Goal: Task Accomplishment & Management: Complete application form

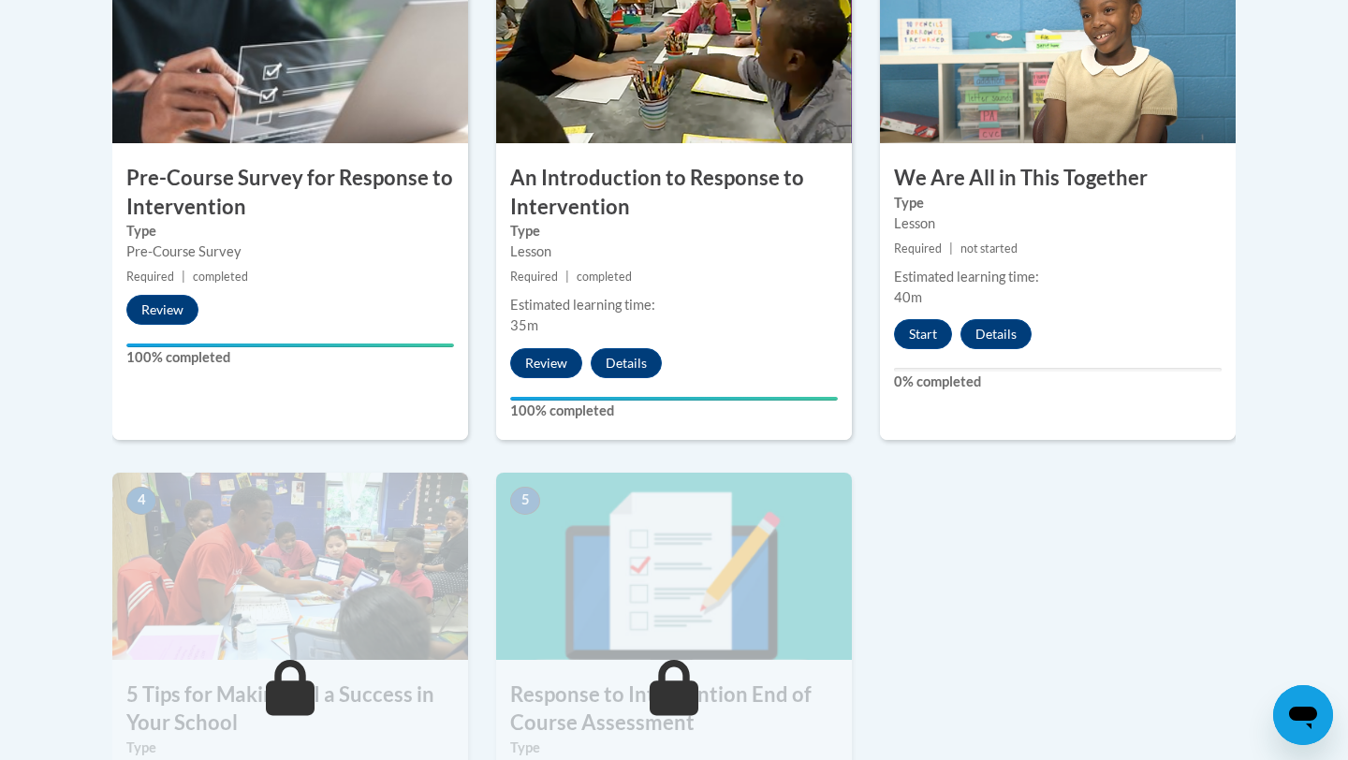
scroll to position [672, 0]
click at [915, 328] on button "Start" at bounding box center [923, 335] width 58 height 30
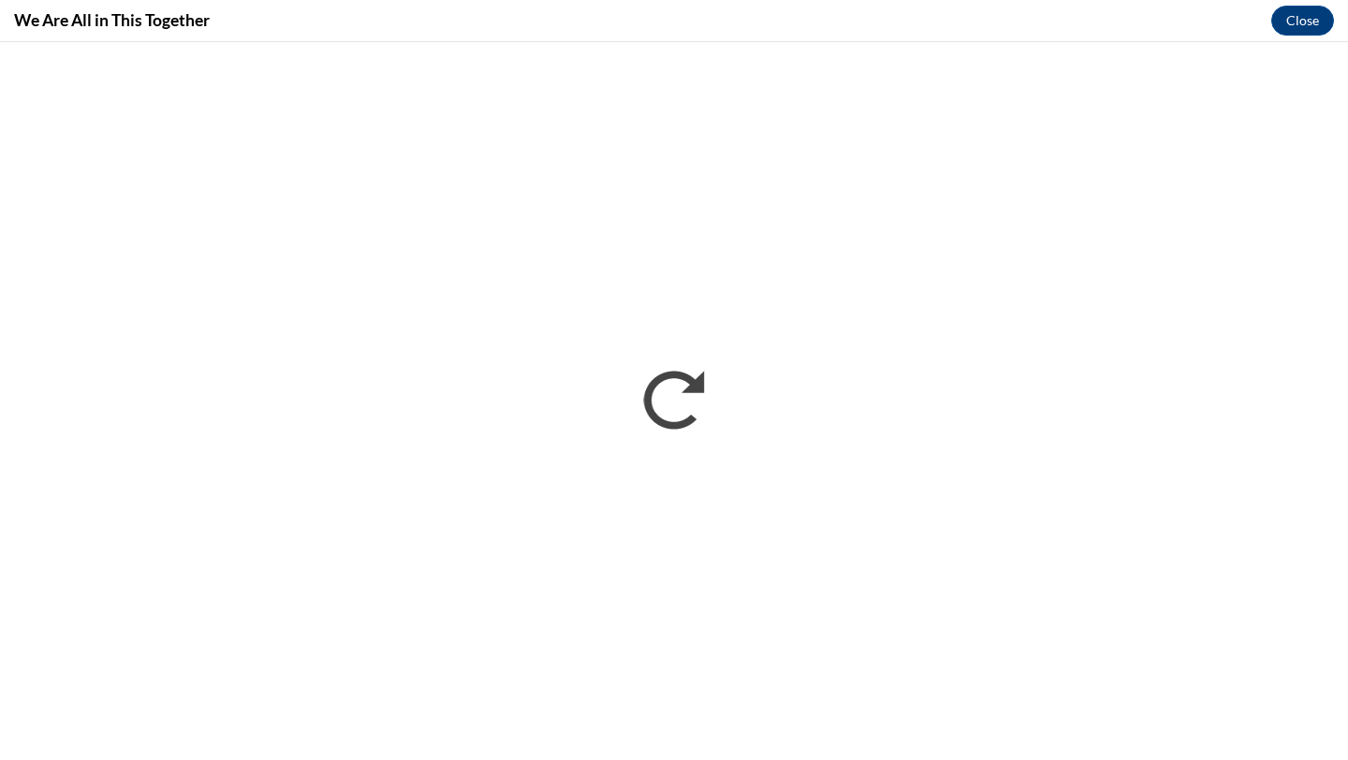
scroll to position [0, 0]
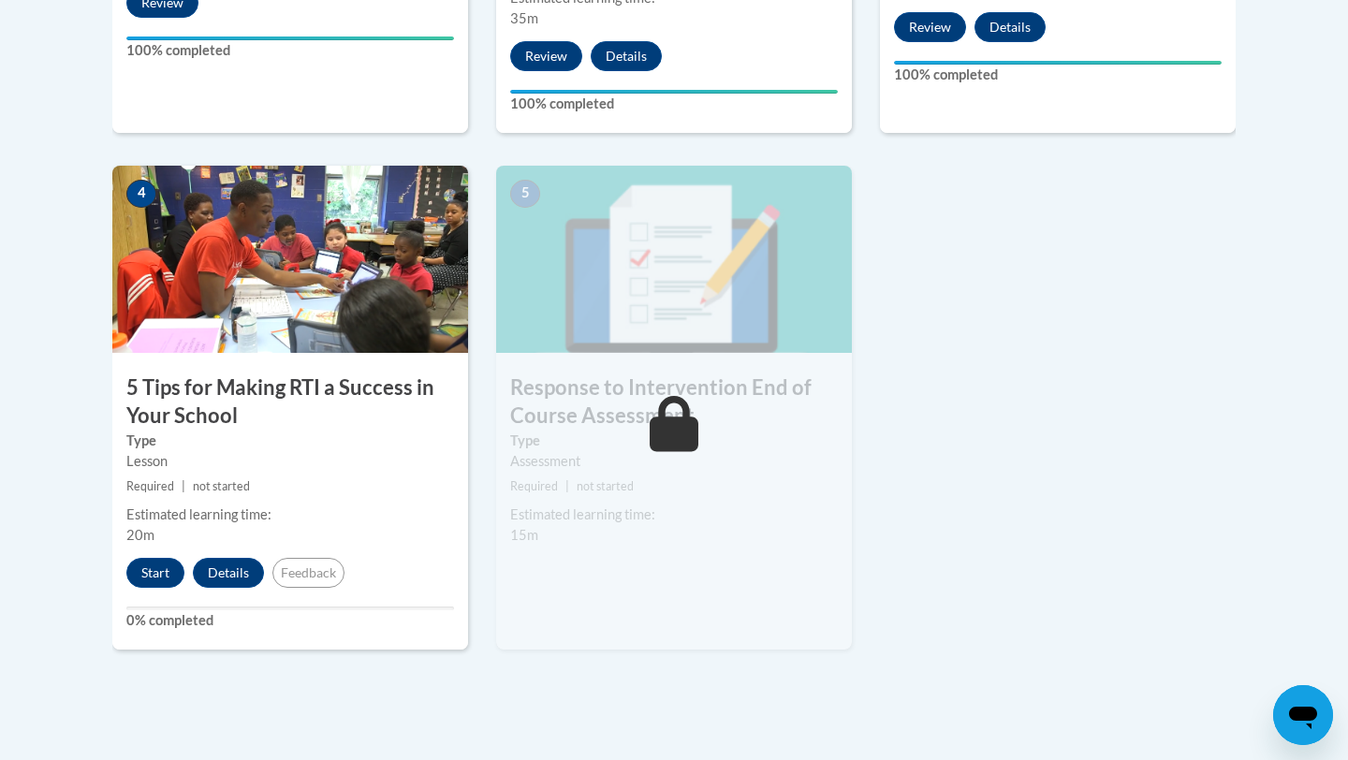
scroll to position [989, 0]
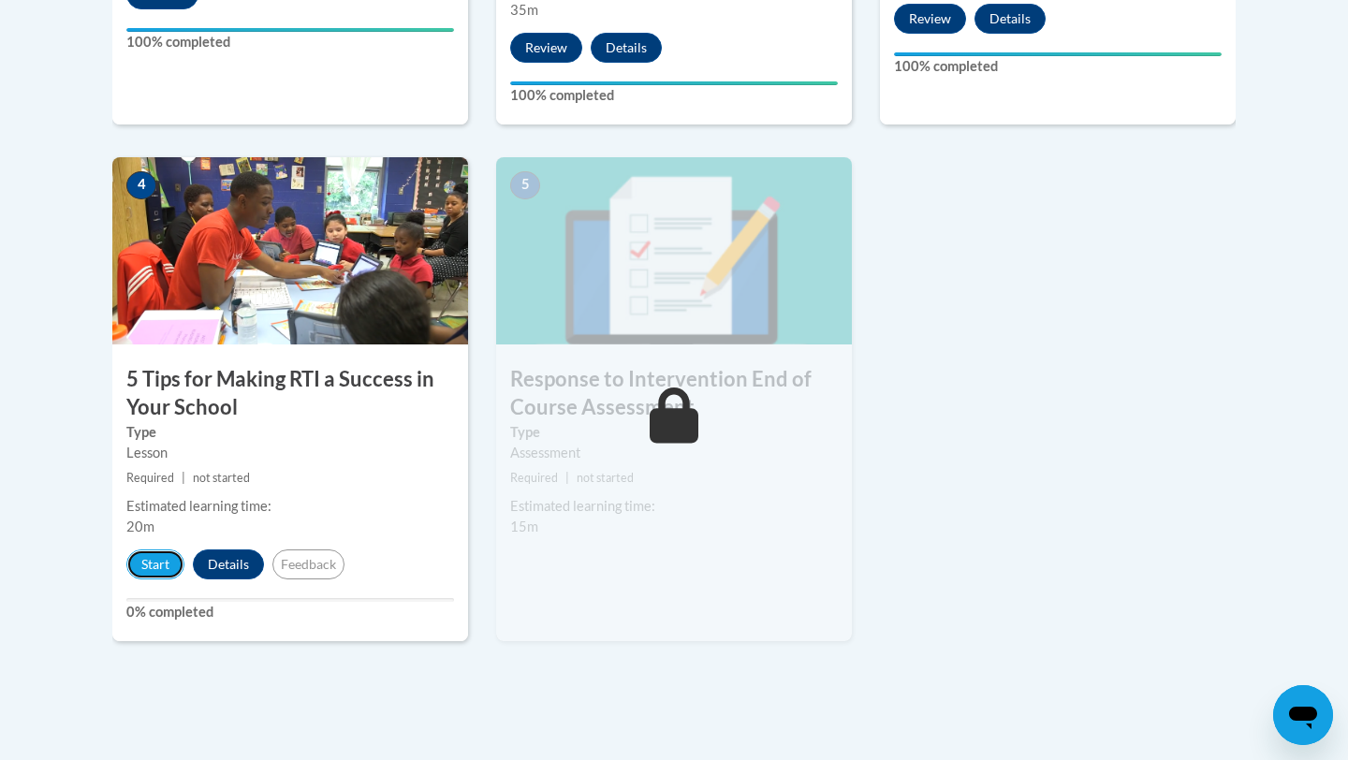
click at [168, 553] on button "Start" at bounding box center [155, 565] width 58 height 30
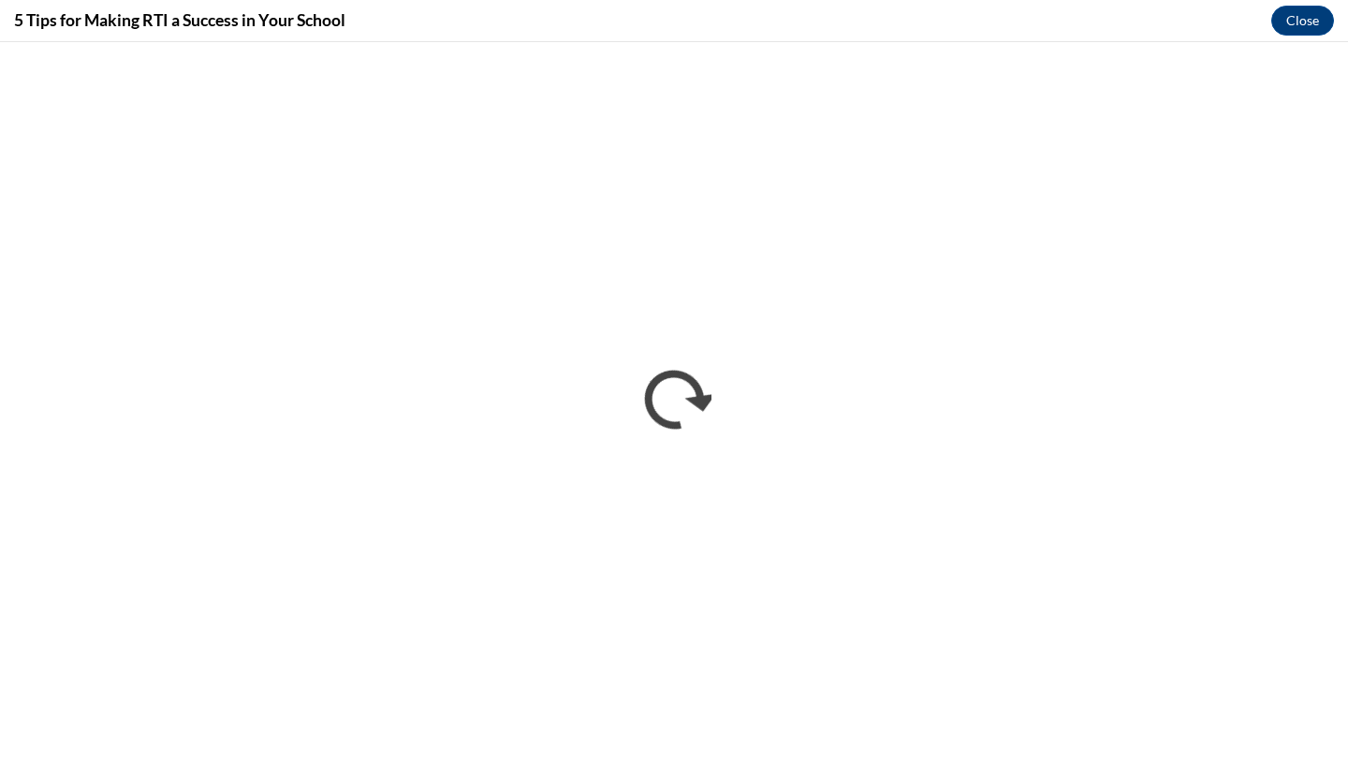
scroll to position [0, 0]
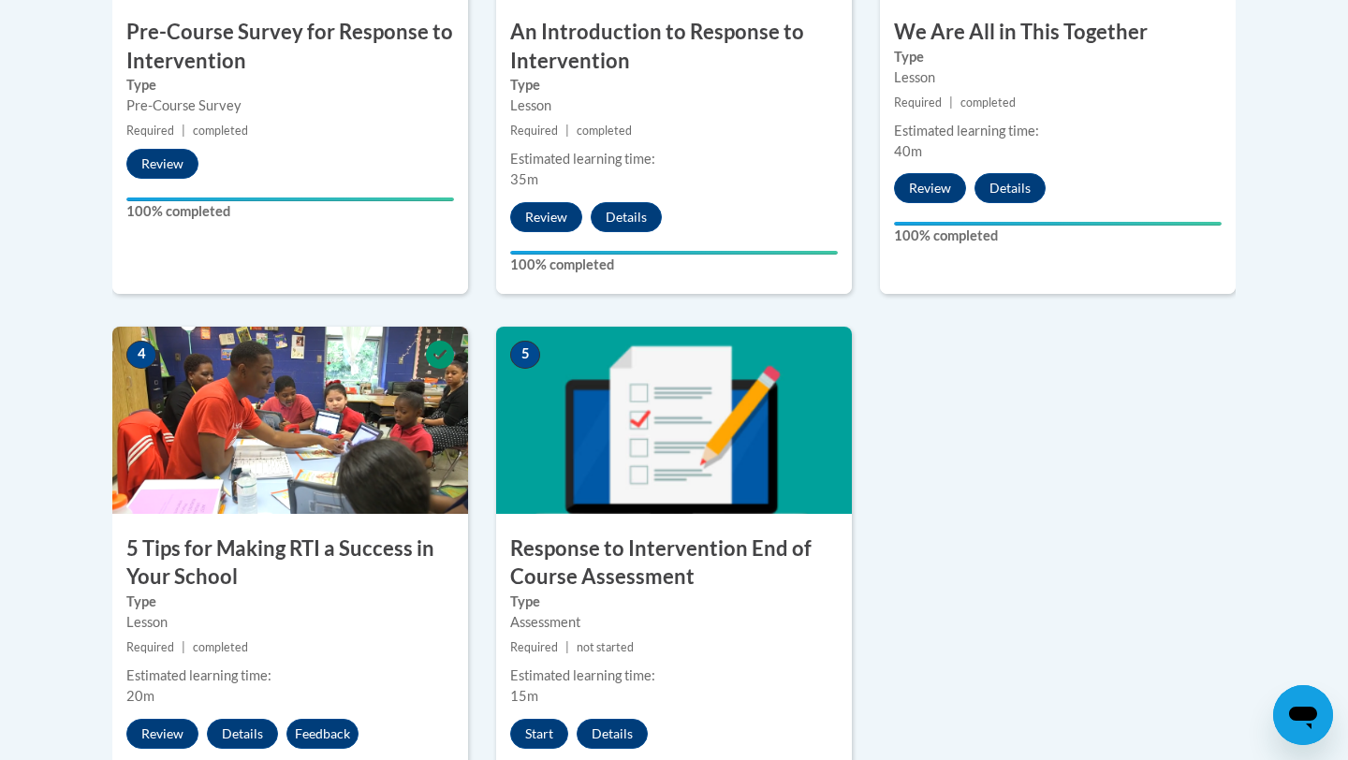
scroll to position [1347, 0]
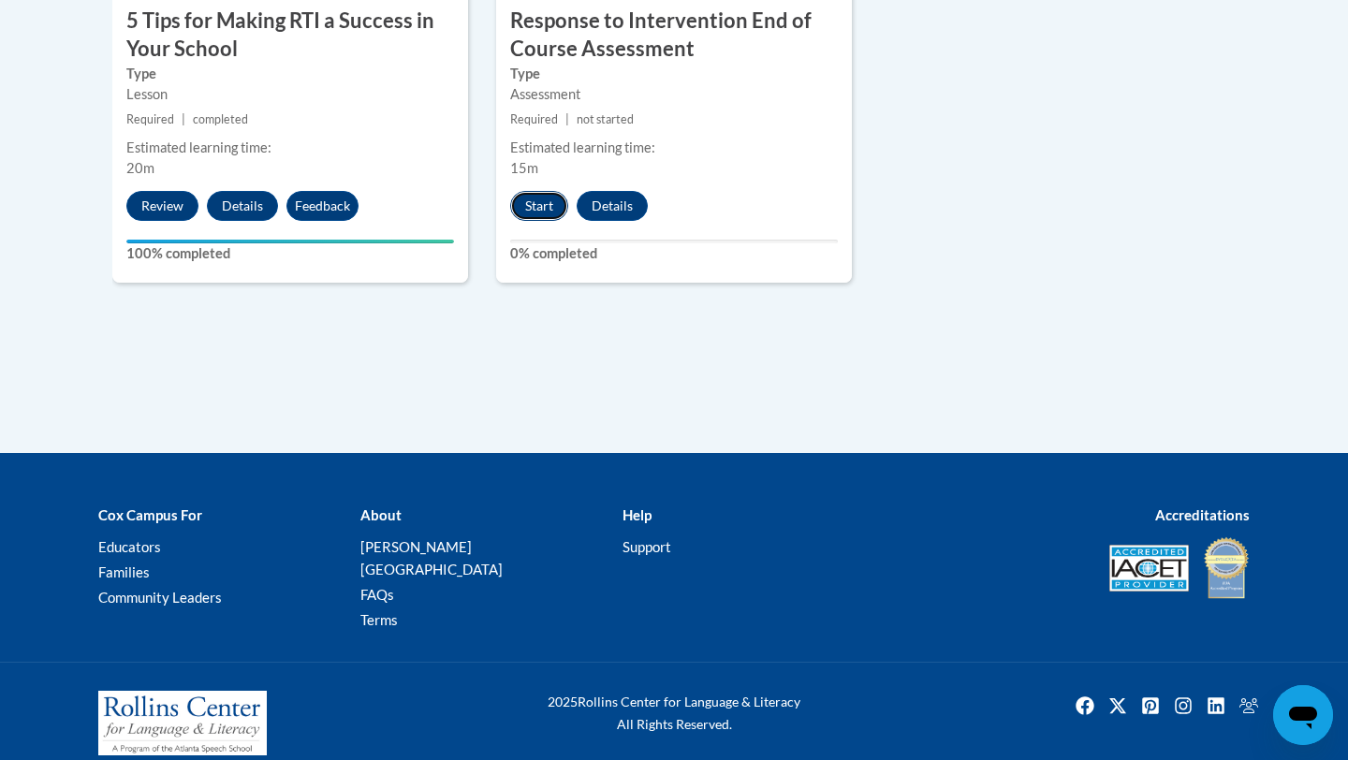
click at [543, 209] on button "Start" at bounding box center [539, 206] width 58 height 30
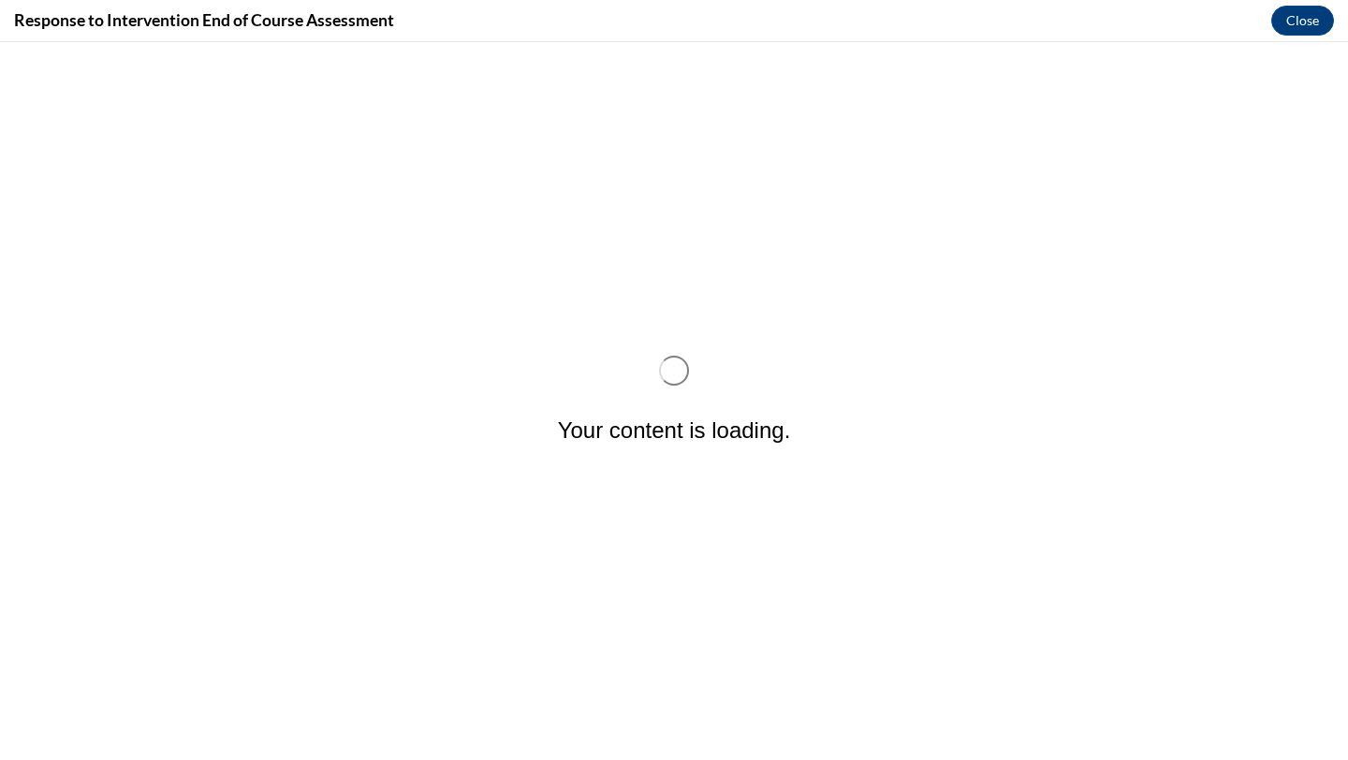
scroll to position [0, 0]
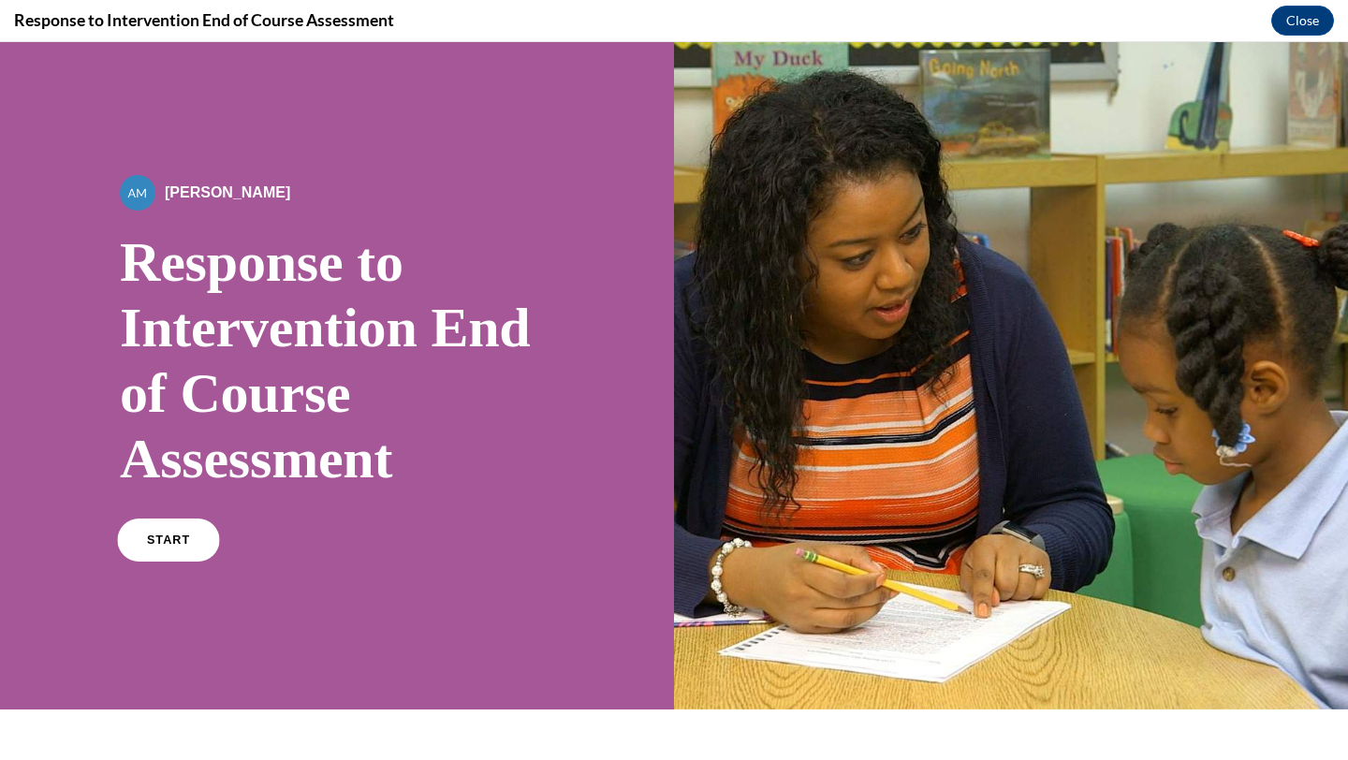
click at [168, 539] on span "START" at bounding box center [168, 541] width 43 height 14
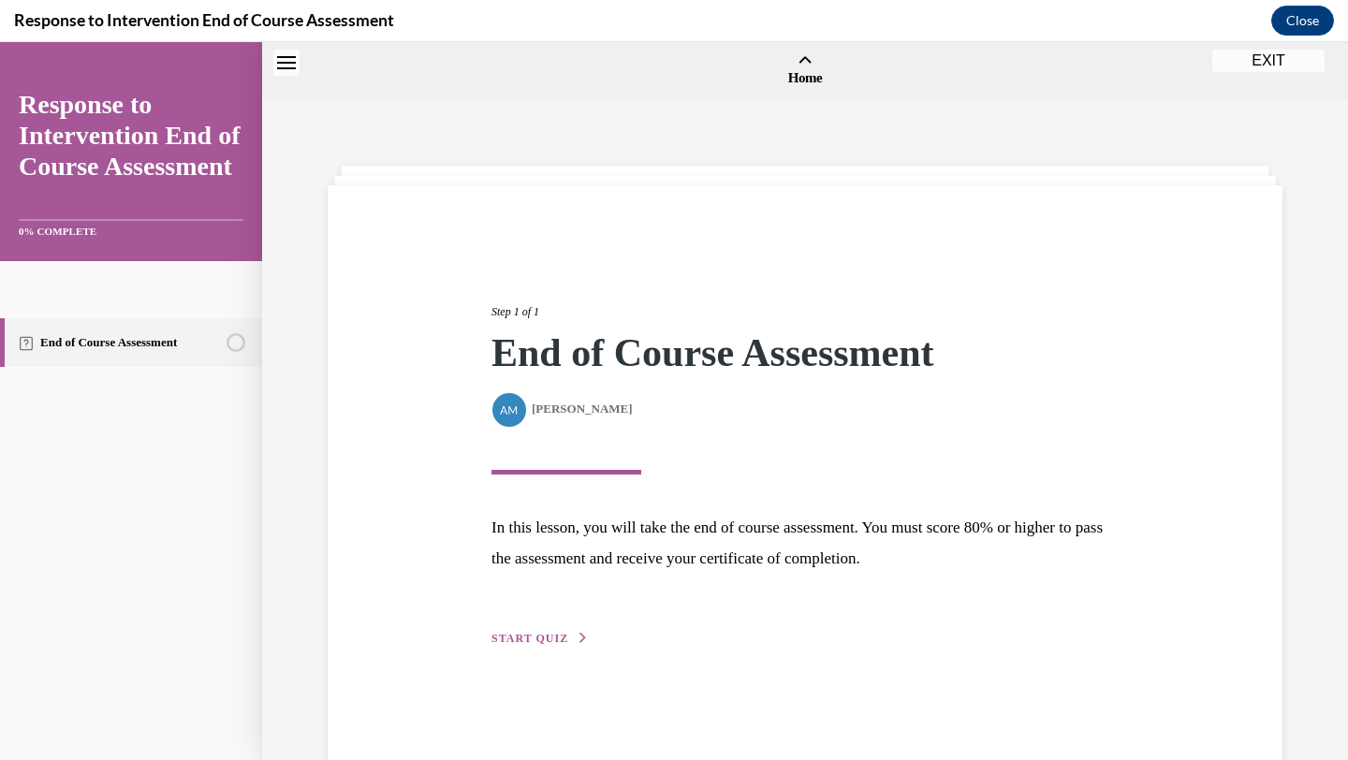
scroll to position [58, 0]
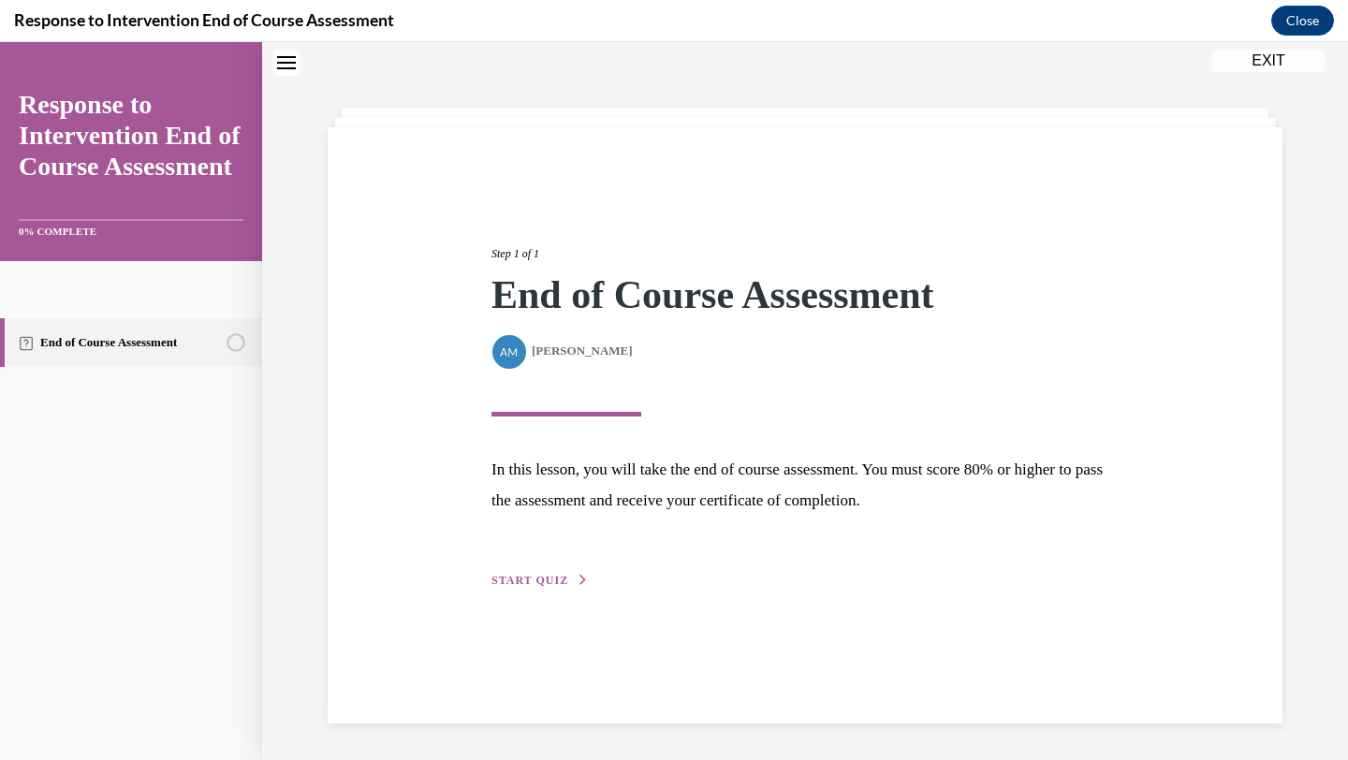
click at [551, 567] on div "Step 1 of 1 End of Course Assessment By Alexander Mackey Alexander Mackey In th…" at bounding box center [804, 396] width 655 height 389
click at [543, 587] on span "START QUIZ" at bounding box center [530, 580] width 77 height 13
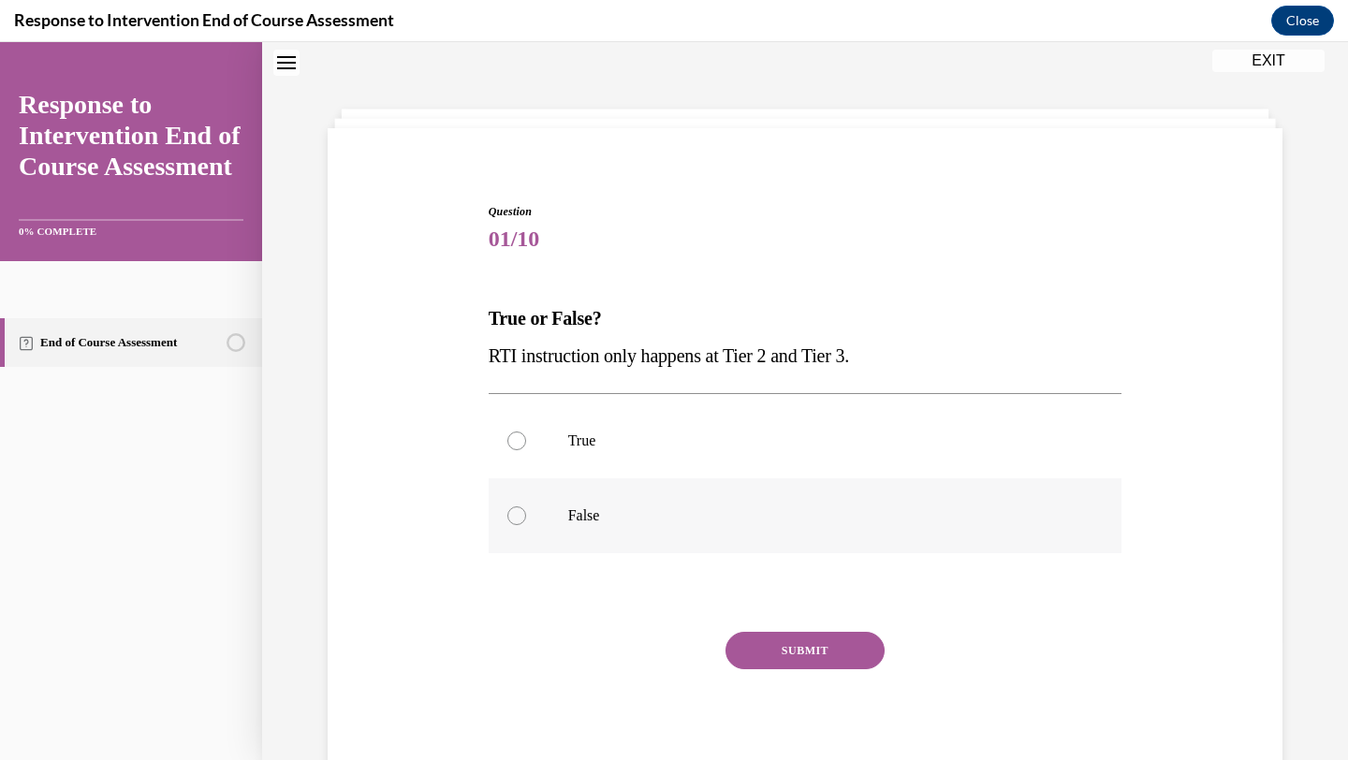
click at [559, 521] on label "False" at bounding box center [806, 515] width 634 height 75
click at [526, 521] on input "False" at bounding box center [516, 516] width 19 height 19
radio input "true"
click at [783, 635] on button "SUBMIT" at bounding box center [805, 650] width 159 height 37
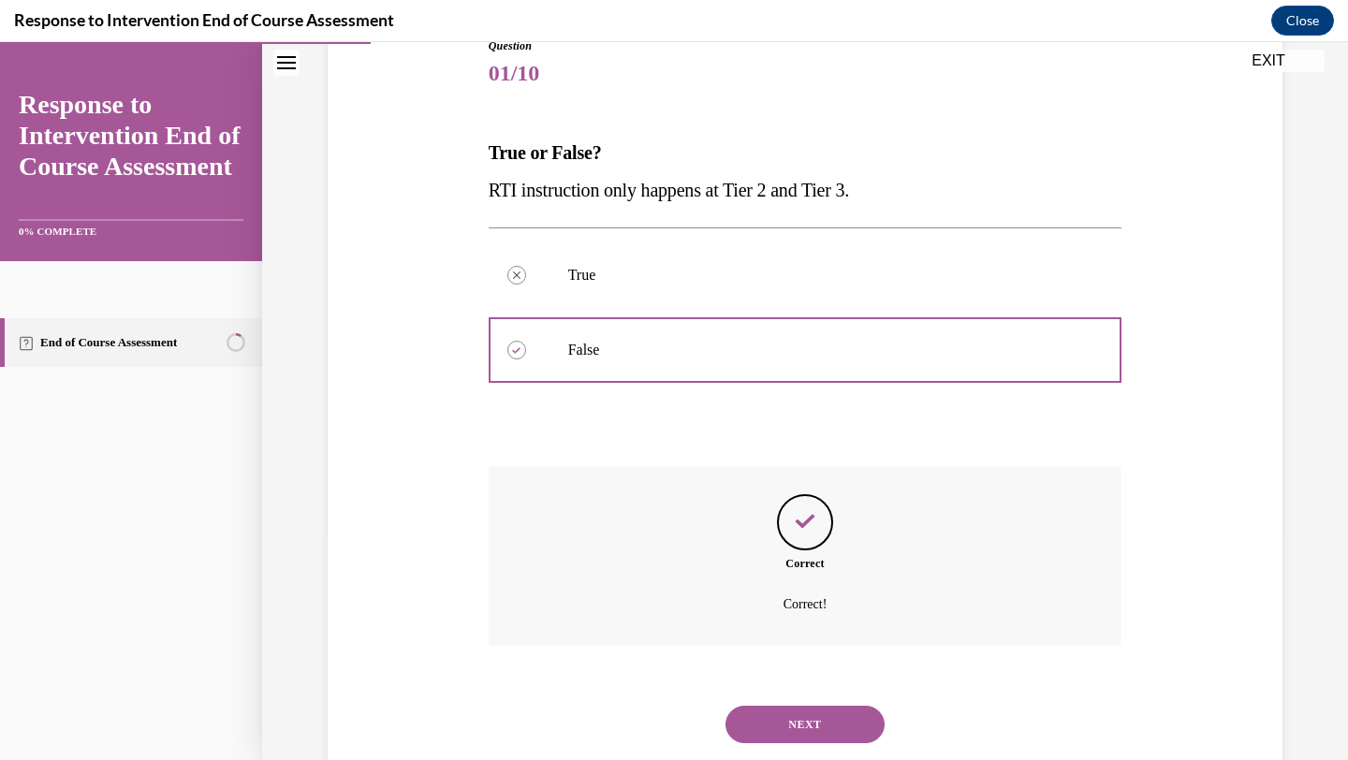
scroll to position [272, 0]
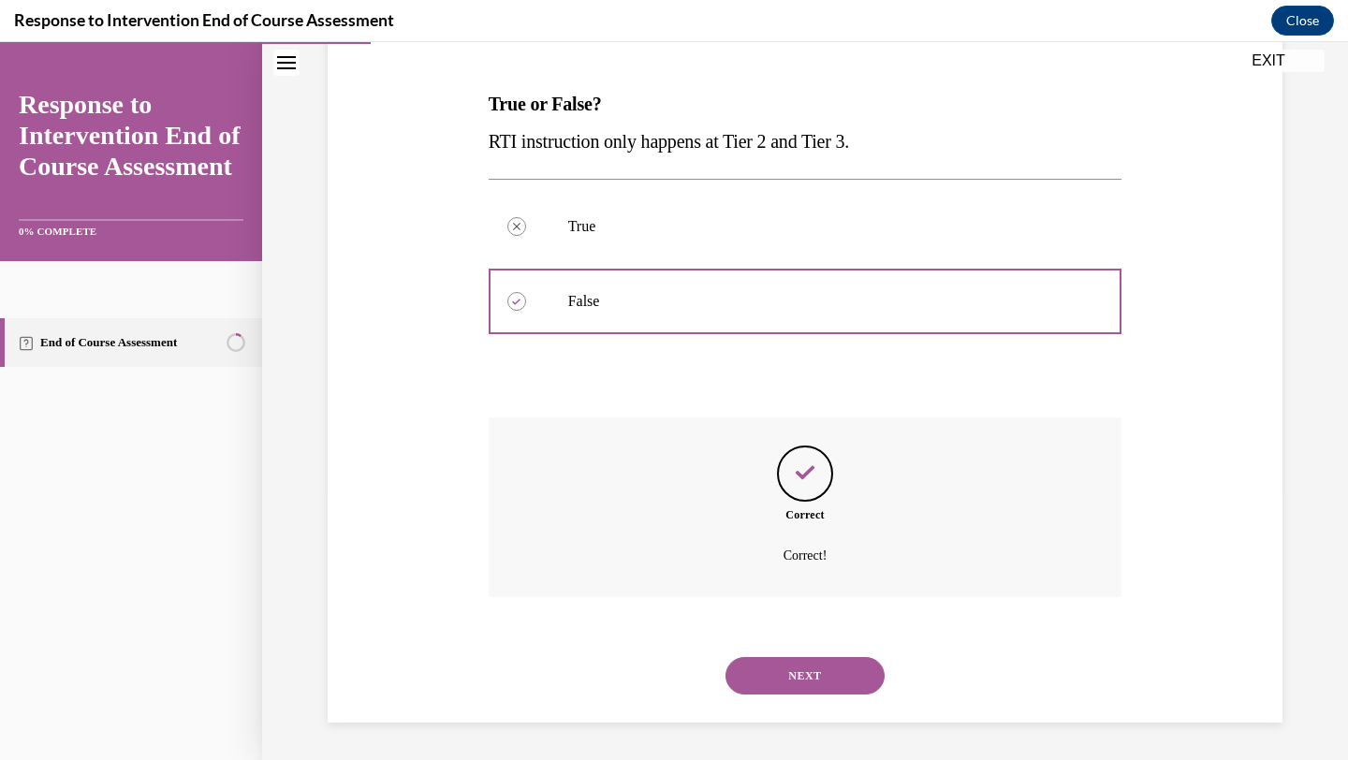
click at [773, 659] on button "NEXT" at bounding box center [805, 675] width 159 height 37
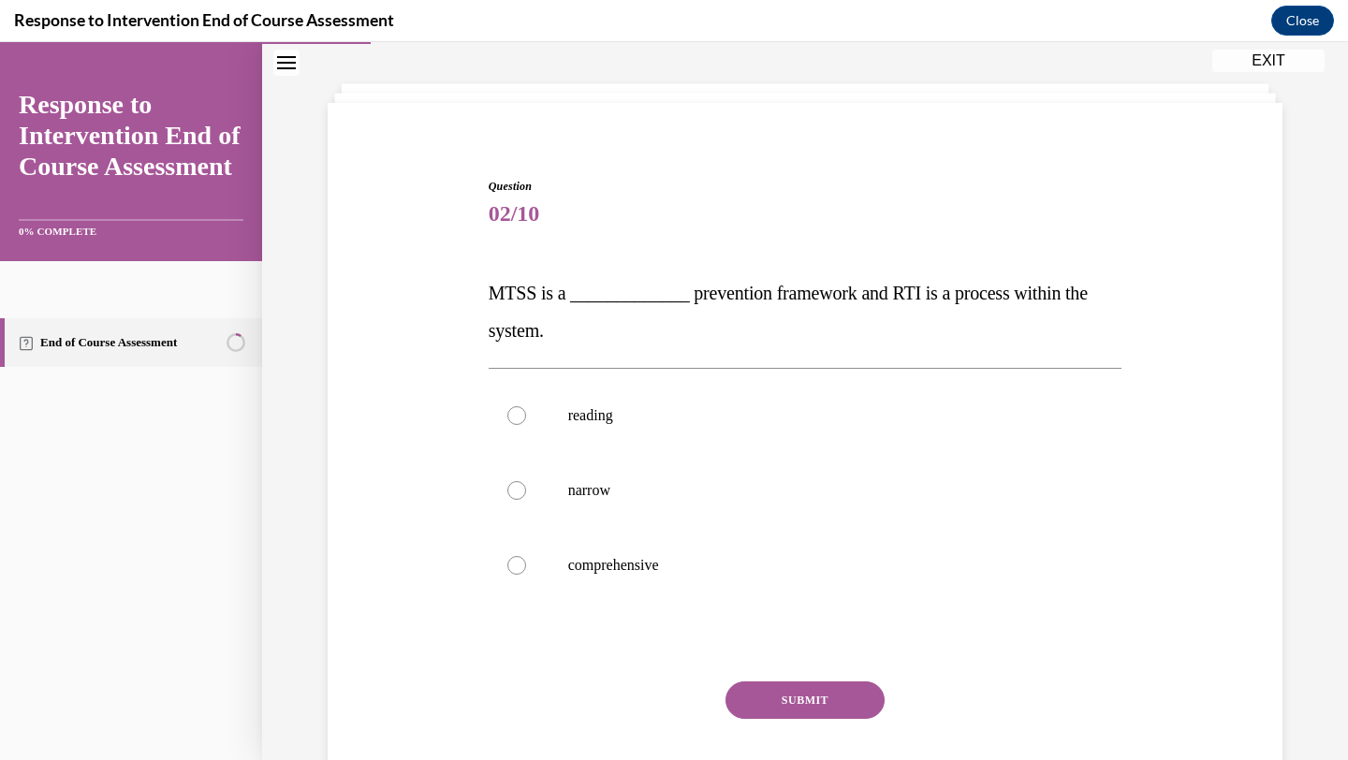
scroll to position [57, 0]
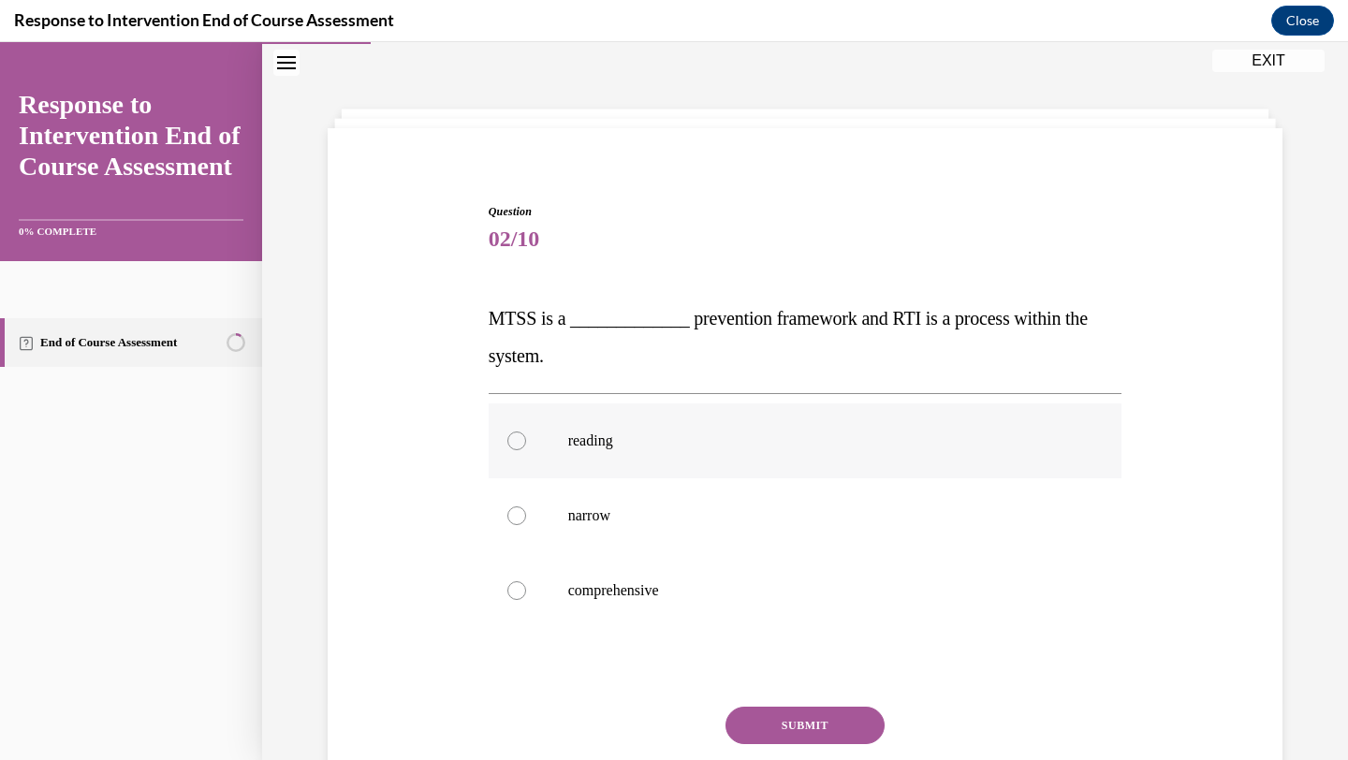
click at [720, 439] on p "reading" at bounding box center [821, 441] width 507 height 19
click at [526, 439] on input "reading" at bounding box center [516, 441] width 19 height 19
radio input "true"
click at [805, 725] on button "SUBMIT" at bounding box center [805, 725] width 159 height 37
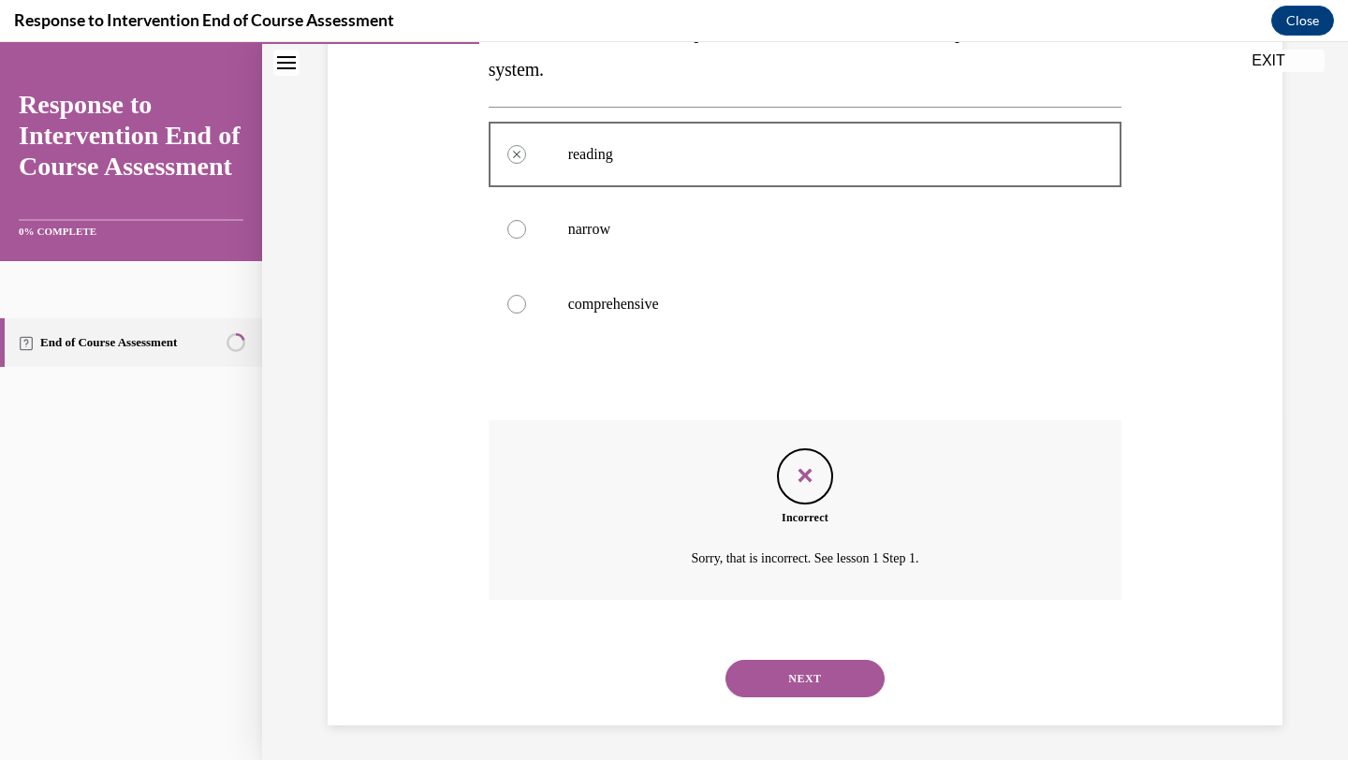
scroll to position [346, 0]
click at [787, 676] on button "NEXT" at bounding box center [805, 675] width 159 height 37
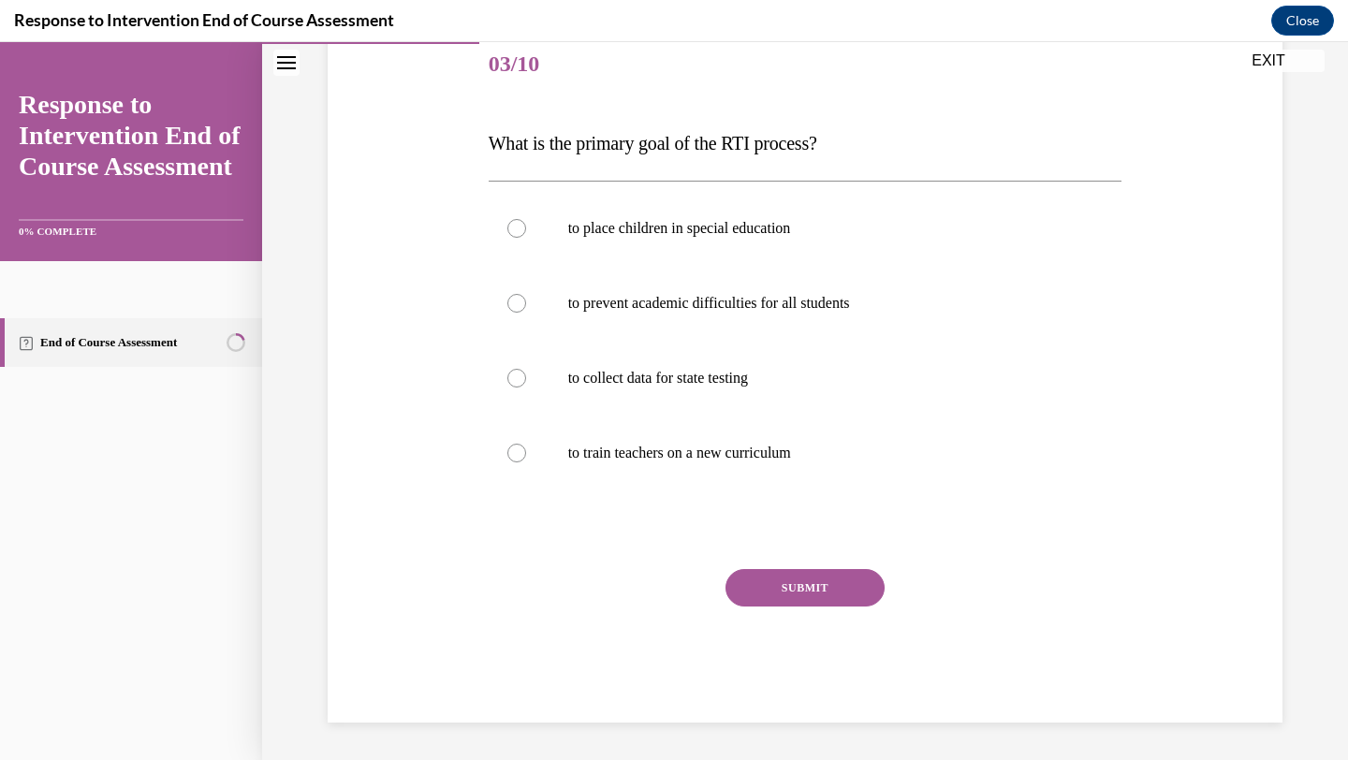
scroll to position [208, 0]
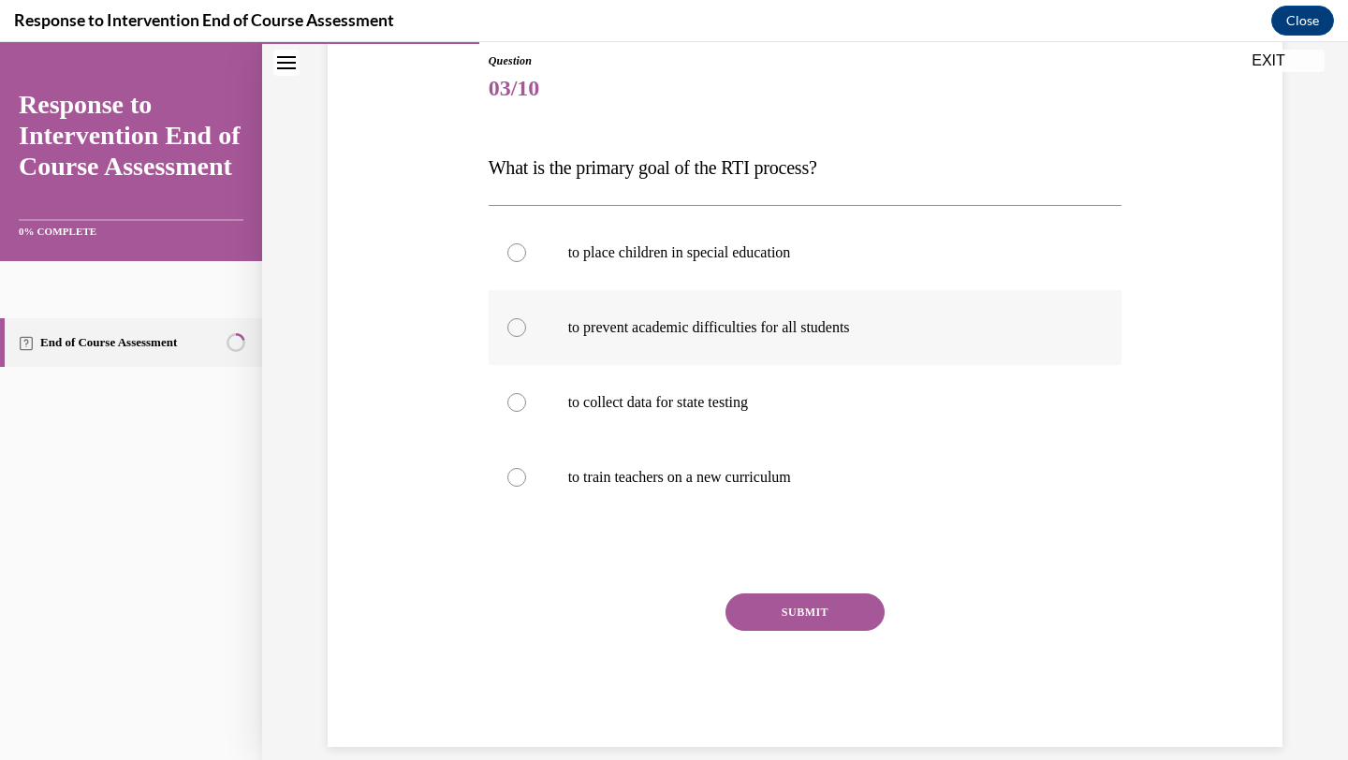
click at [716, 318] on p "to prevent academic difficulties for all students" at bounding box center [821, 327] width 507 height 19
click at [526, 318] on input "to prevent academic difficulties for all students" at bounding box center [516, 327] width 19 height 19
radio input "true"
click at [783, 599] on button "SUBMIT" at bounding box center [805, 612] width 159 height 37
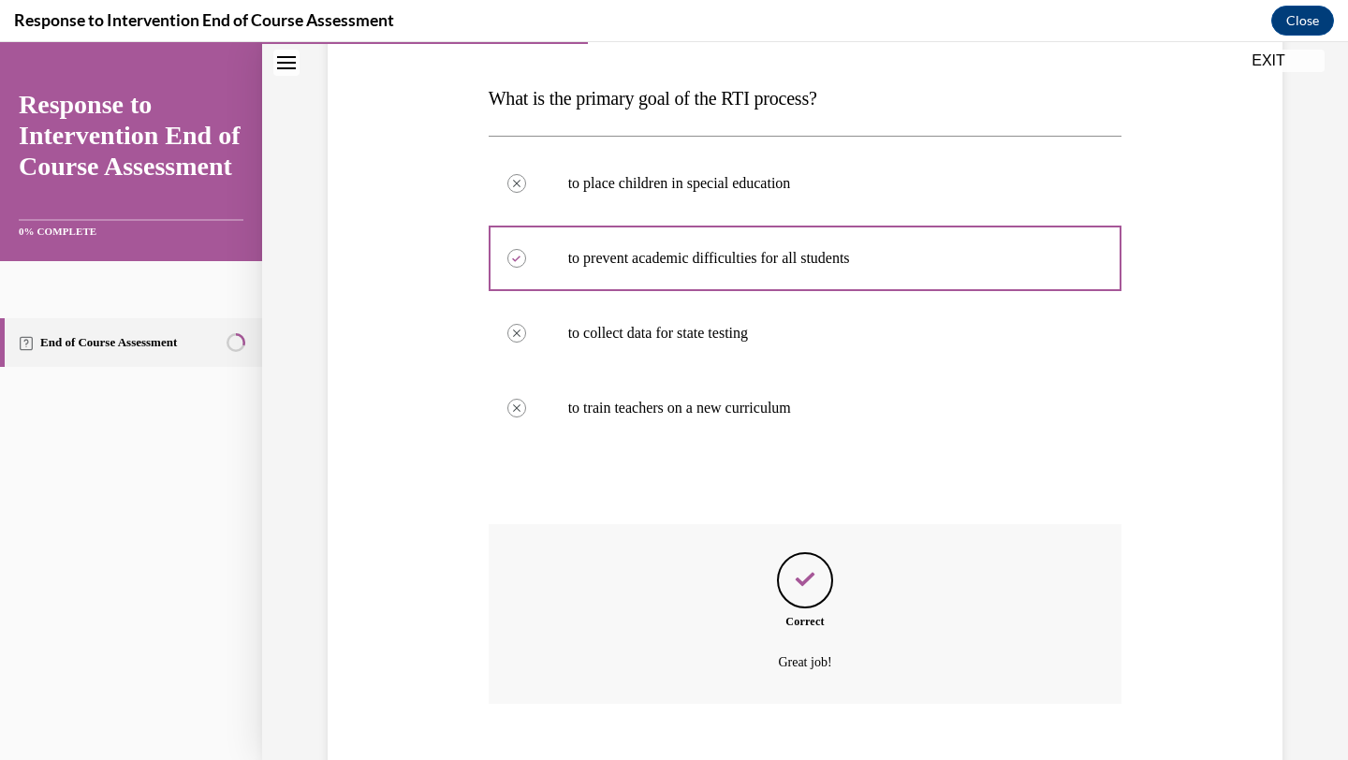
scroll to position [384, 0]
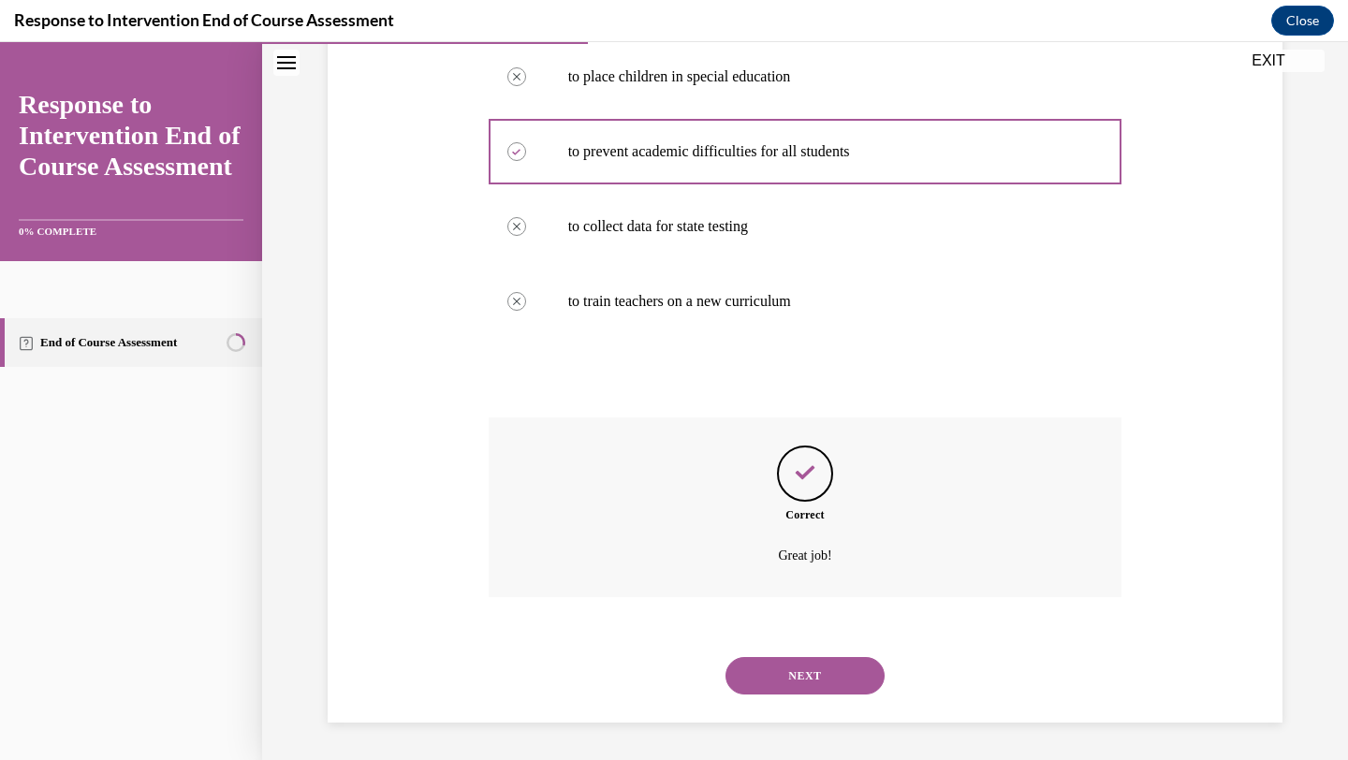
click at [768, 675] on button "NEXT" at bounding box center [805, 675] width 159 height 37
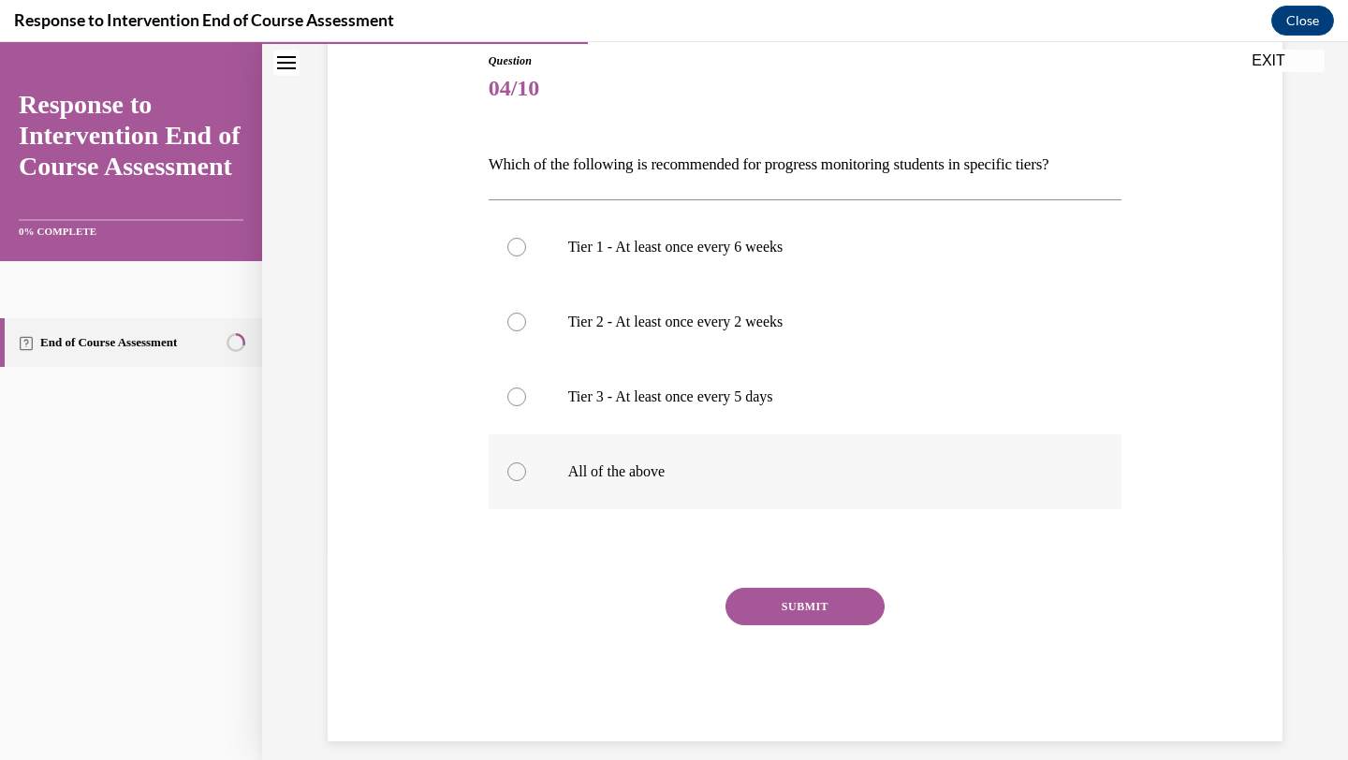
click at [569, 465] on p "All of the above" at bounding box center [821, 472] width 507 height 19
click at [526, 465] on input "All of the above" at bounding box center [516, 472] width 19 height 19
radio input "true"
click at [830, 609] on button "SUBMIT" at bounding box center [805, 606] width 159 height 37
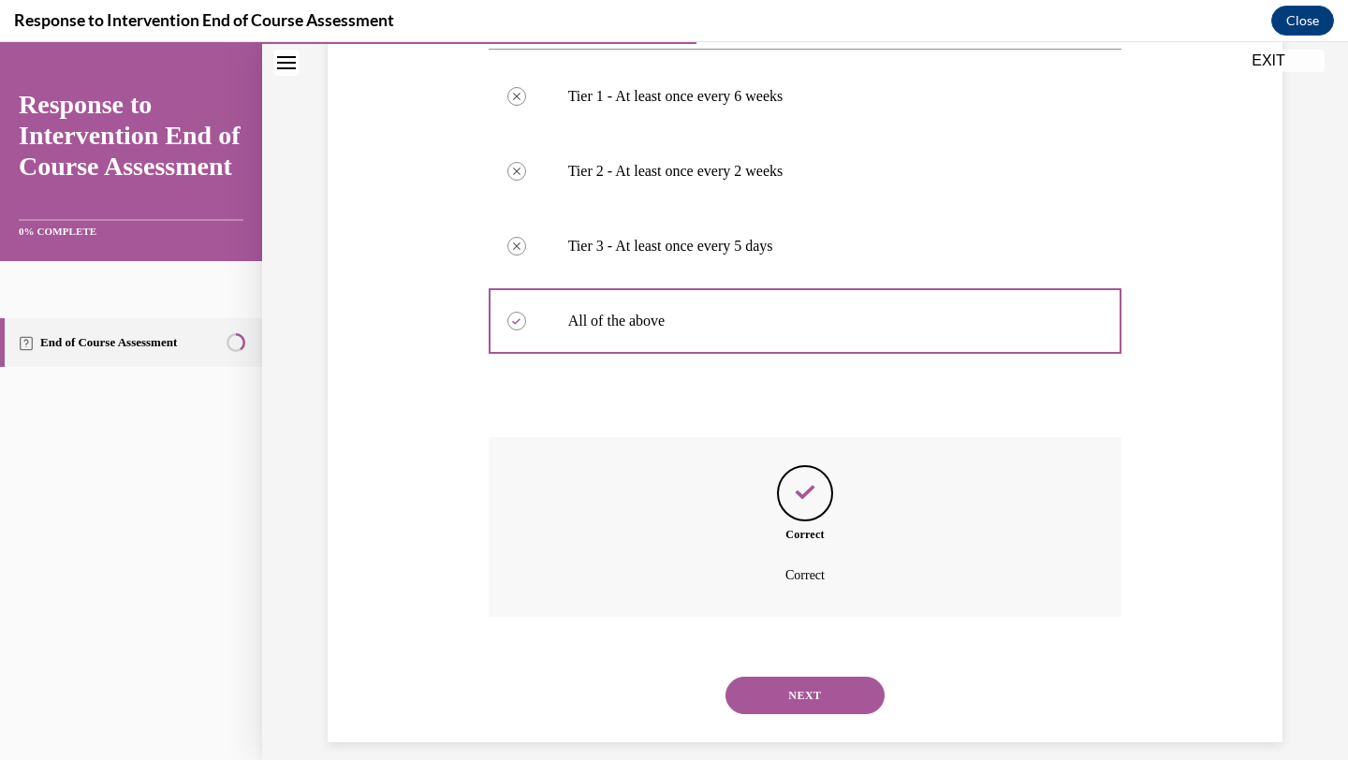
scroll to position [378, 0]
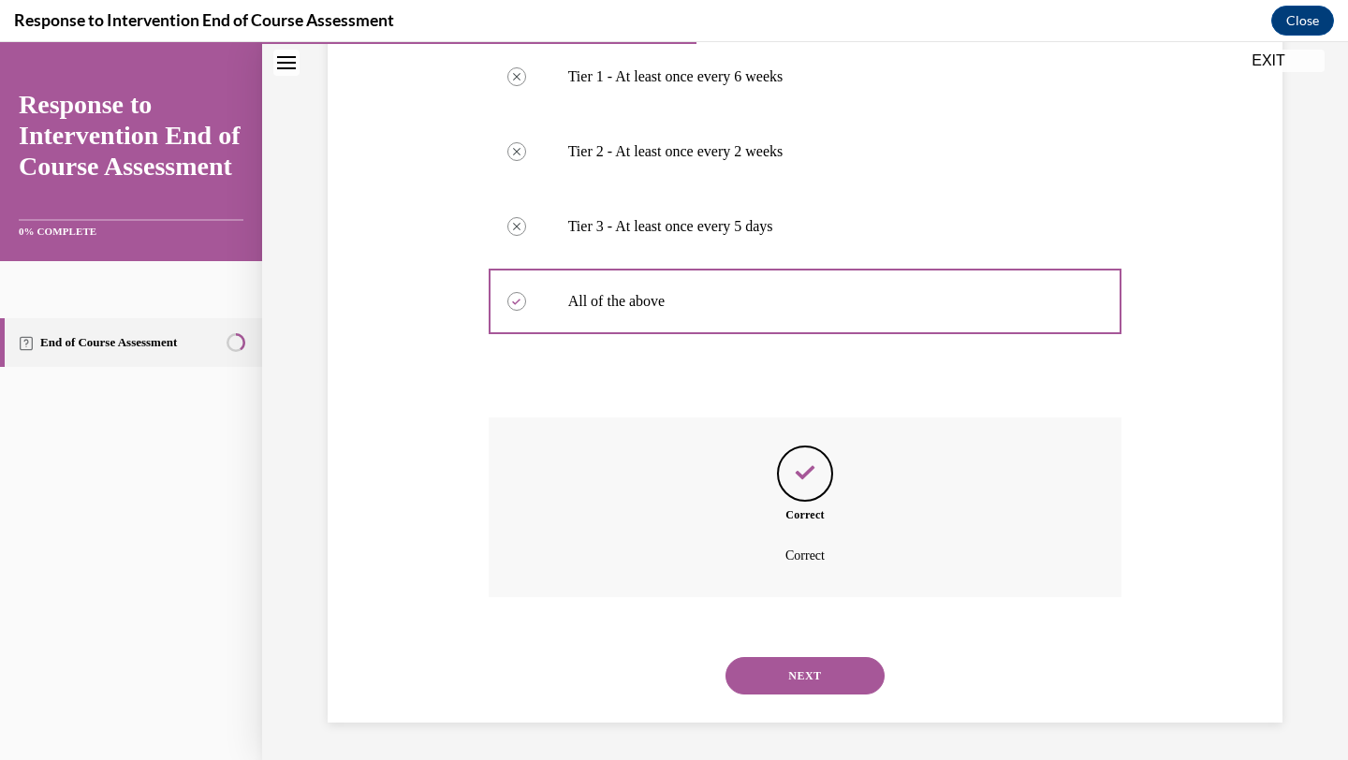
click at [775, 689] on button "NEXT" at bounding box center [805, 675] width 159 height 37
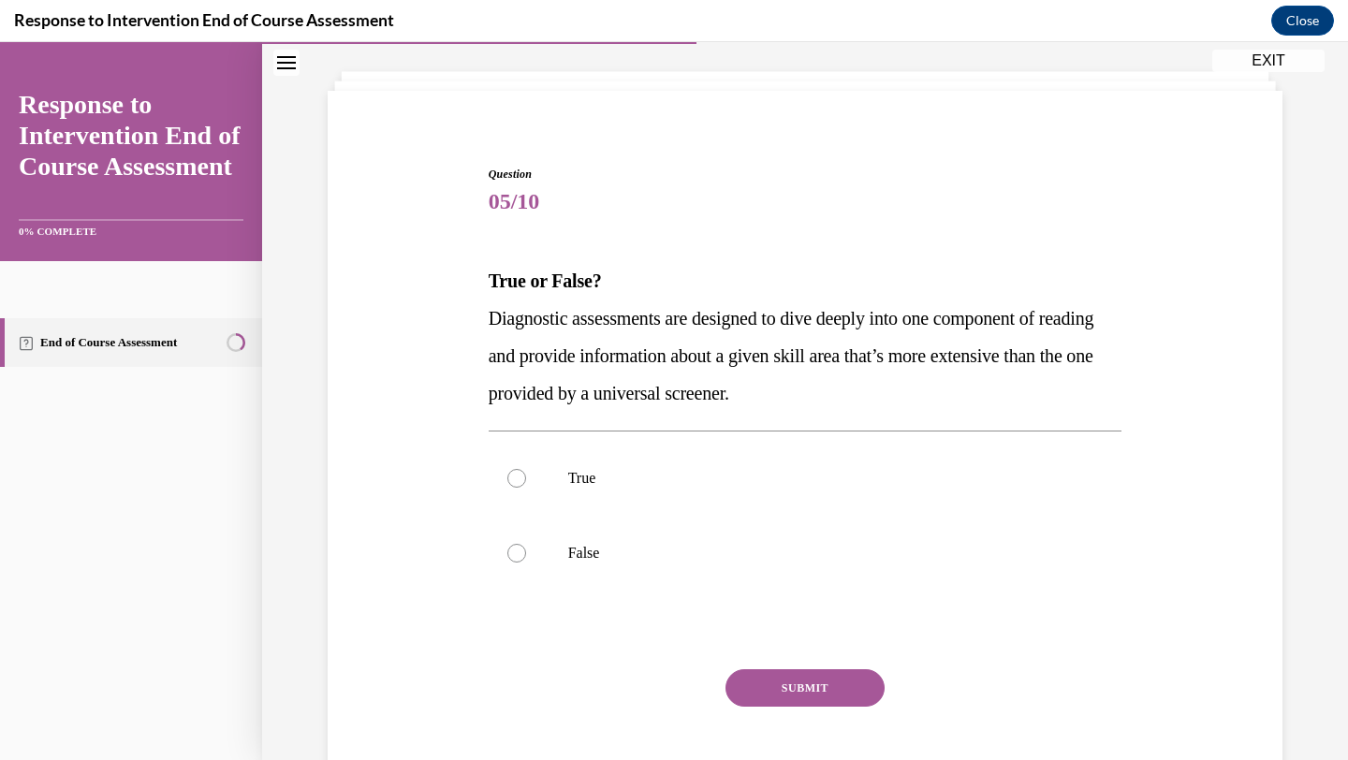
scroll to position [57, 0]
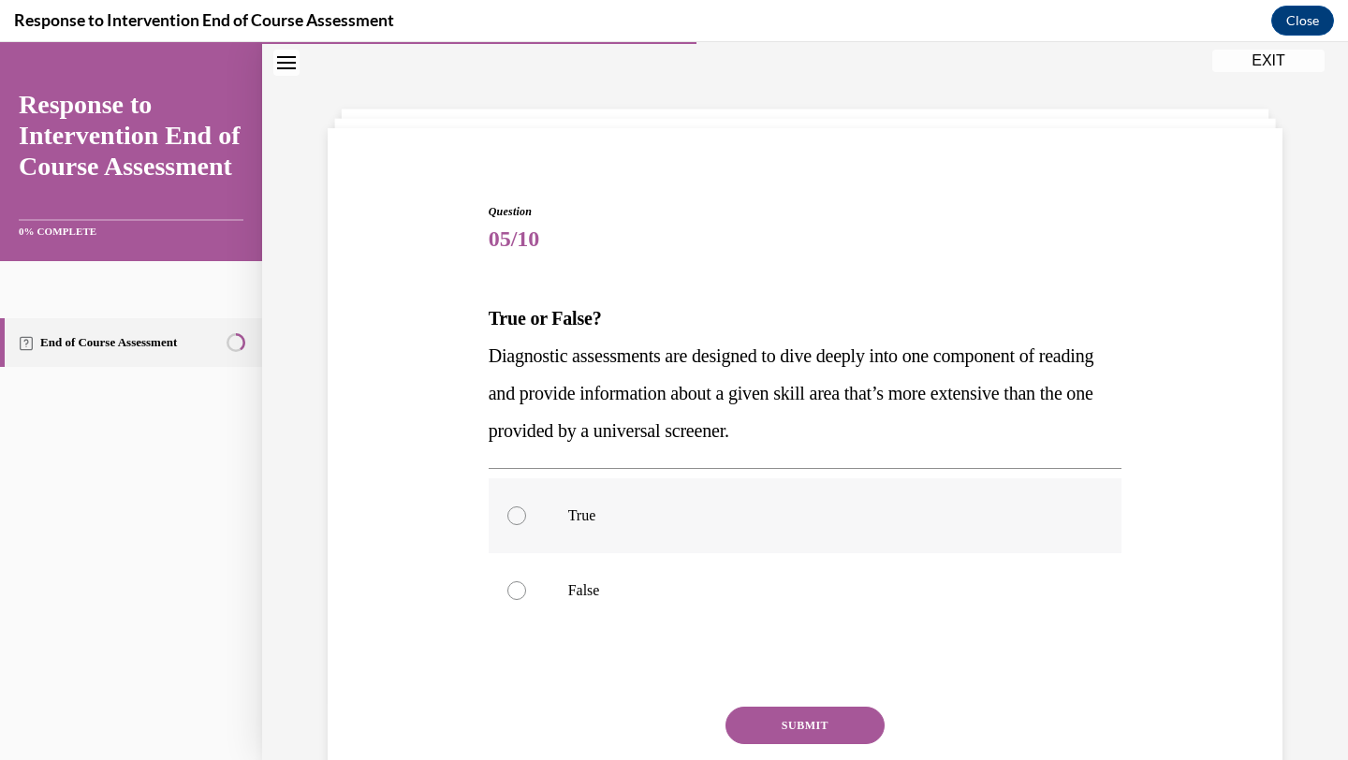
click at [553, 542] on label "True" at bounding box center [806, 515] width 634 height 75
click at [526, 525] on input "True" at bounding box center [516, 516] width 19 height 19
radio input "true"
click at [807, 723] on button "SUBMIT" at bounding box center [805, 725] width 159 height 37
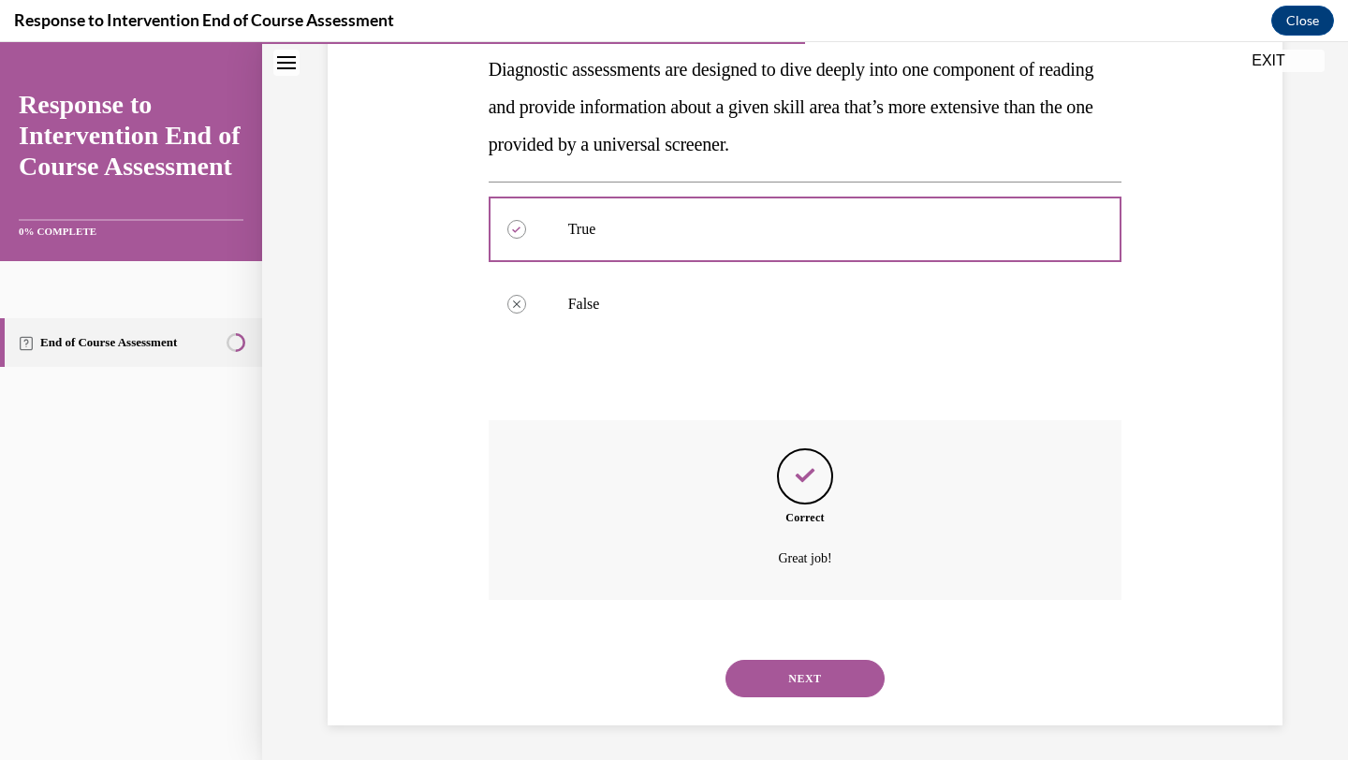
scroll to position [346, 0]
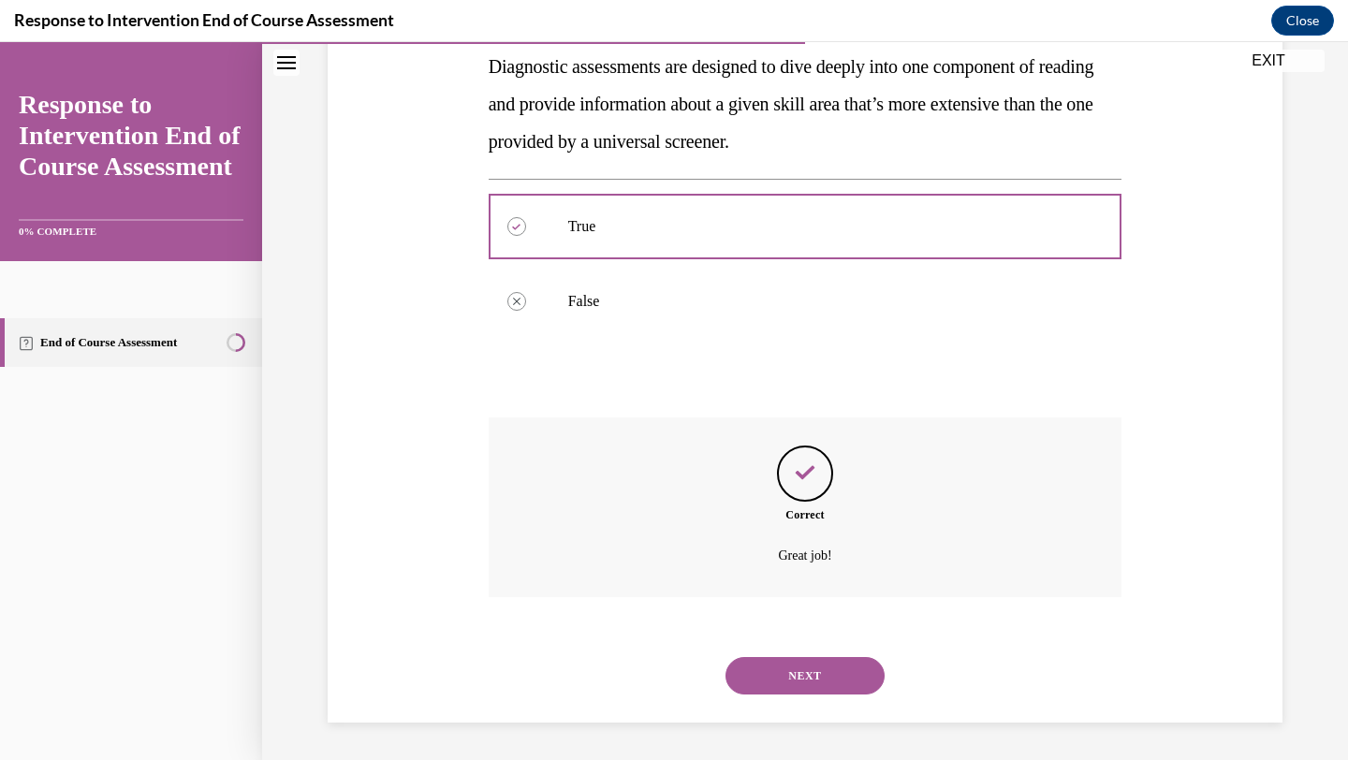
click at [809, 668] on button "NEXT" at bounding box center [805, 675] width 159 height 37
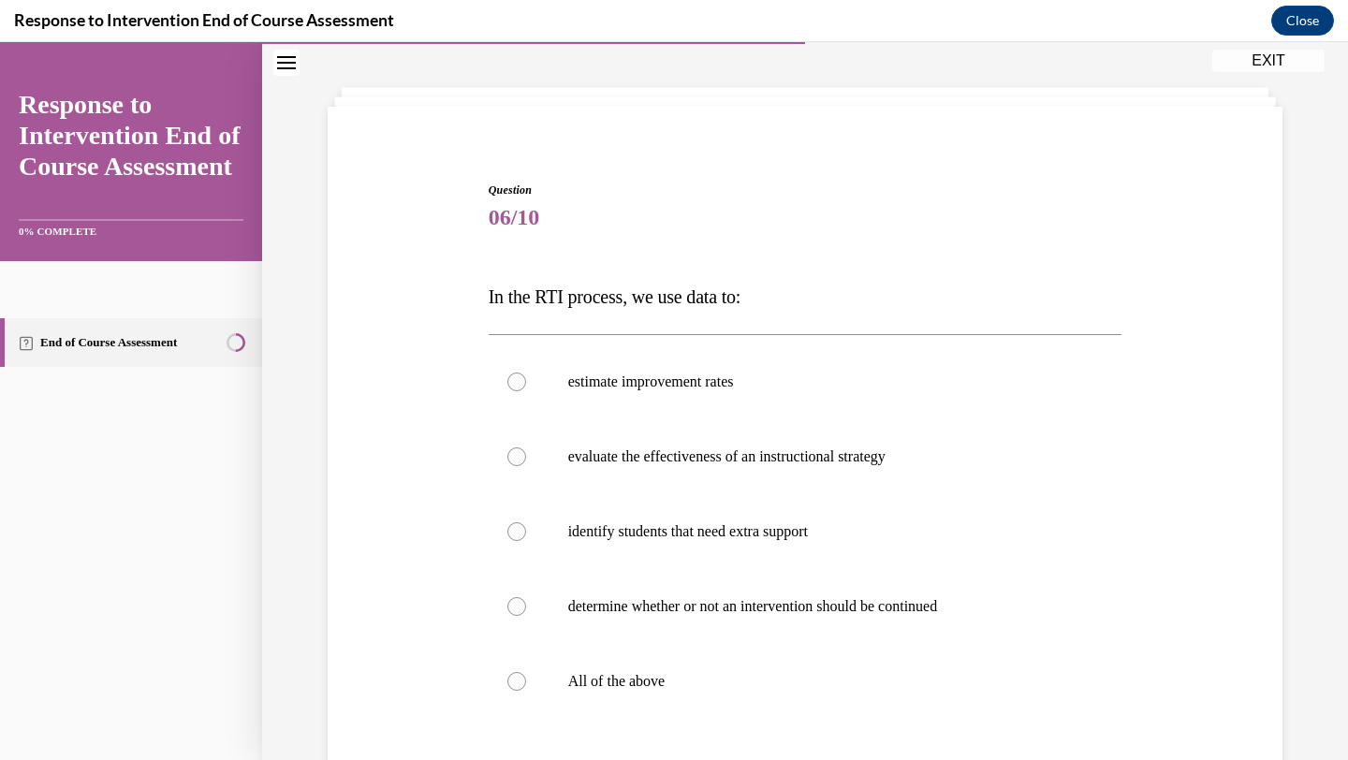
scroll to position [102, 0]
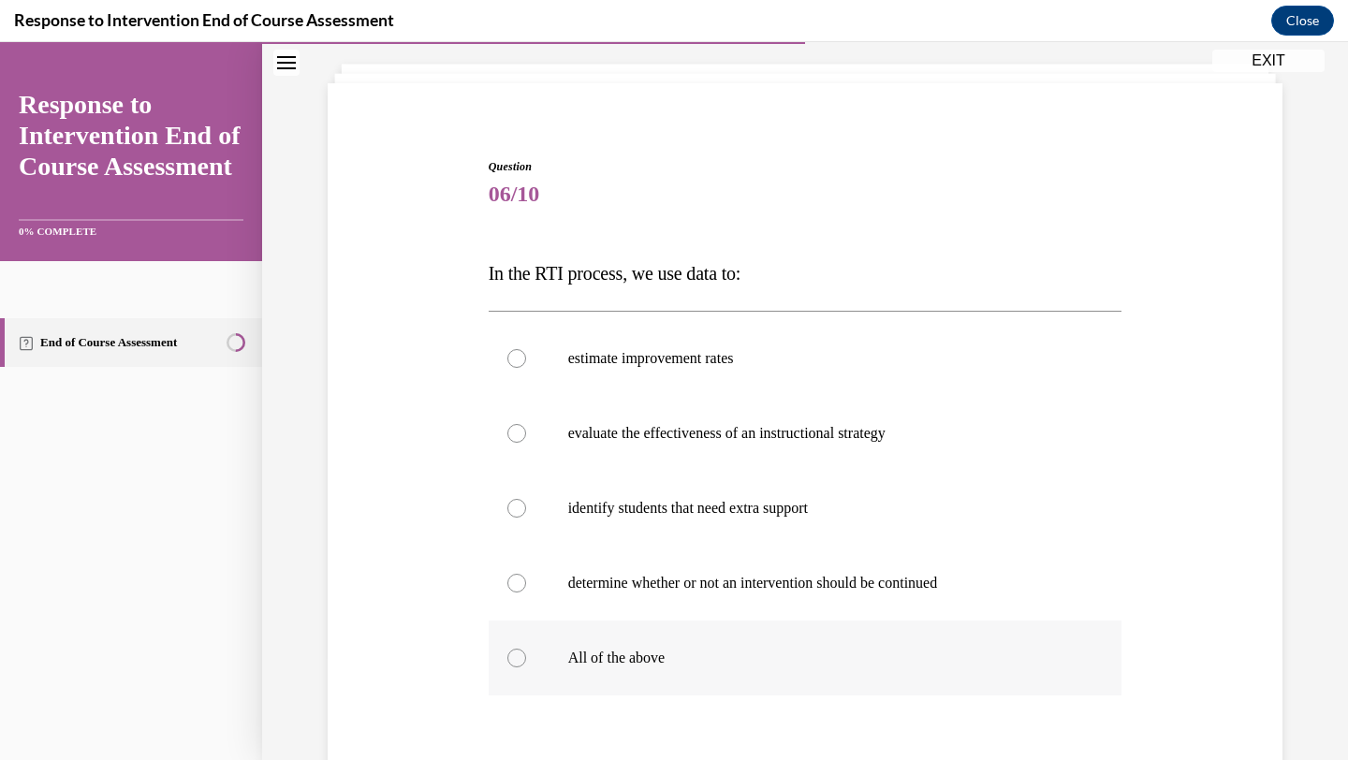
click at [651, 652] on p "All of the above" at bounding box center [821, 658] width 507 height 19
click at [526, 652] on input "All of the above" at bounding box center [516, 658] width 19 height 19
radio input "true"
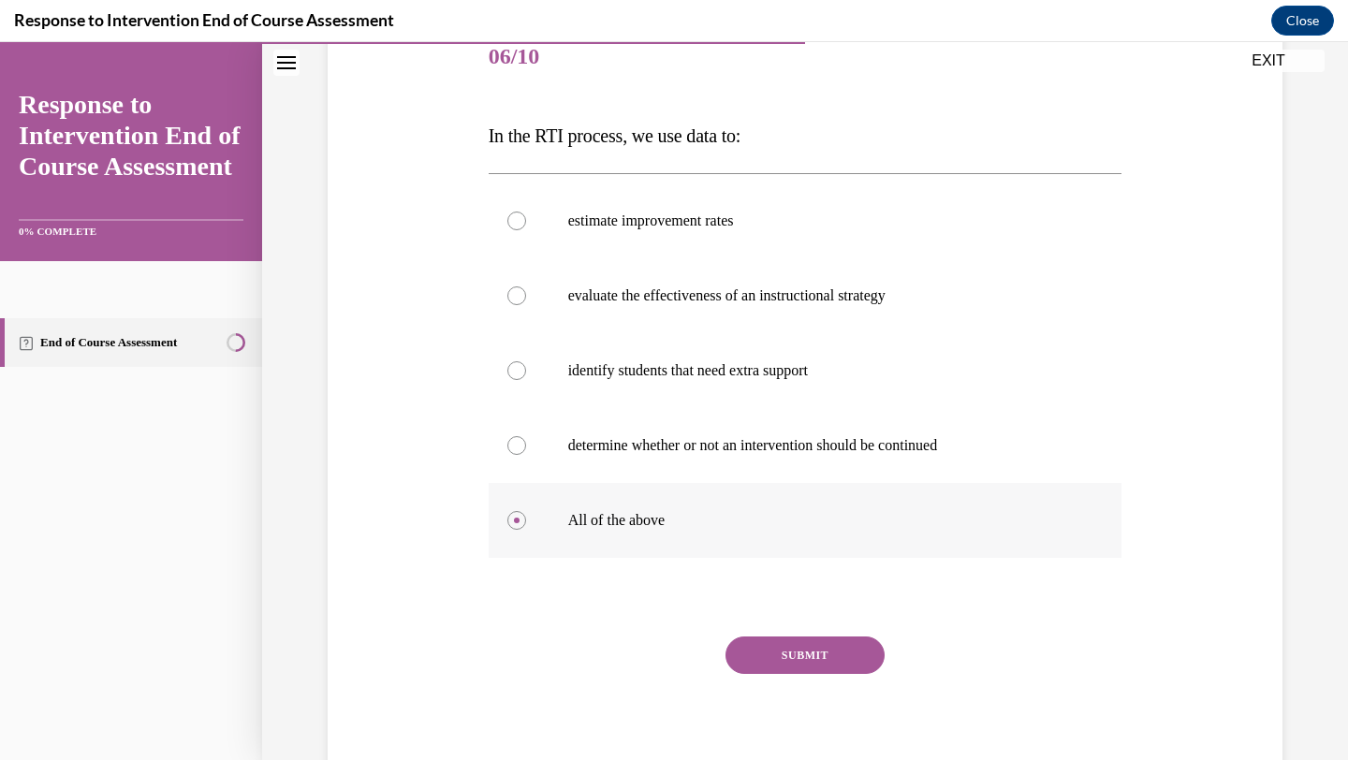
scroll to position [307, 0]
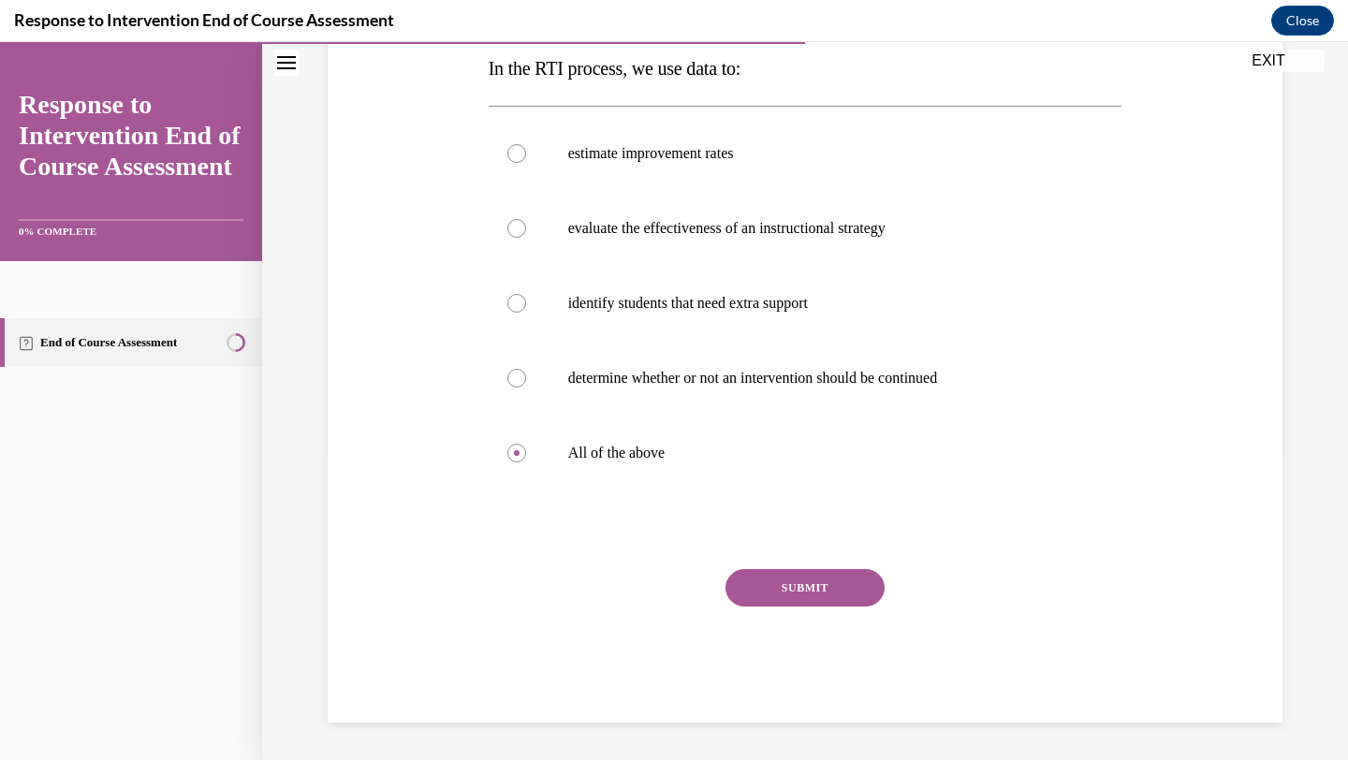
click at [797, 578] on button "SUBMIT" at bounding box center [805, 587] width 159 height 37
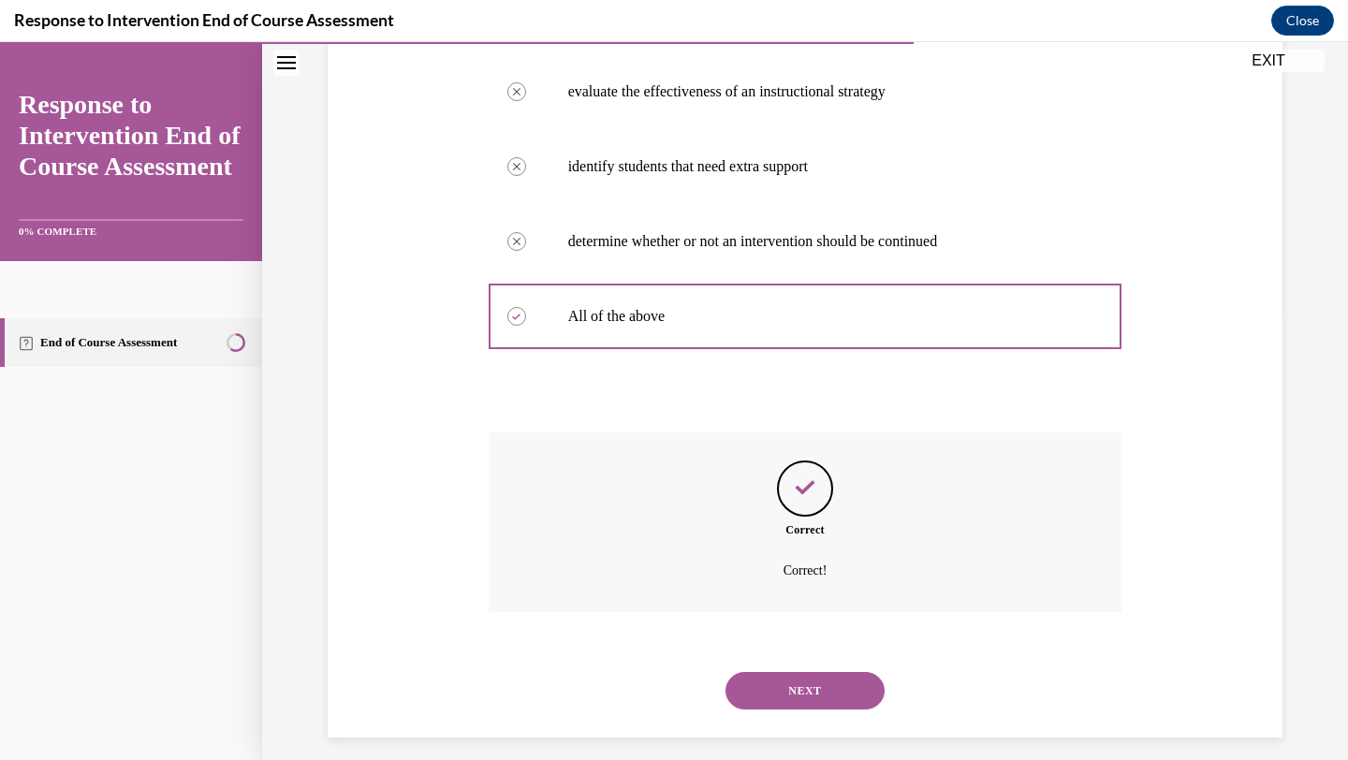
scroll to position [459, 0]
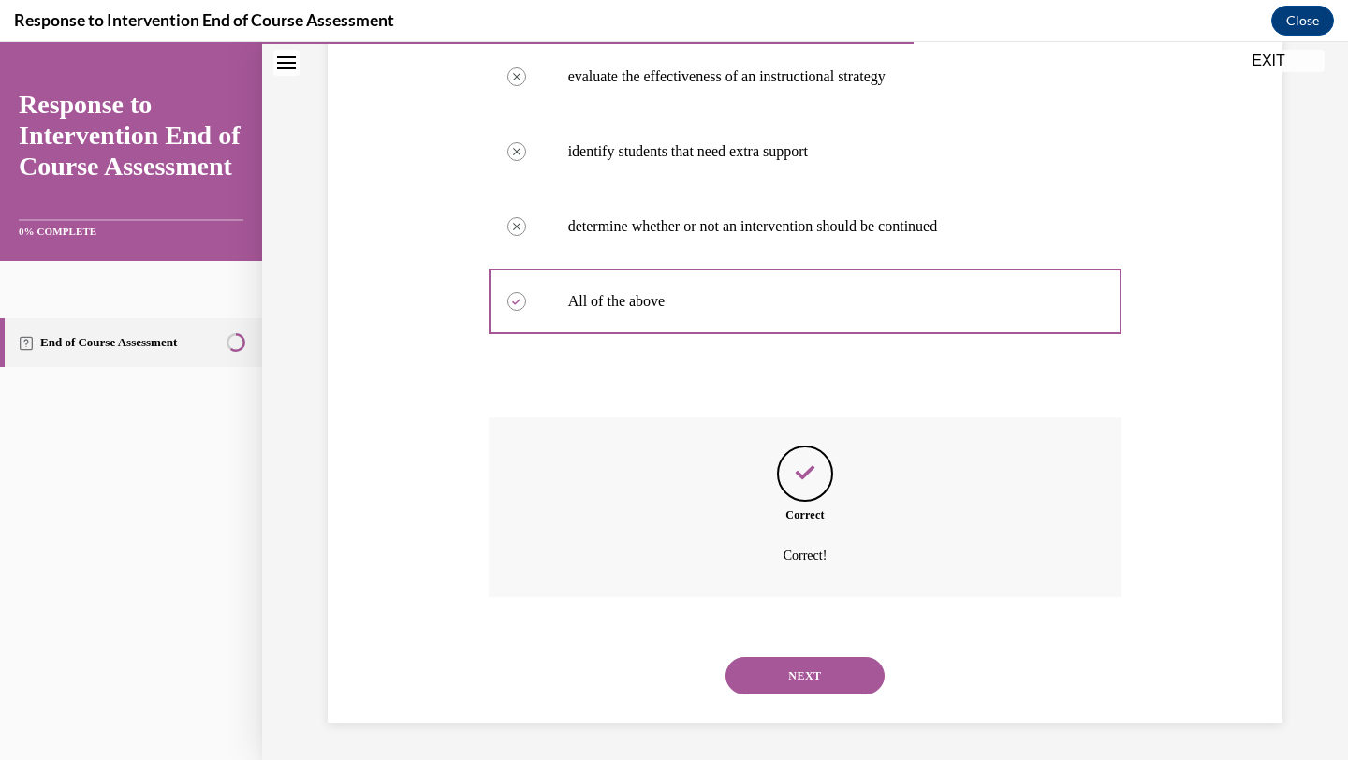
click at [773, 667] on button "NEXT" at bounding box center [805, 675] width 159 height 37
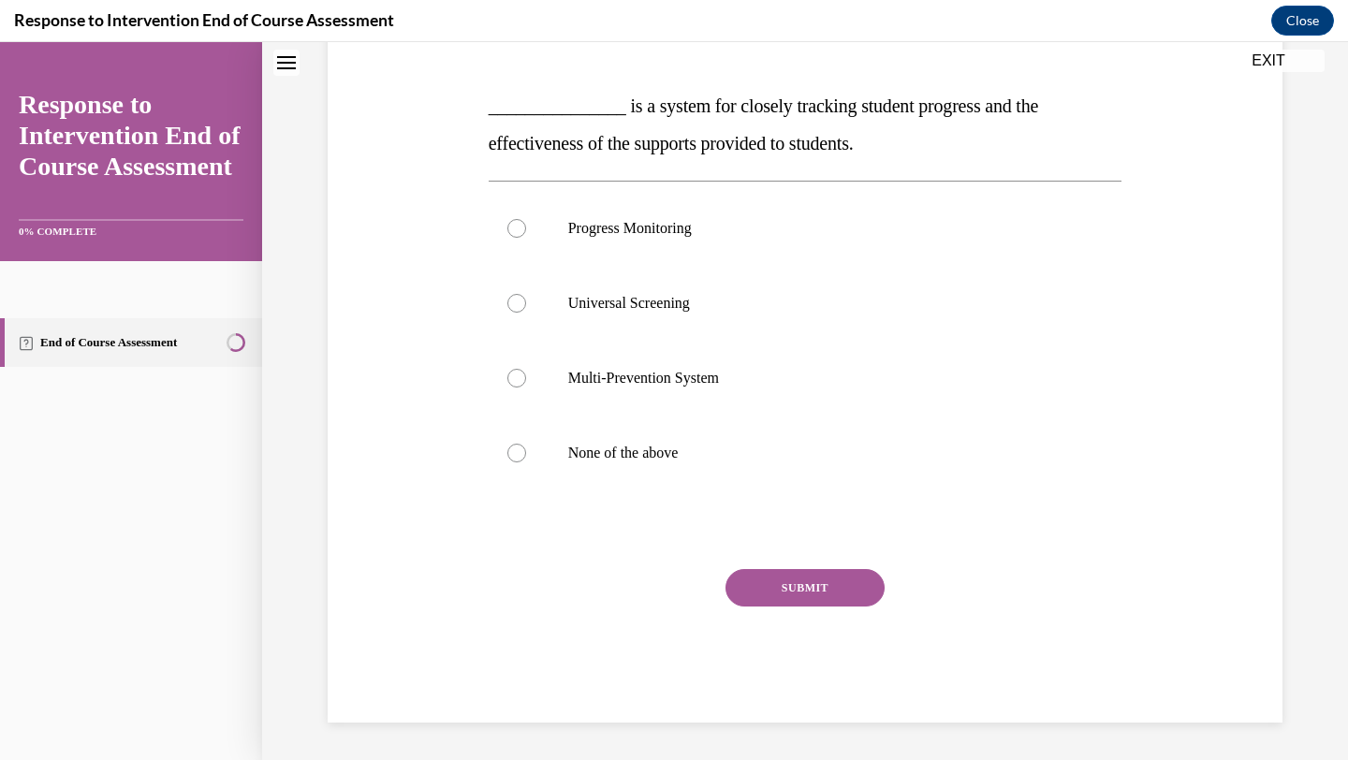
scroll to position [0, 0]
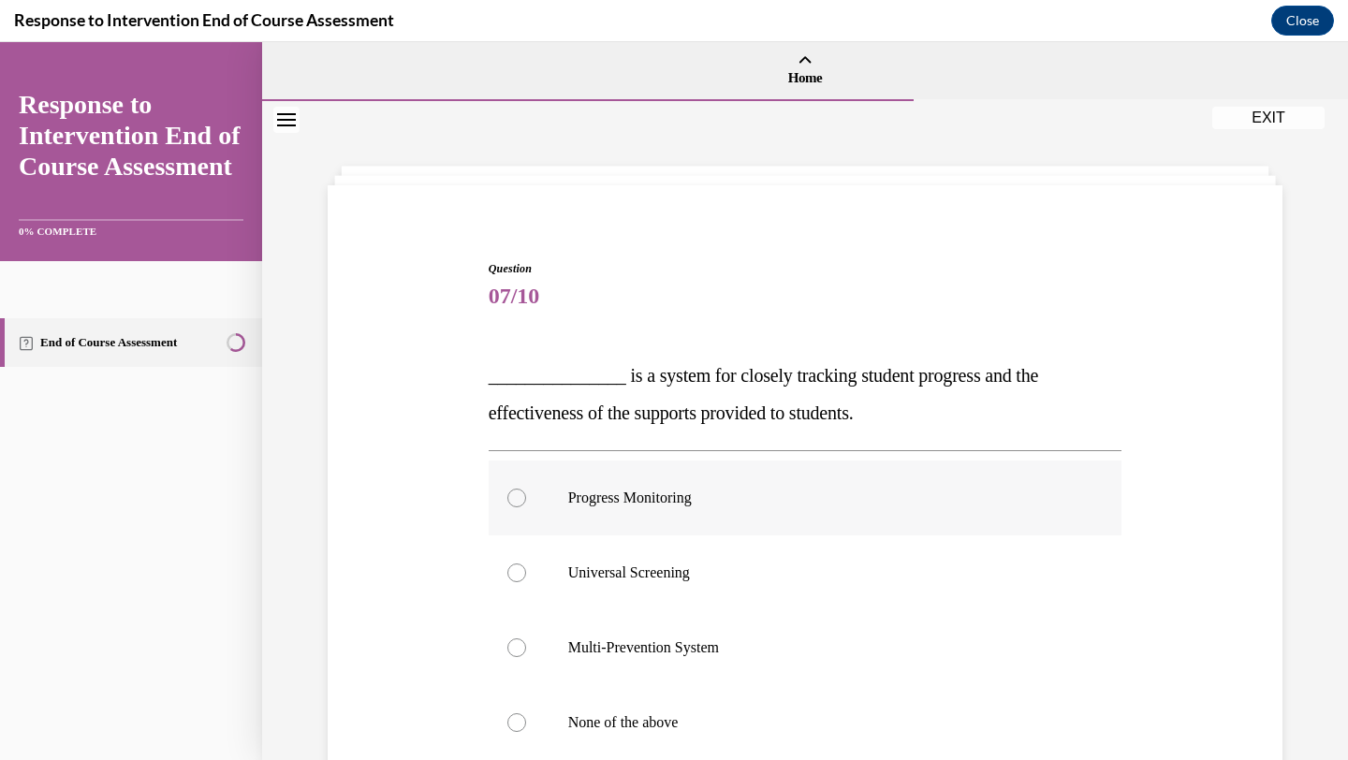
click at [683, 493] on p "Progress Monitoring" at bounding box center [821, 498] width 507 height 19
click at [526, 493] on input "Progress Monitoring" at bounding box center [516, 498] width 19 height 19
radio input "true"
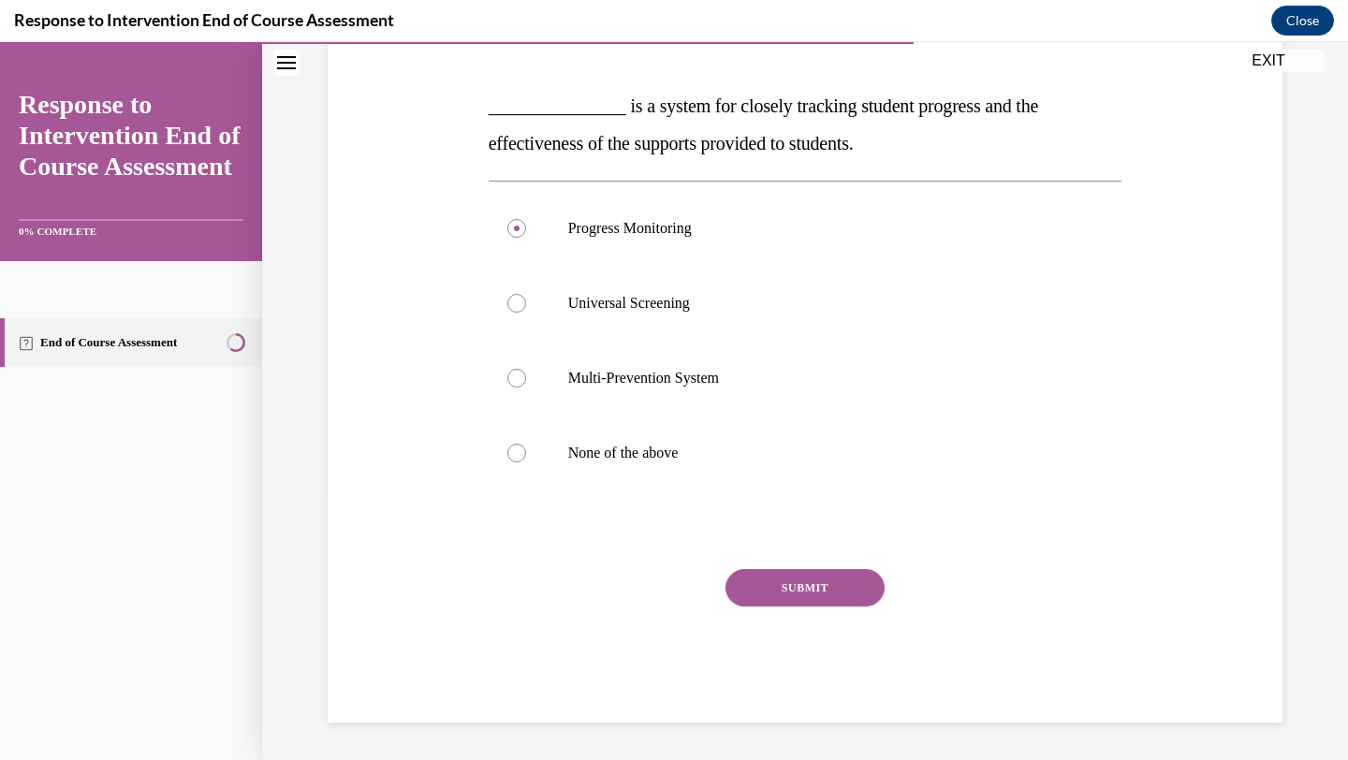
click at [790, 579] on button "SUBMIT" at bounding box center [805, 587] width 159 height 37
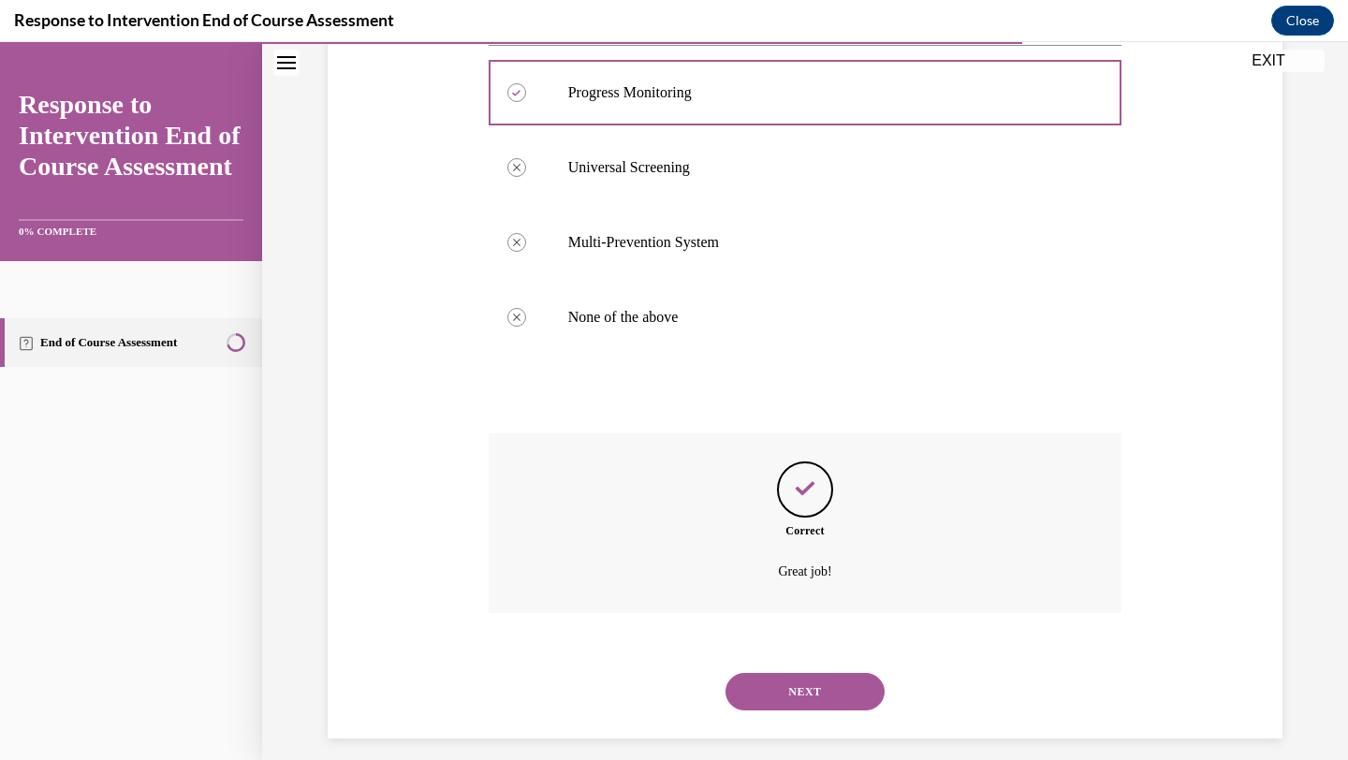
scroll to position [421, 0]
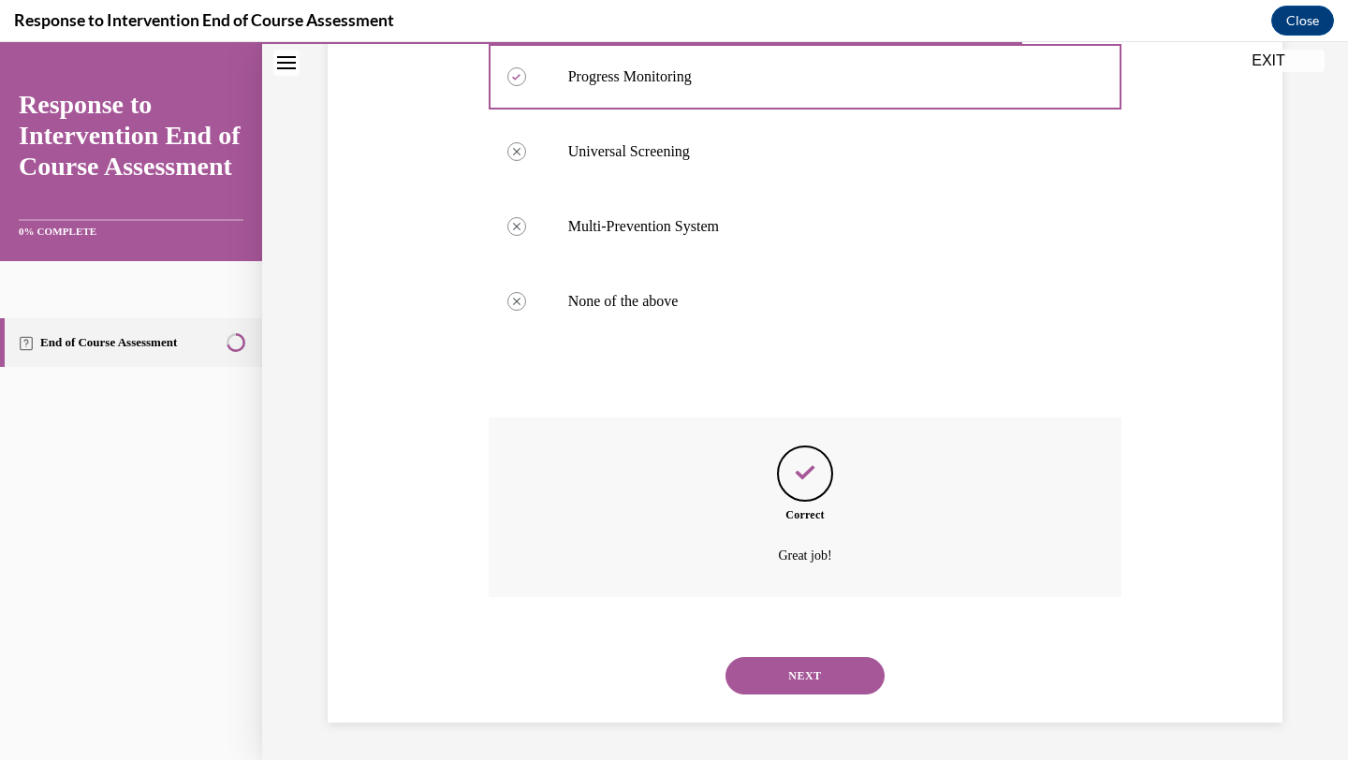
click at [782, 658] on button "NEXT" at bounding box center [805, 675] width 159 height 37
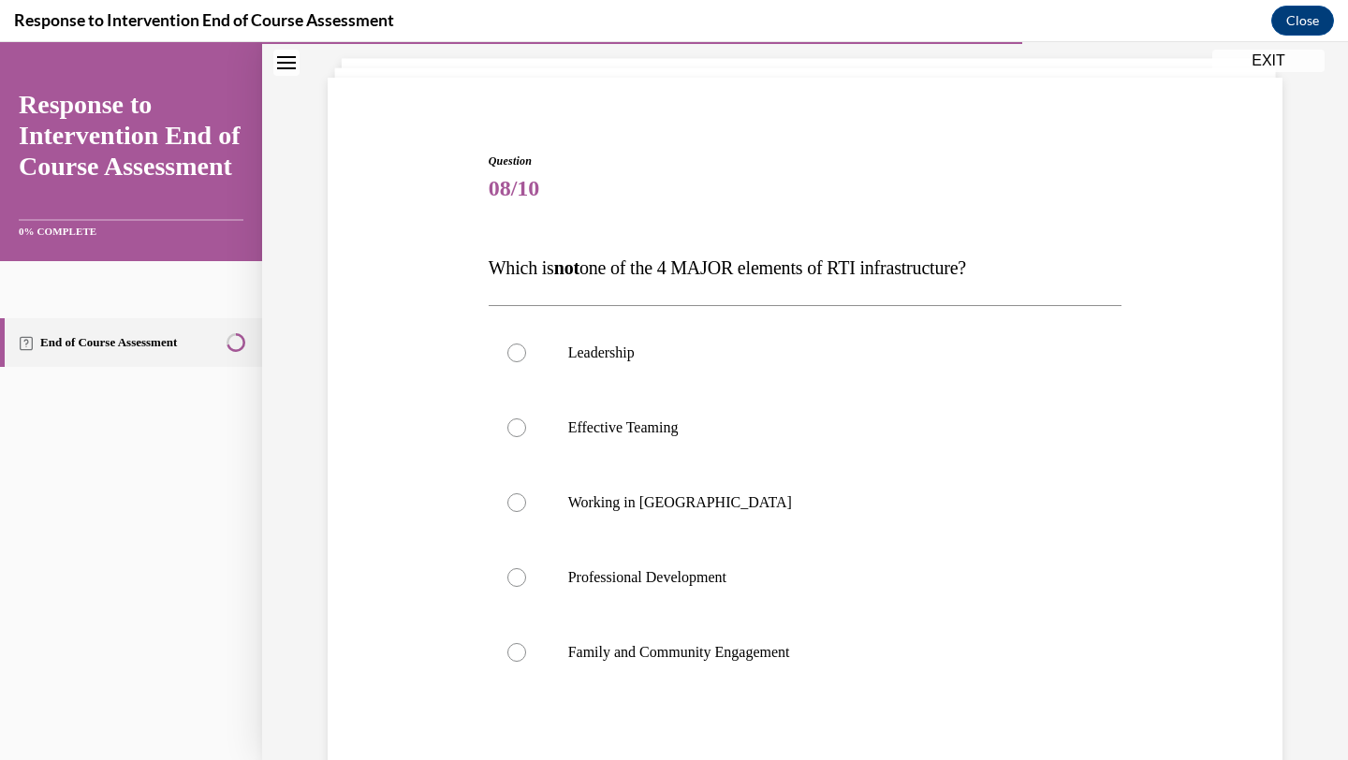
scroll to position [120, 0]
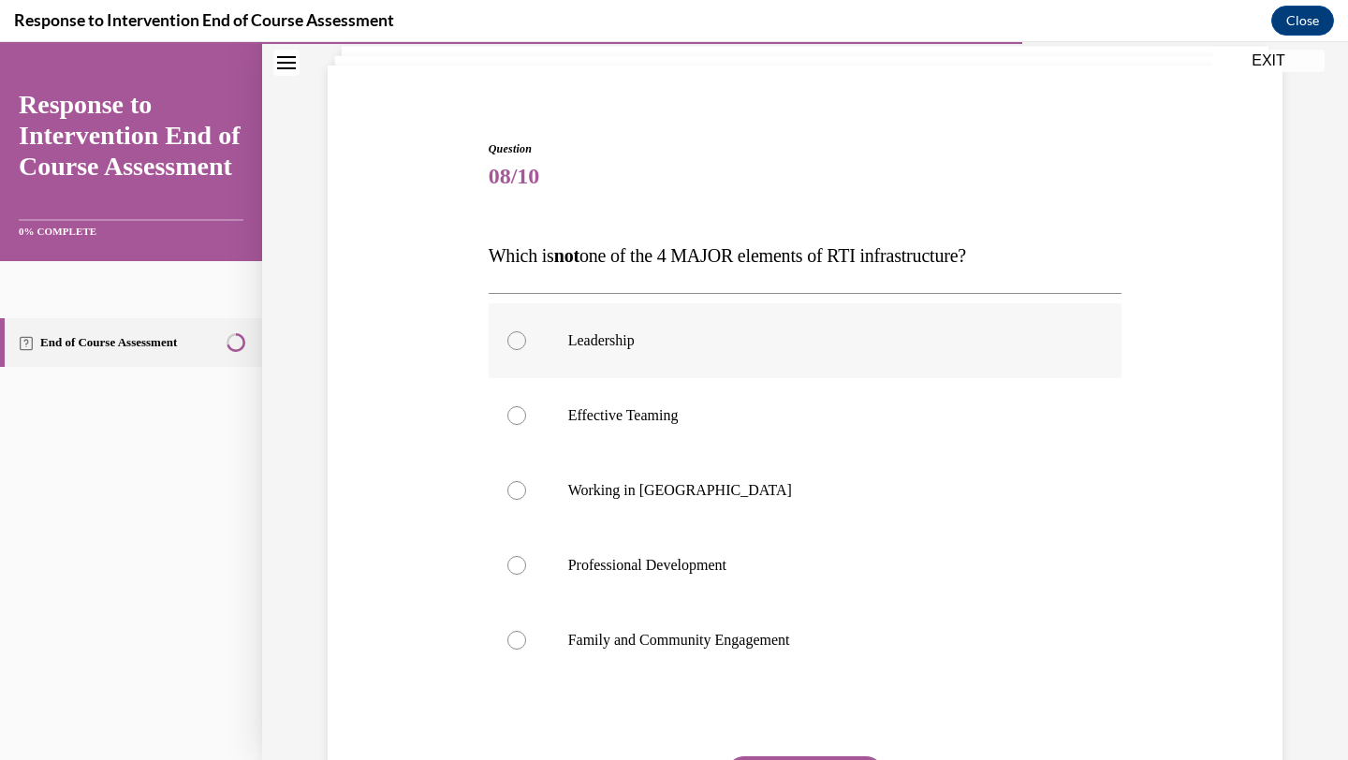
click at [764, 346] on p "Leadership" at bounding box center [821, 340] width 507 height 19
click at [526, 346] on input "Leadership" at bounding box center [516, 340] width 19 height 19
radio input "true"
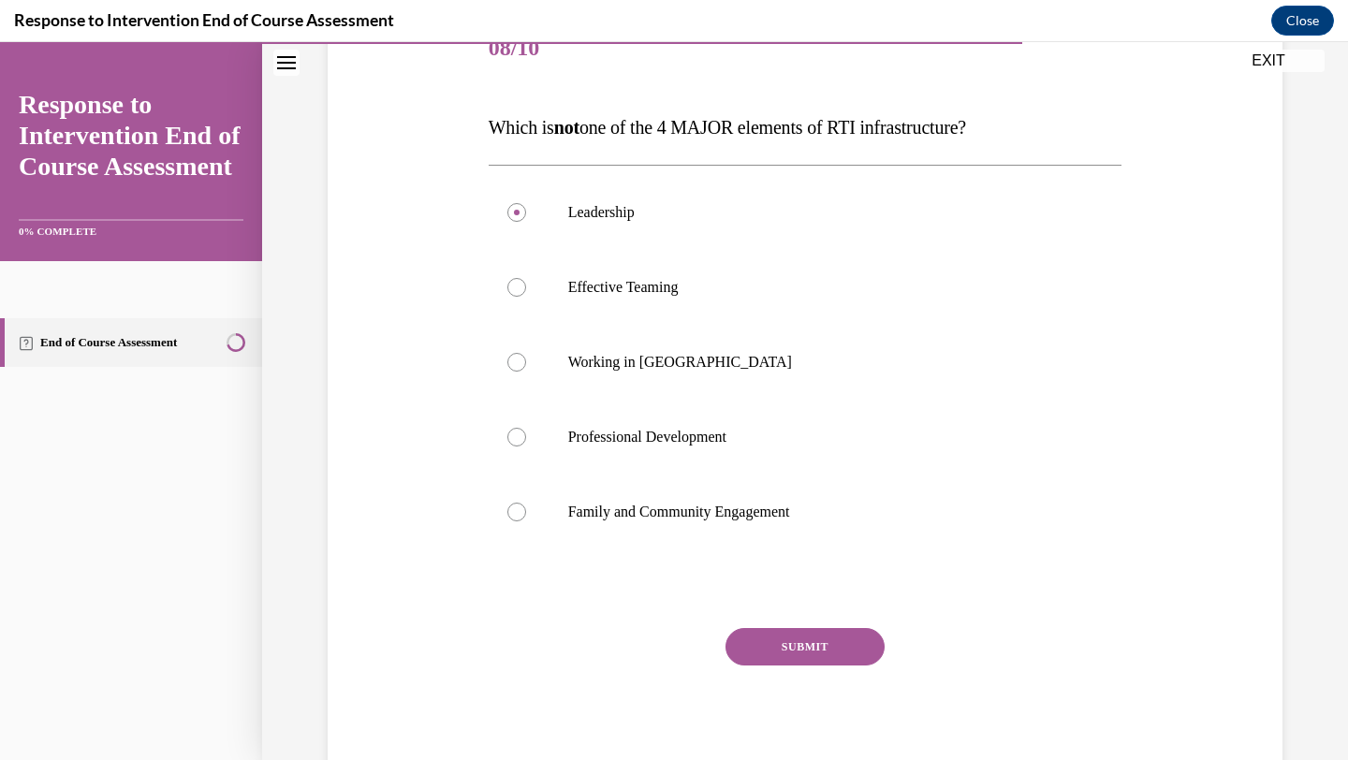
scroll to position [307, 0]
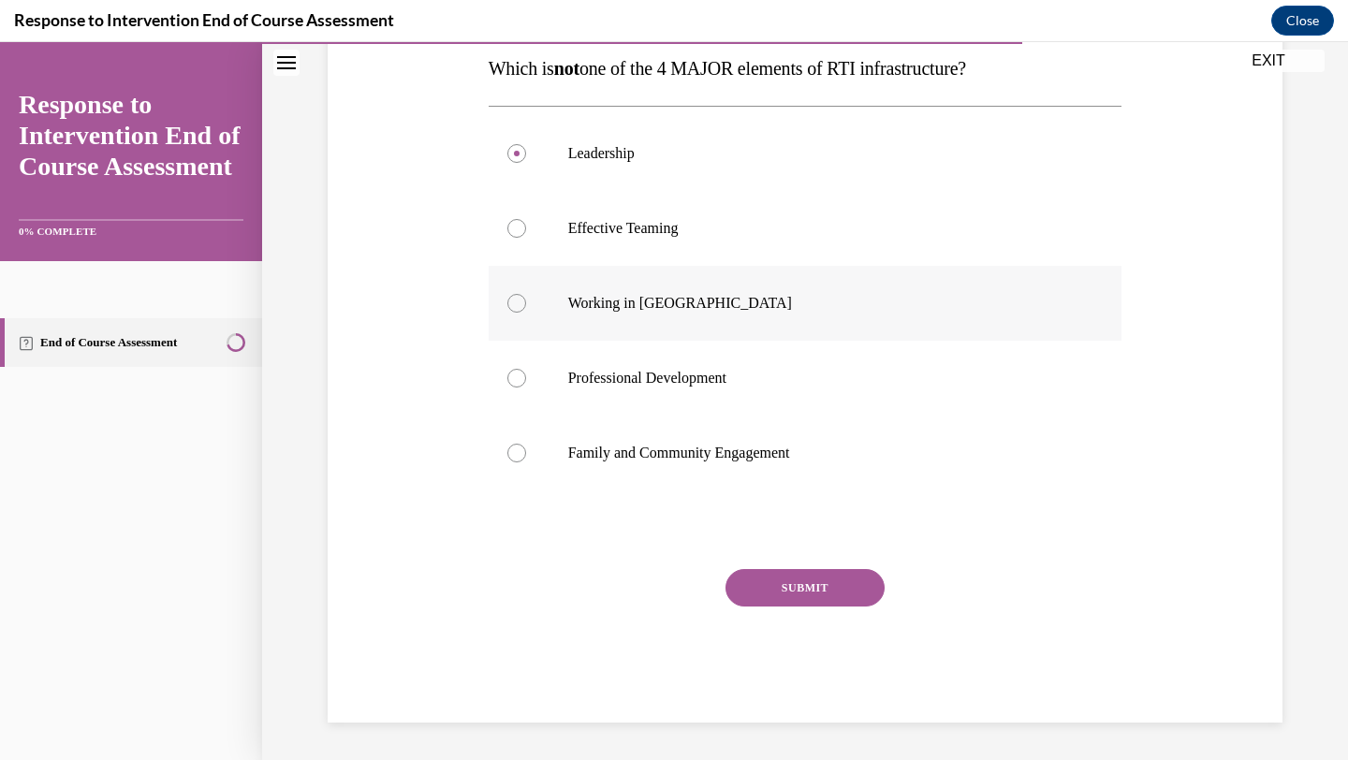
click at [743, 293] on label "Working in Silos" at bounding box center [806, 303] width 634 height 75
click at [526, 294] on input "Working in Silos" at bounding box center [516, 303] width 19 height 19
radio input "true"
click at [820, 580] on button "SUBMIT" at bounding box center [805, 587] width 159 height 37
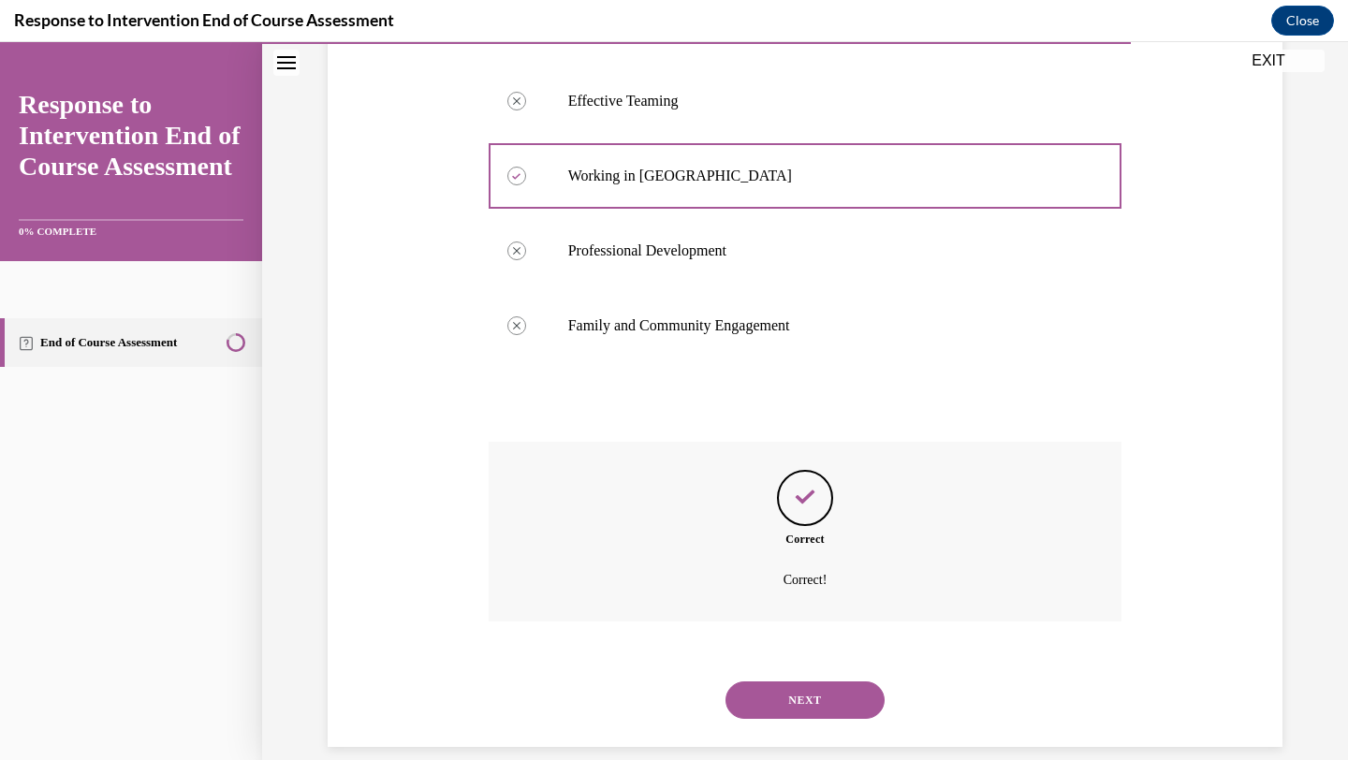
scroll to position [459, 0]
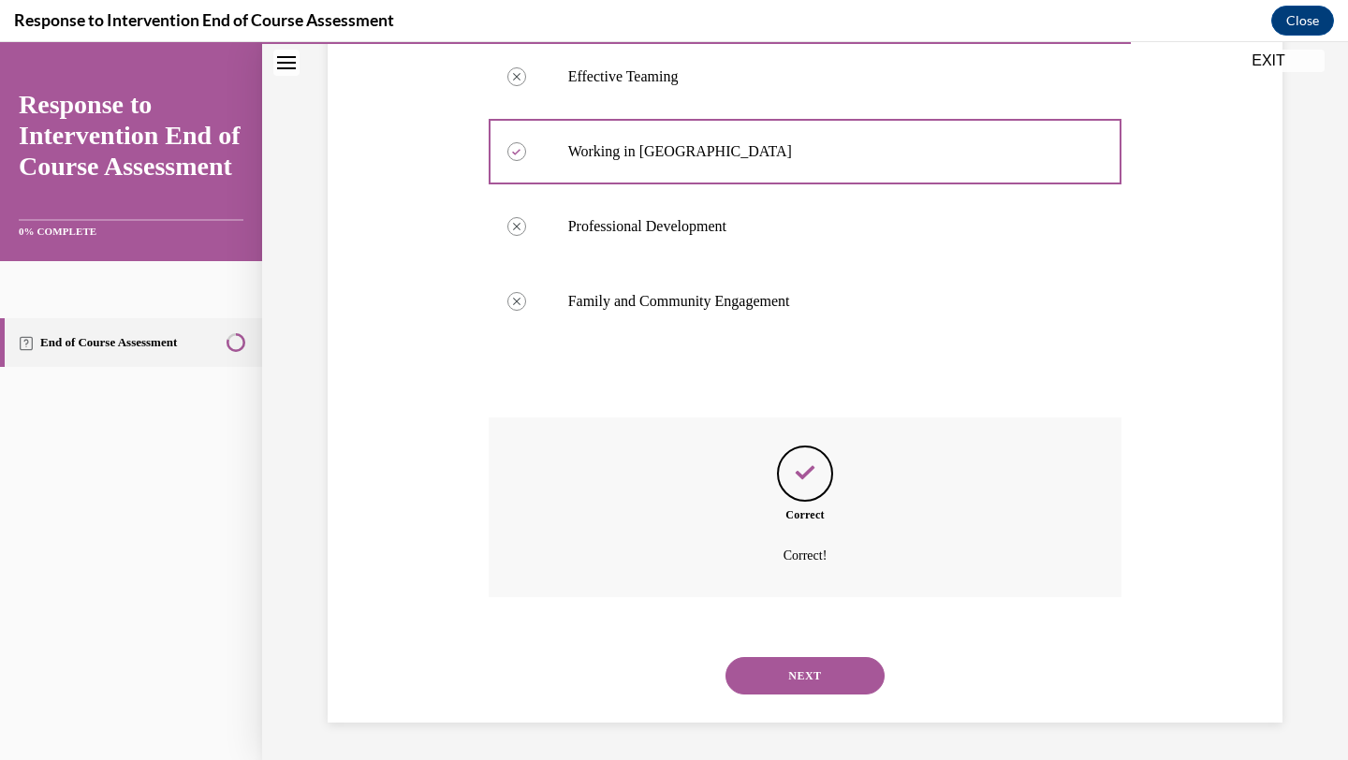
click at [812, 677] on button "NEXT" at bounding box center [805, 675] width 159 height 37
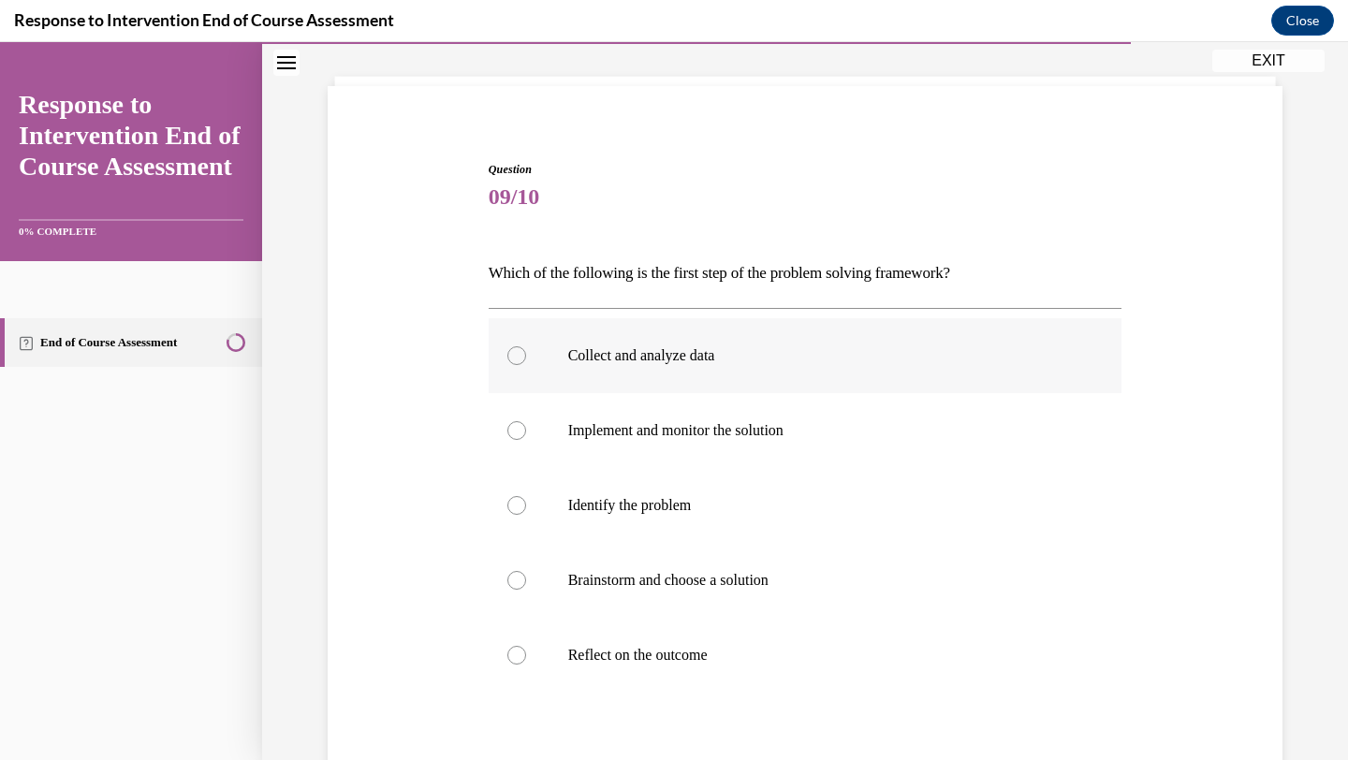
scroll to position [122, 0]
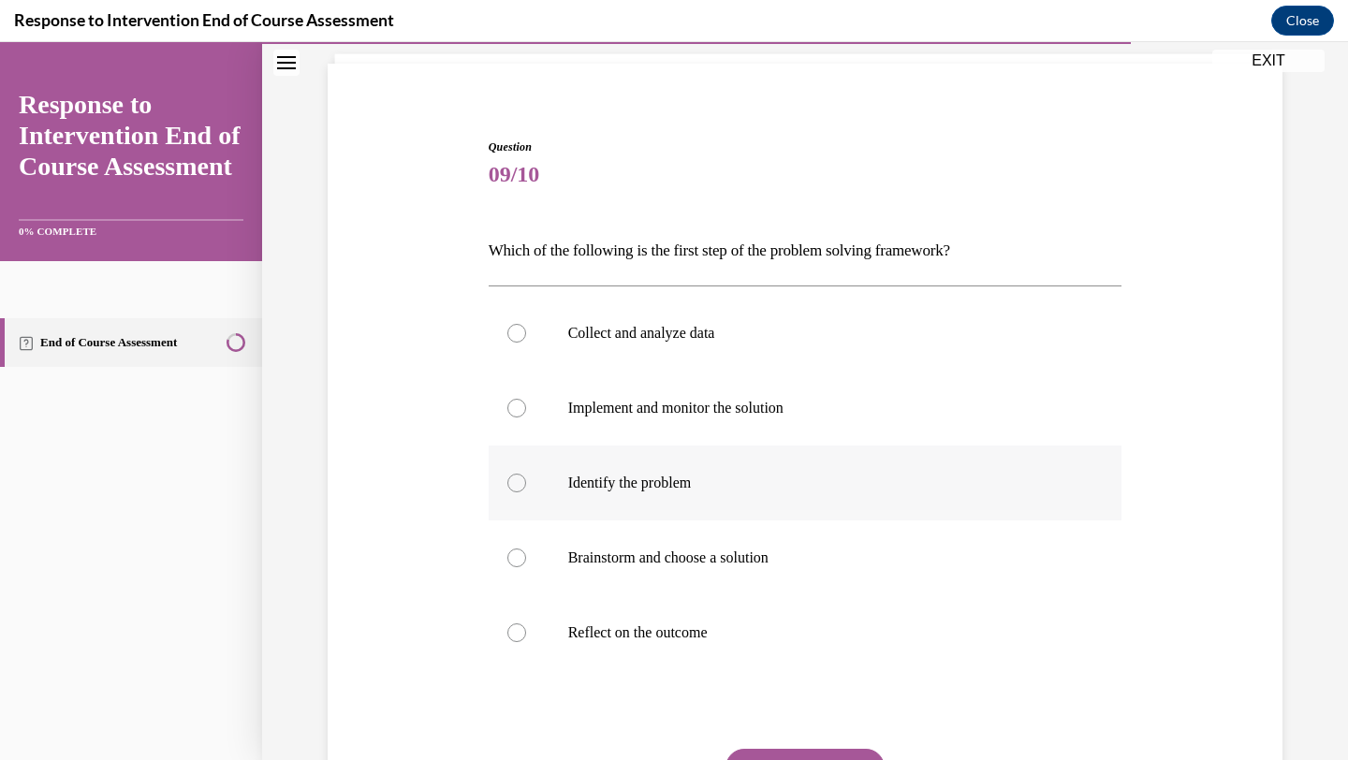
click at [784, 484] on p "Identify the problem" at bounding box center [821, 483] width 507 height 19
click at [526, 484] on input "Identify the problem" at bounding box center [516, 483] width 19 height 19
radio input "true"
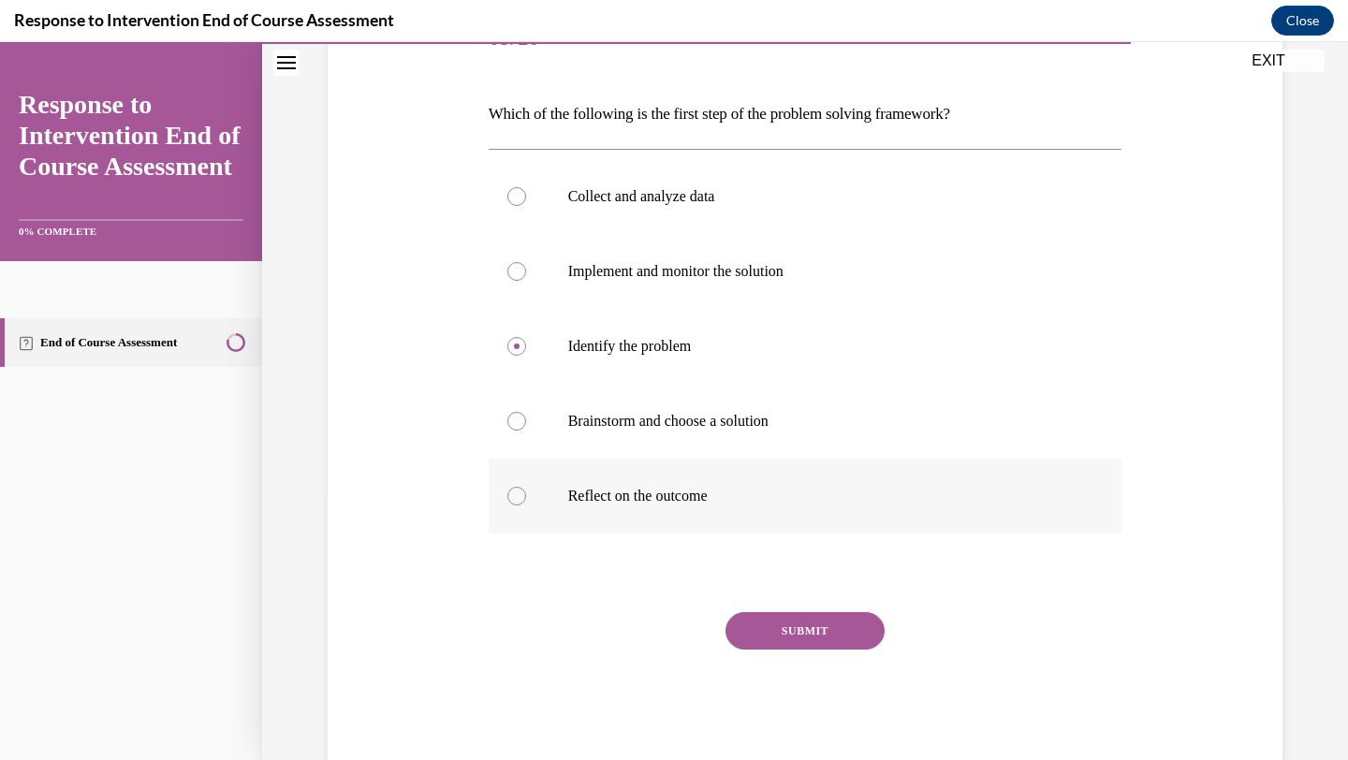
scroll to position [256, 0]
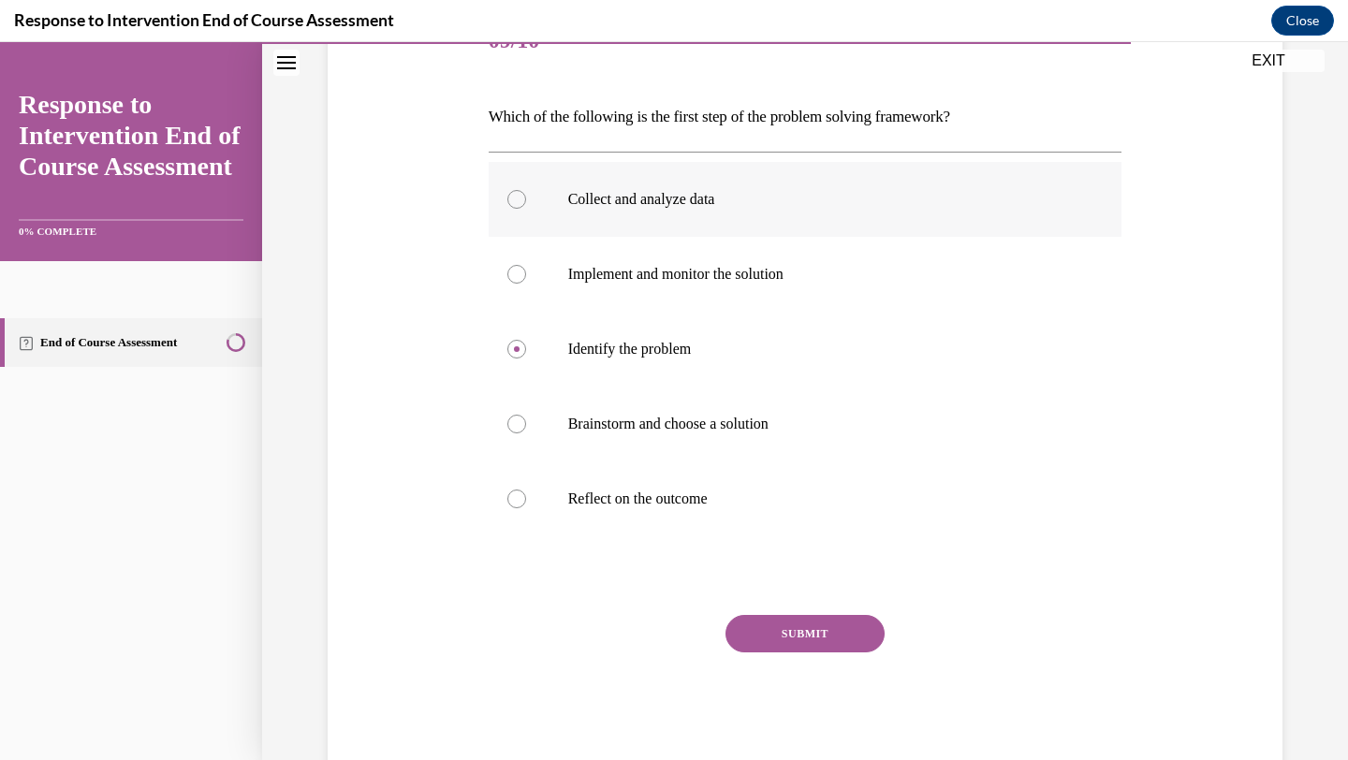
click at [715, 221] on label "Collect and analyze data" at bounding box center [806, 199] width 634 height 75
click at [526, 209] on input "Collect and analyze data" at bounding box center [516, 199] width 19 height 19
radio input "true"
click at [789, 627] on button "SUBMIT" at bounding box center [805, 633] width 159 height 37
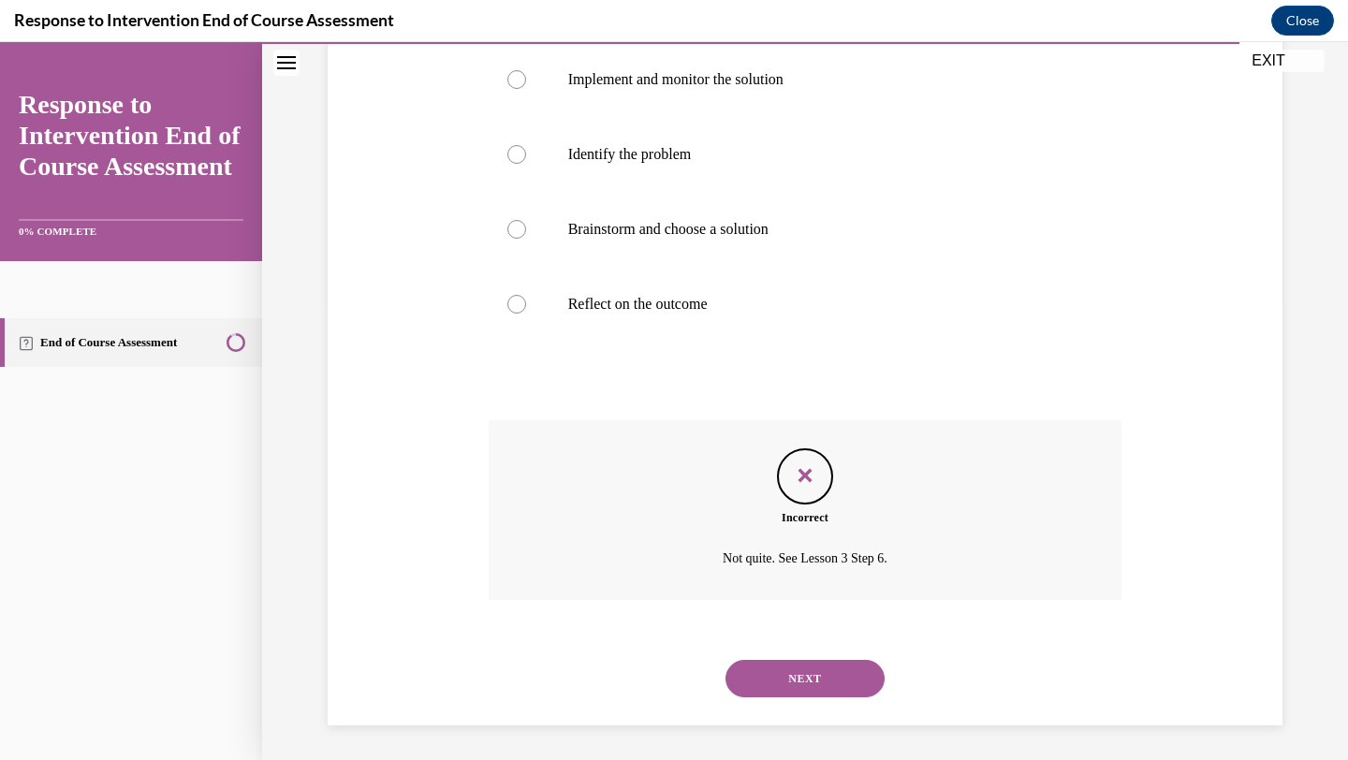
scroll to position [453, 0]
click at [801, 682] on button "NEXT" at bounding box center [805, 675] width 159 height 37
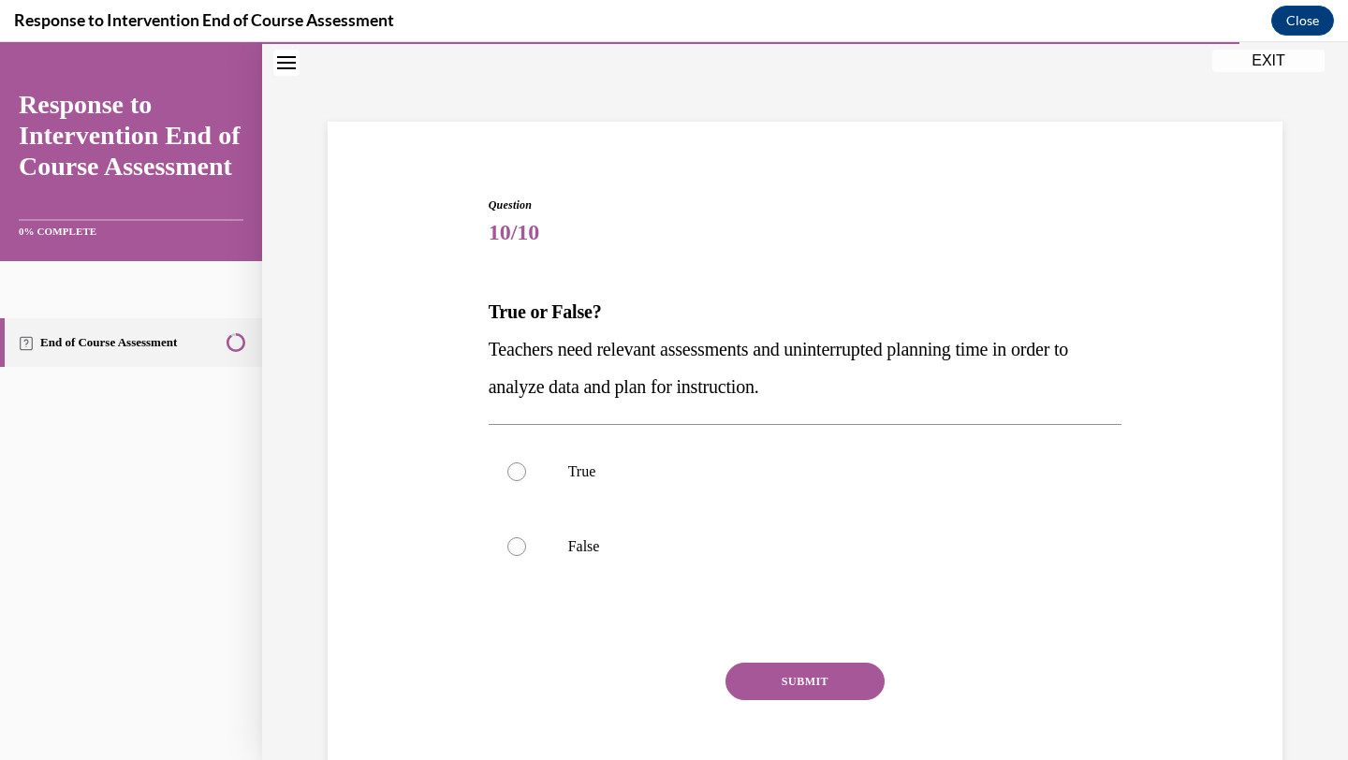
scroll to position [57, 0]
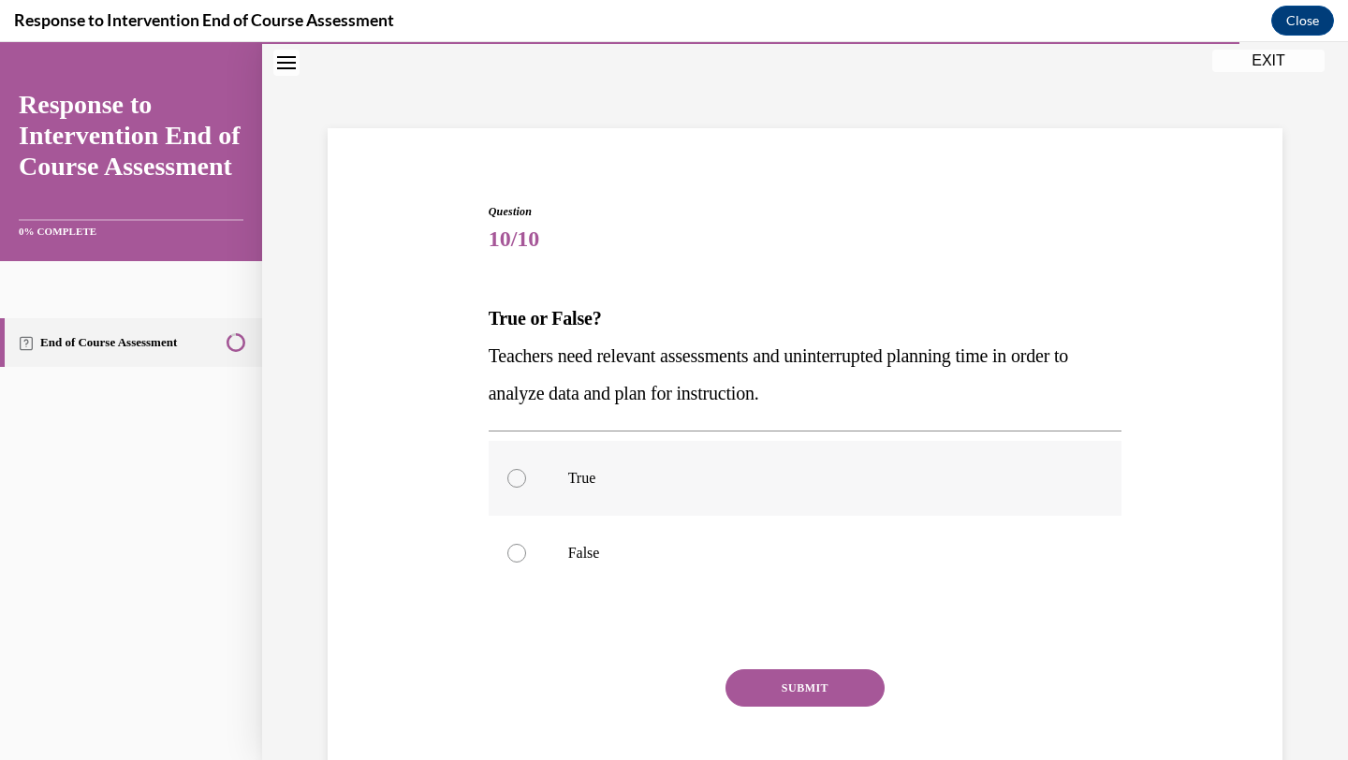
click at [581, 472] on p "True" at bounding box center [821, 478] width 507 height 19
click at [526, 472] on input "True" at bounding box center [516, 478] width 19 height 19
radio input "true"
click at [787, 686] on button "SUBMIT" at bounding box center [805, 687] width 159 height 37
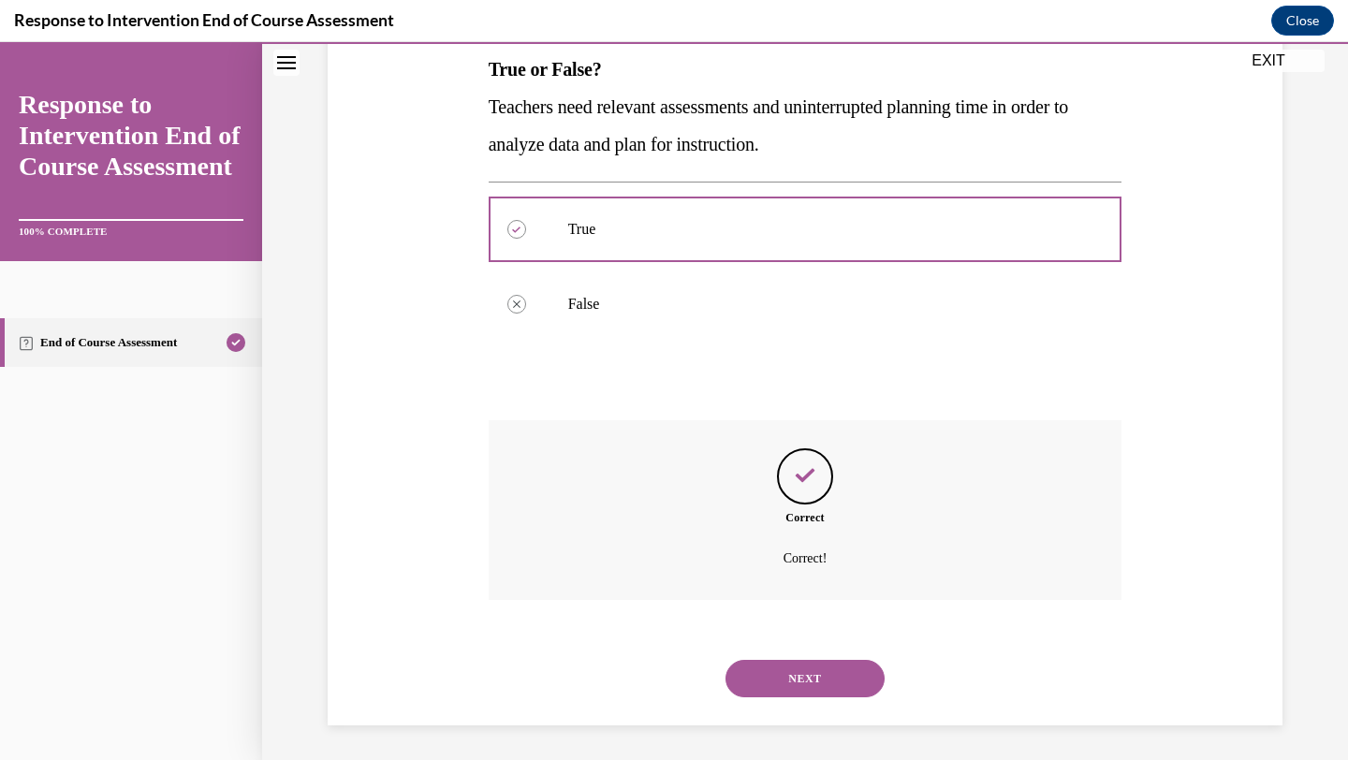
scroll to position [309, 0]
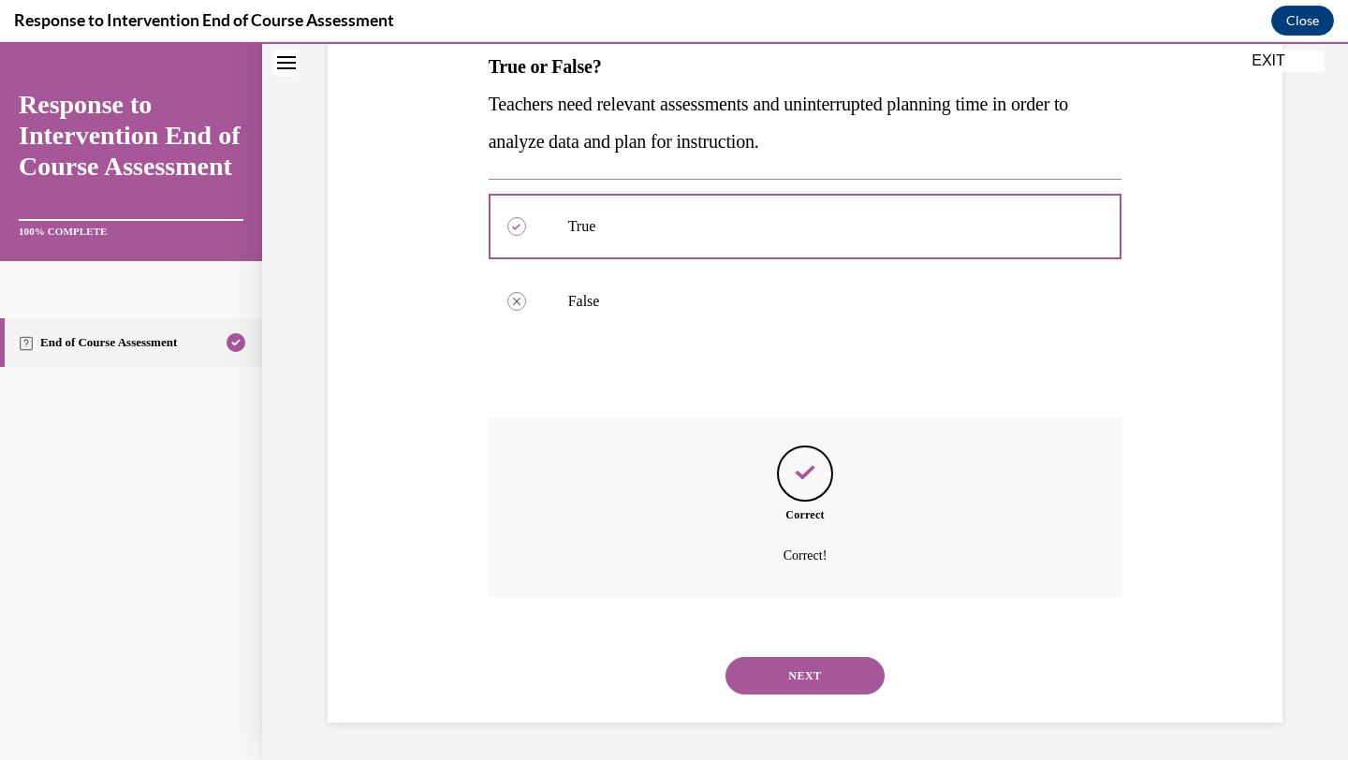
click at [777, 671] on button "NEXT" at bounding box center [805, 675] width 159 height 37
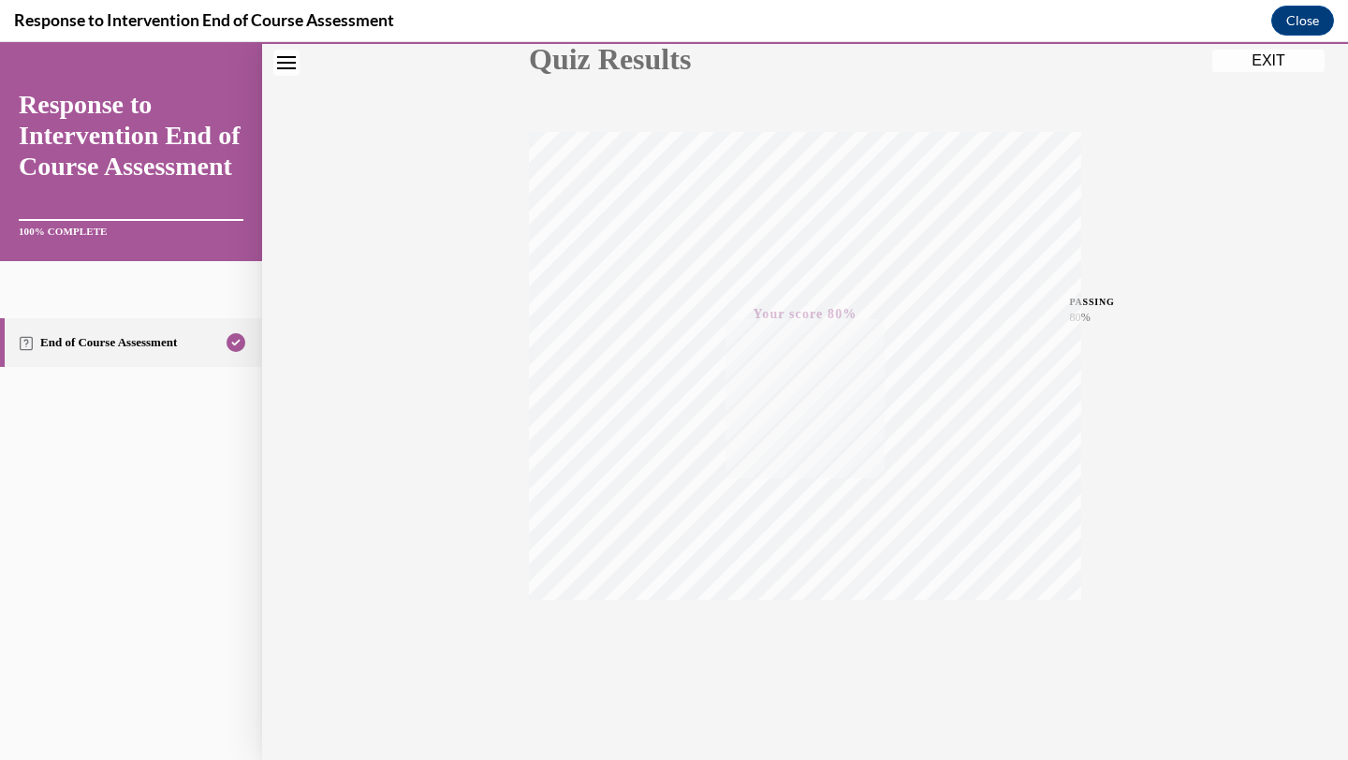
scroll to position [242, 0]
click at [1261, 61] on button "EXIT" at bounding box center [1268, 61] width 112 height 22
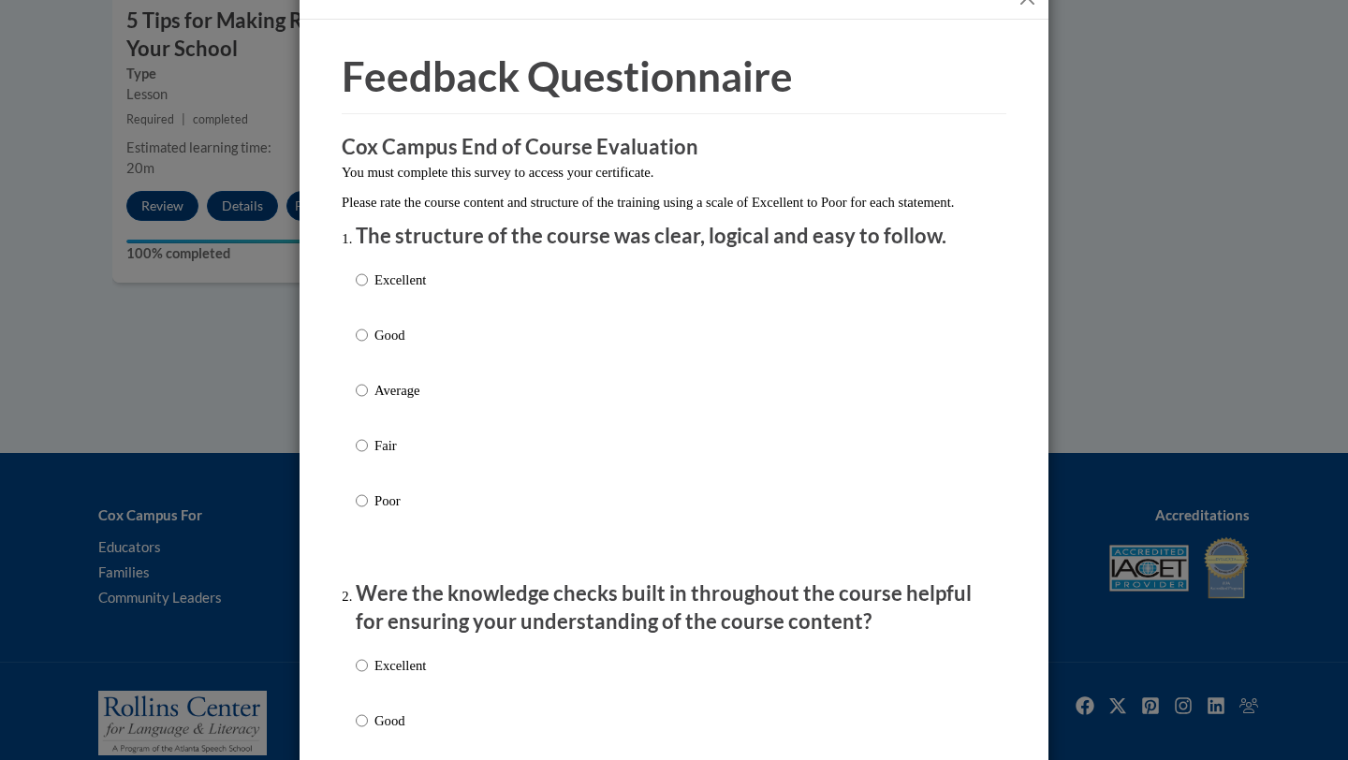
scroll to position [43, 0]
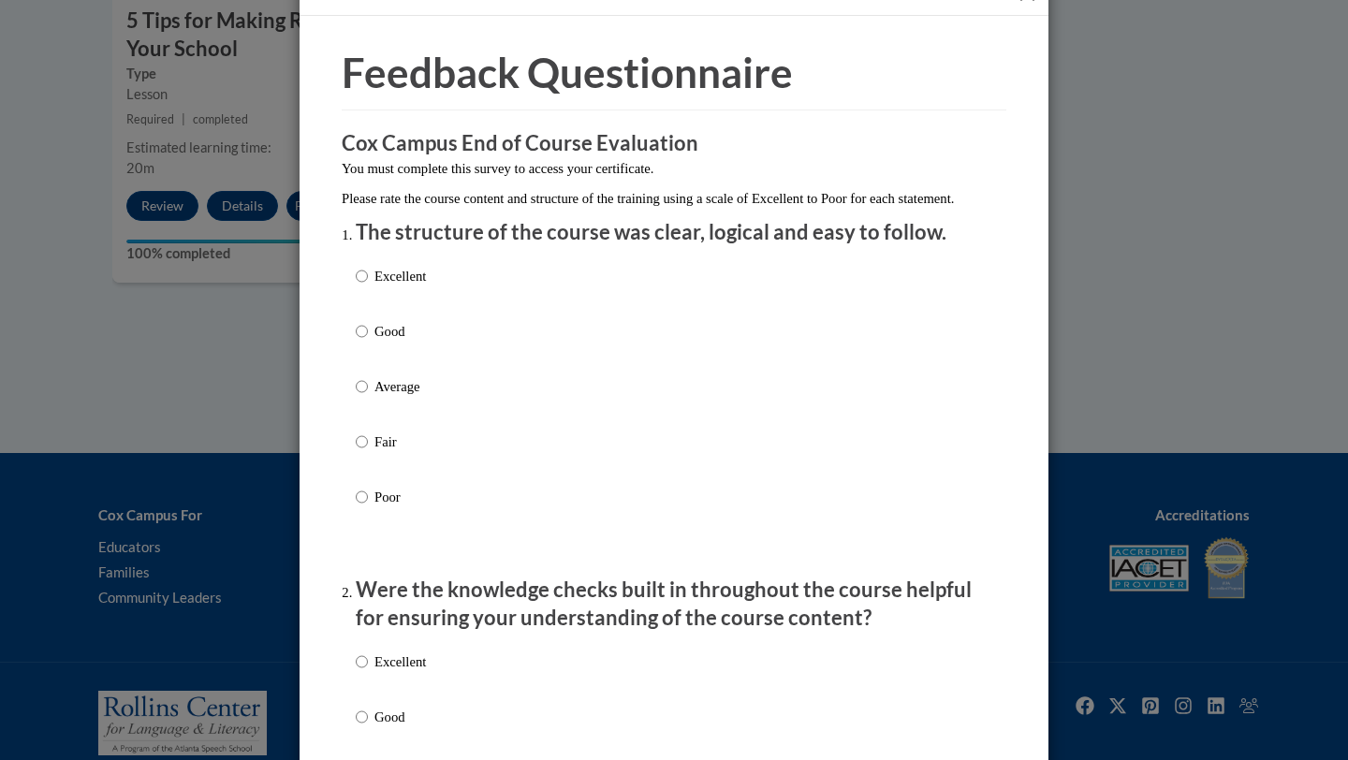
click at [445, 284] on div "Excellent Good Average Fair Poor" at bounding box center [674, 409] width 637 height 305
click at [398, 286] on p "Excellent" at bounding box center [400, 276] width 51 height 21
click at [367, 286] on input "Excellent" at bounding box center [362, 276] width 12 height 21
radio input "true"
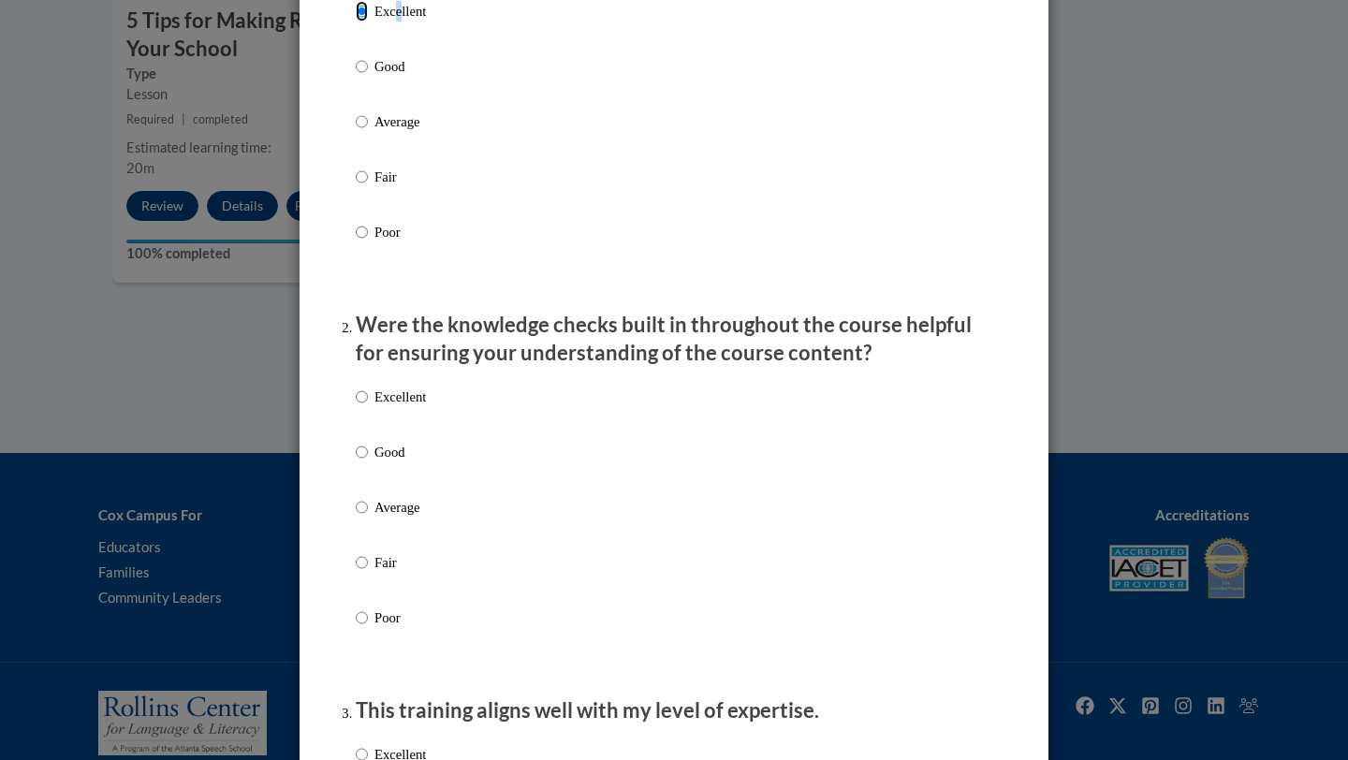
scroll to position [426, 0]
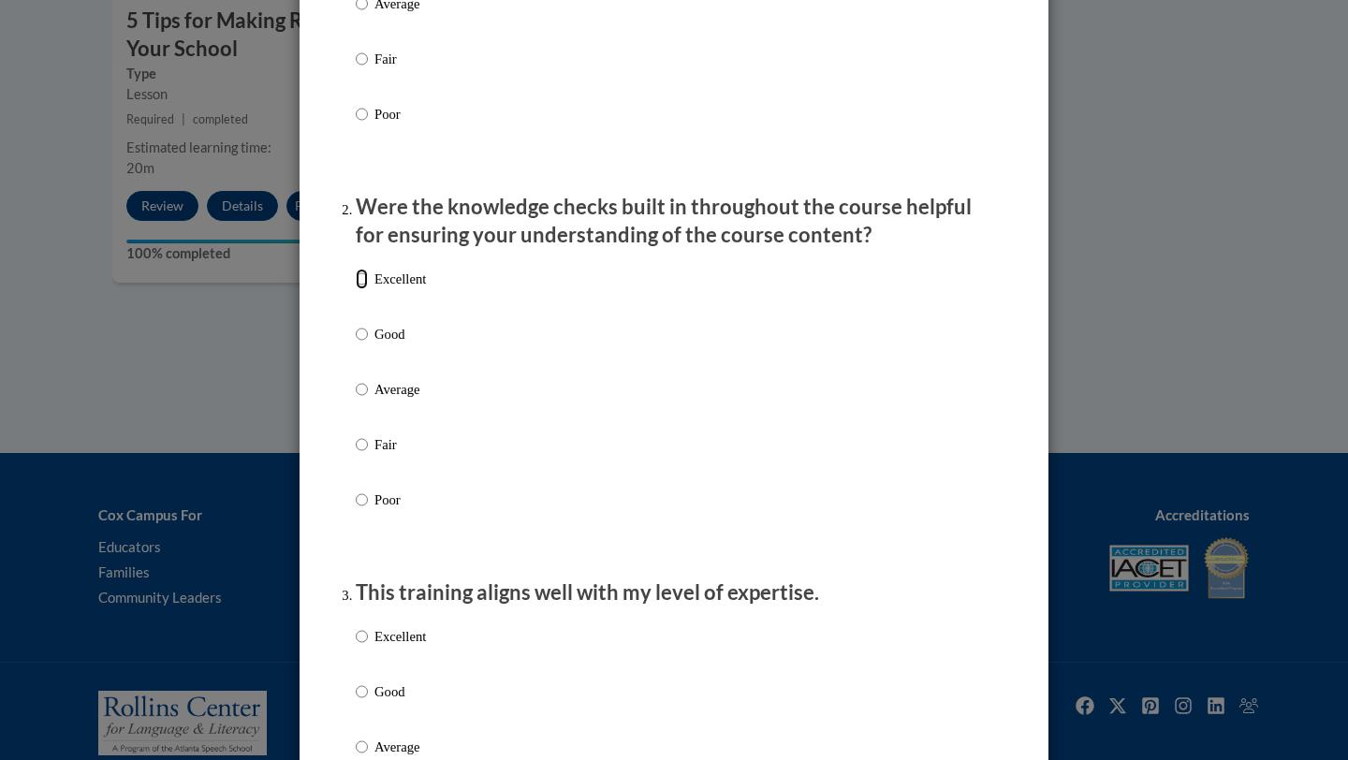
click at [359, 289] on input "Excellent" at bounding box center [362, 279] width 12 height 21
radio input "true"
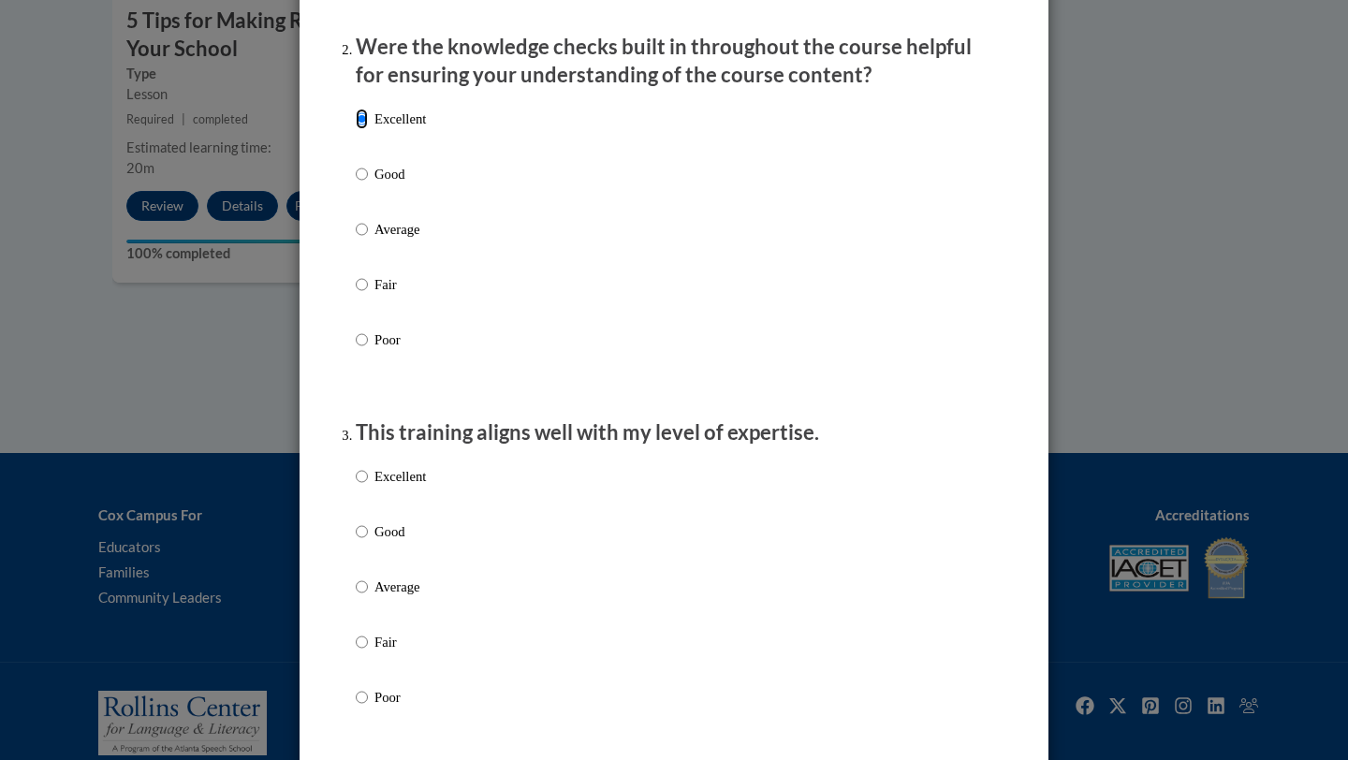
scroll to position [874, 0]
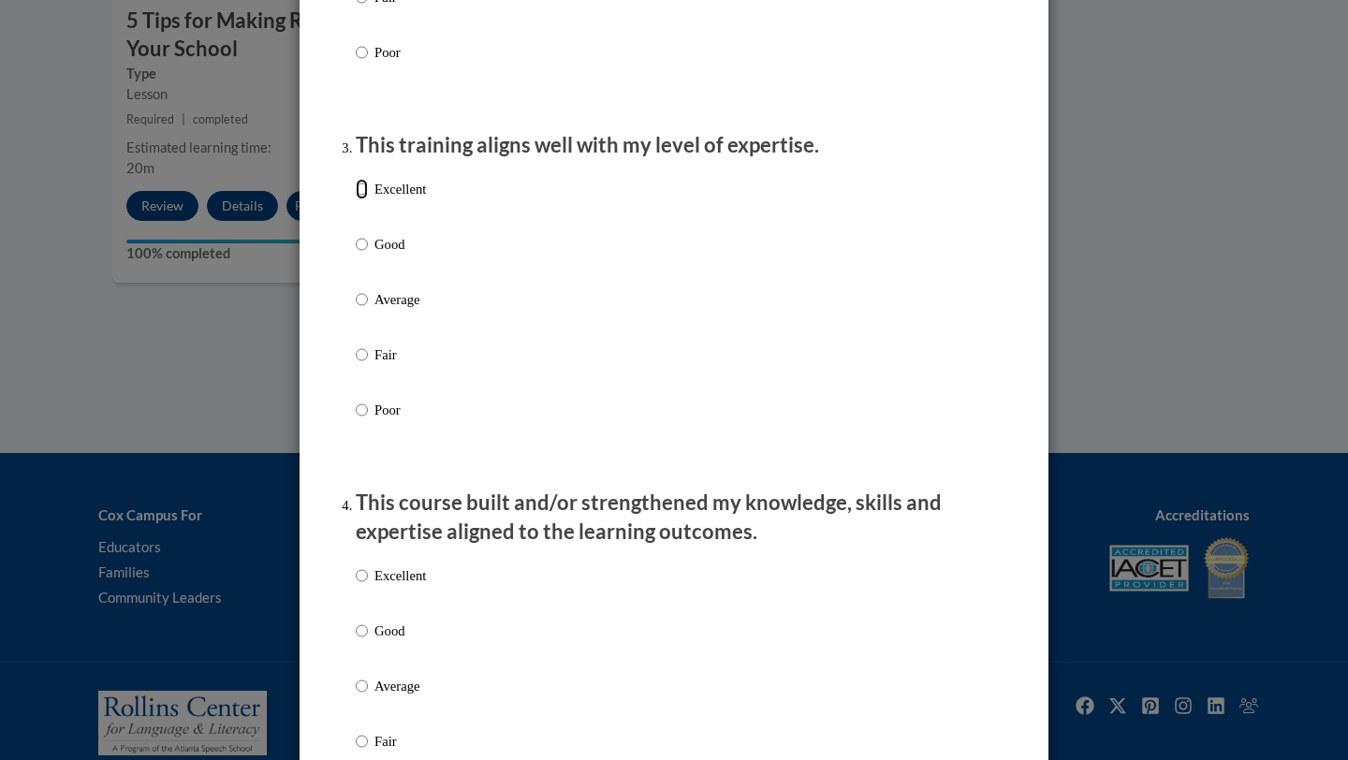
click at [363, 199] on input "Excellent" at bounding box center [362, 189] width 12 height 21
radio input "true"
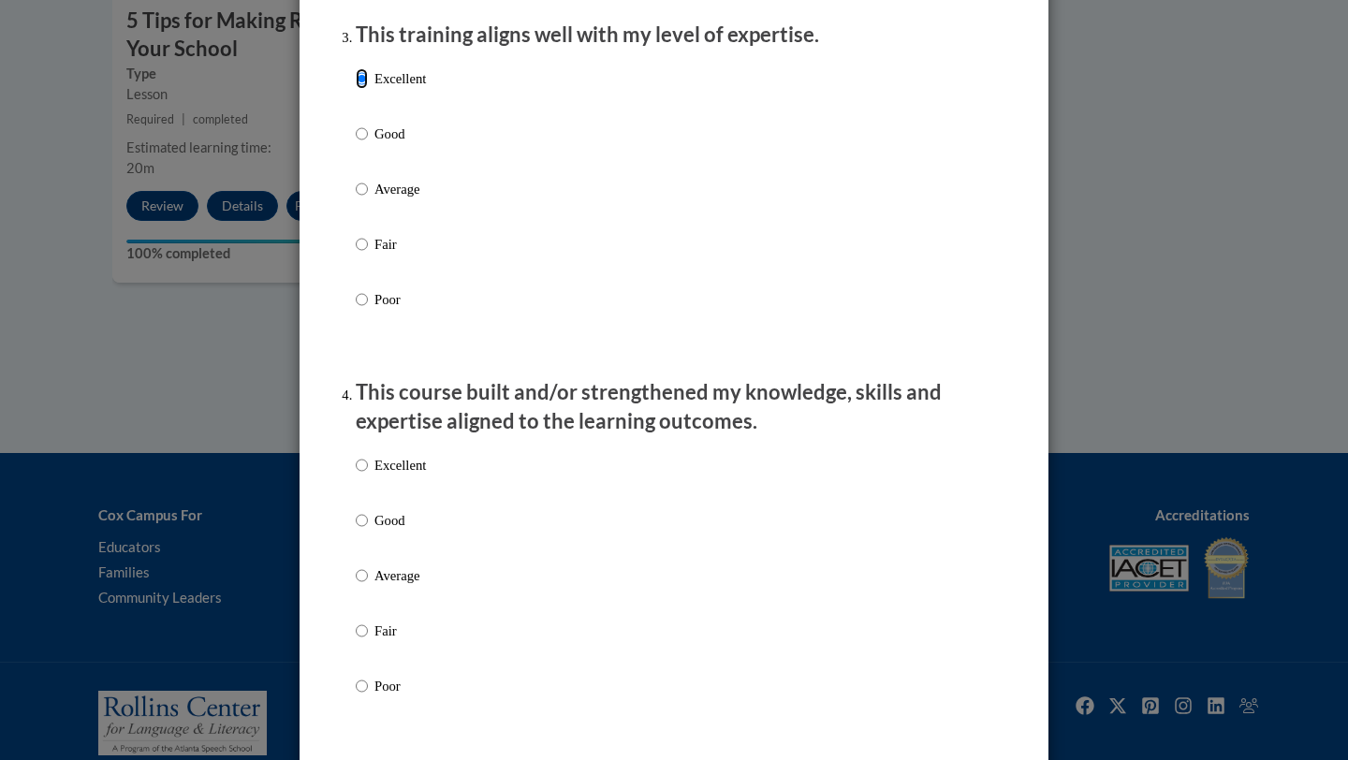
scroll to position [1315, 0]
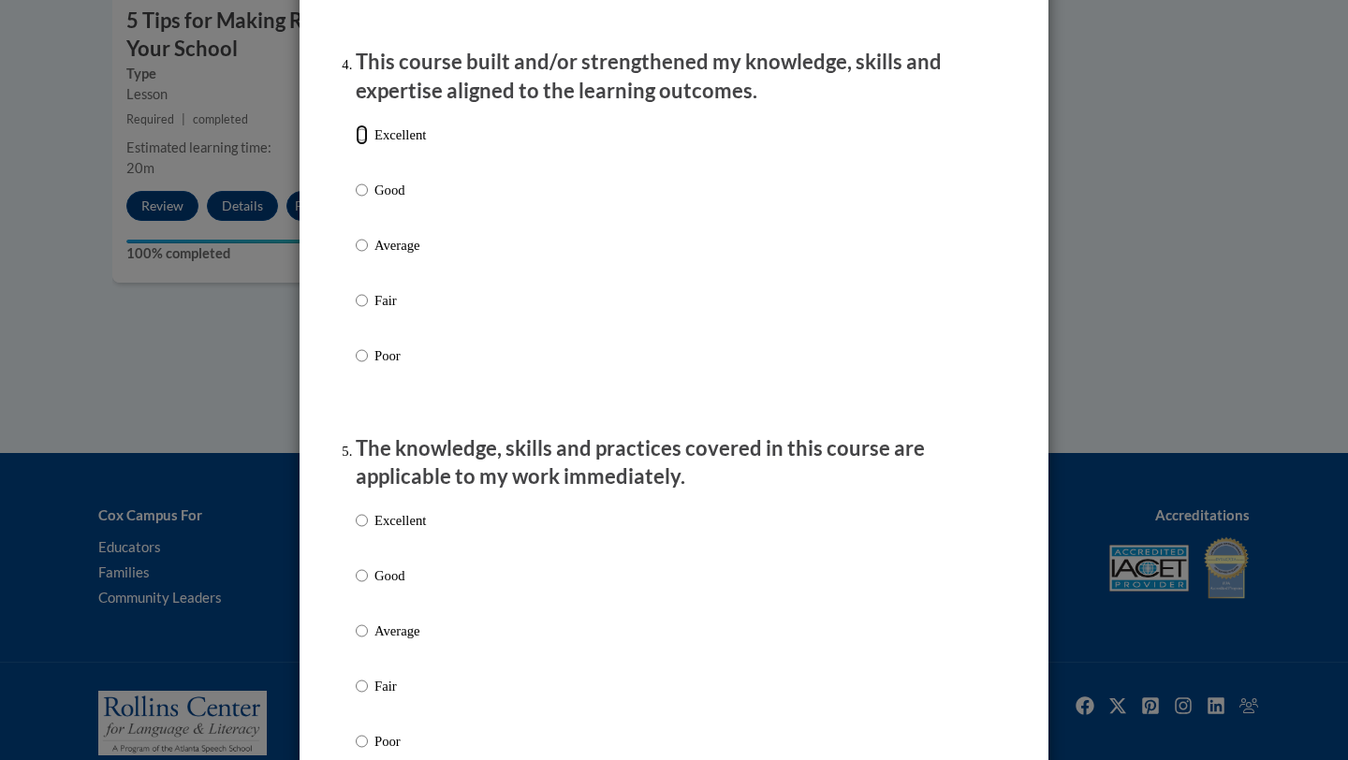
click at [359, 145] on input "Excellent" at bounding box center [362, 135] width 12 height 21
radio input "true"
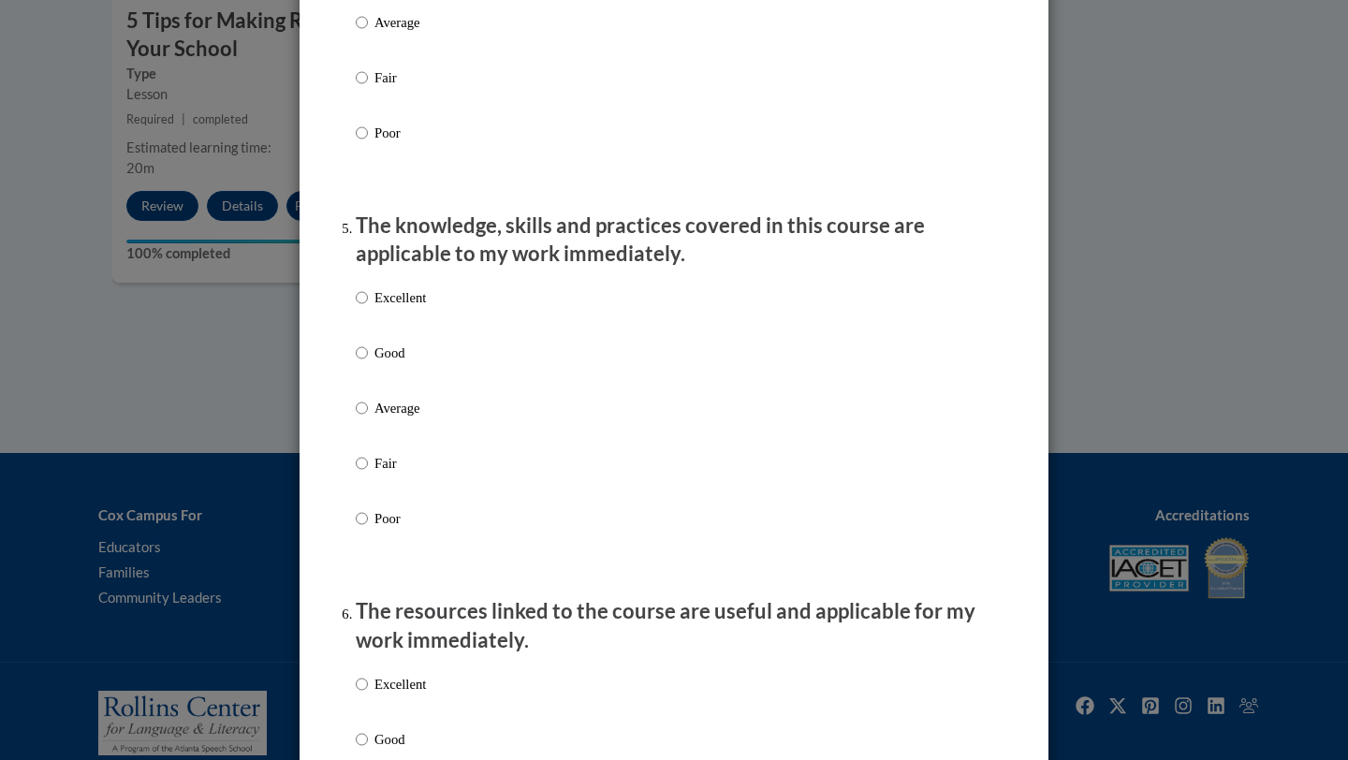
scroll to position [1799, 0]
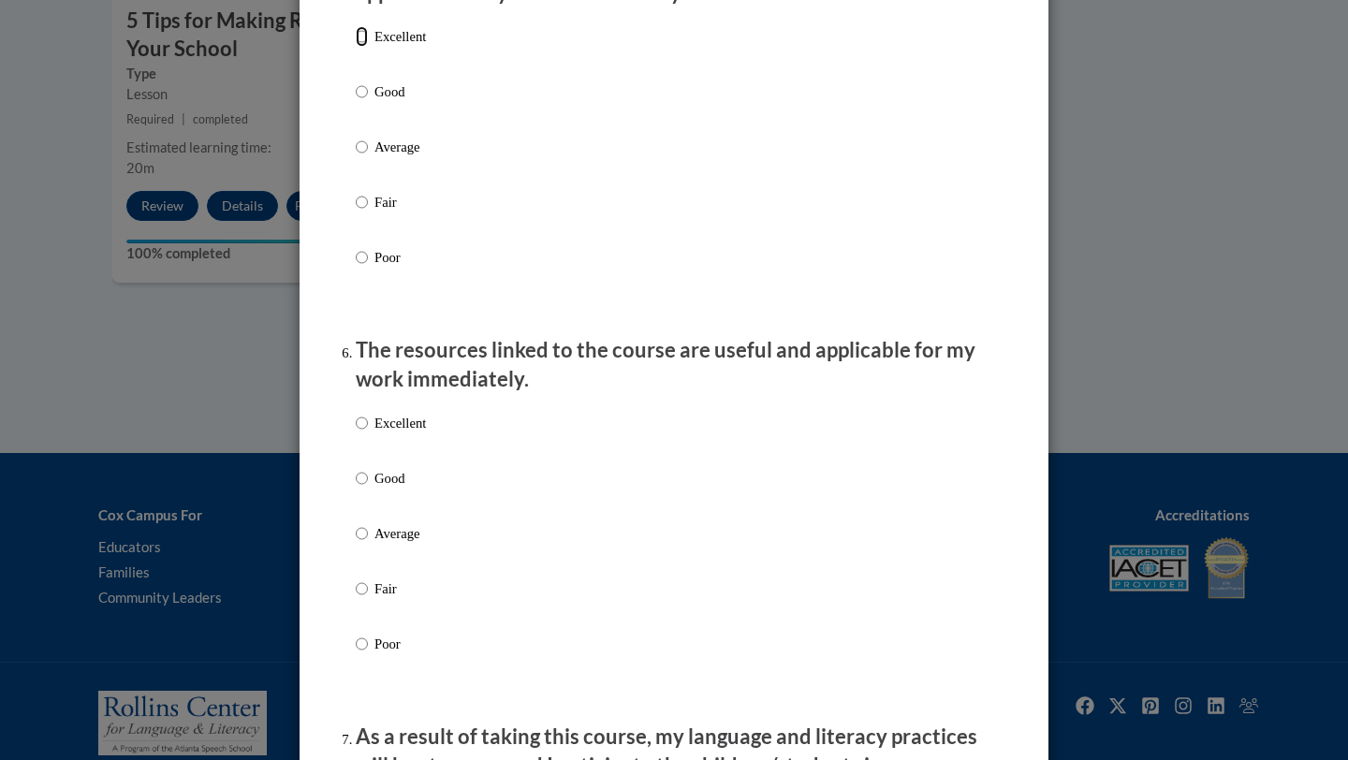
click at [359, 47] on input "Excellent" at bounding box center [362, 36] width 12 height 21
radio input "true"
click at [382, 433] on p "Excellent" at bounding box center [400, 423] width 51 height 21
click at [368, 433] on input "Excellent" at bounding box center [362, 423] width 12 height 21
radio input "true"
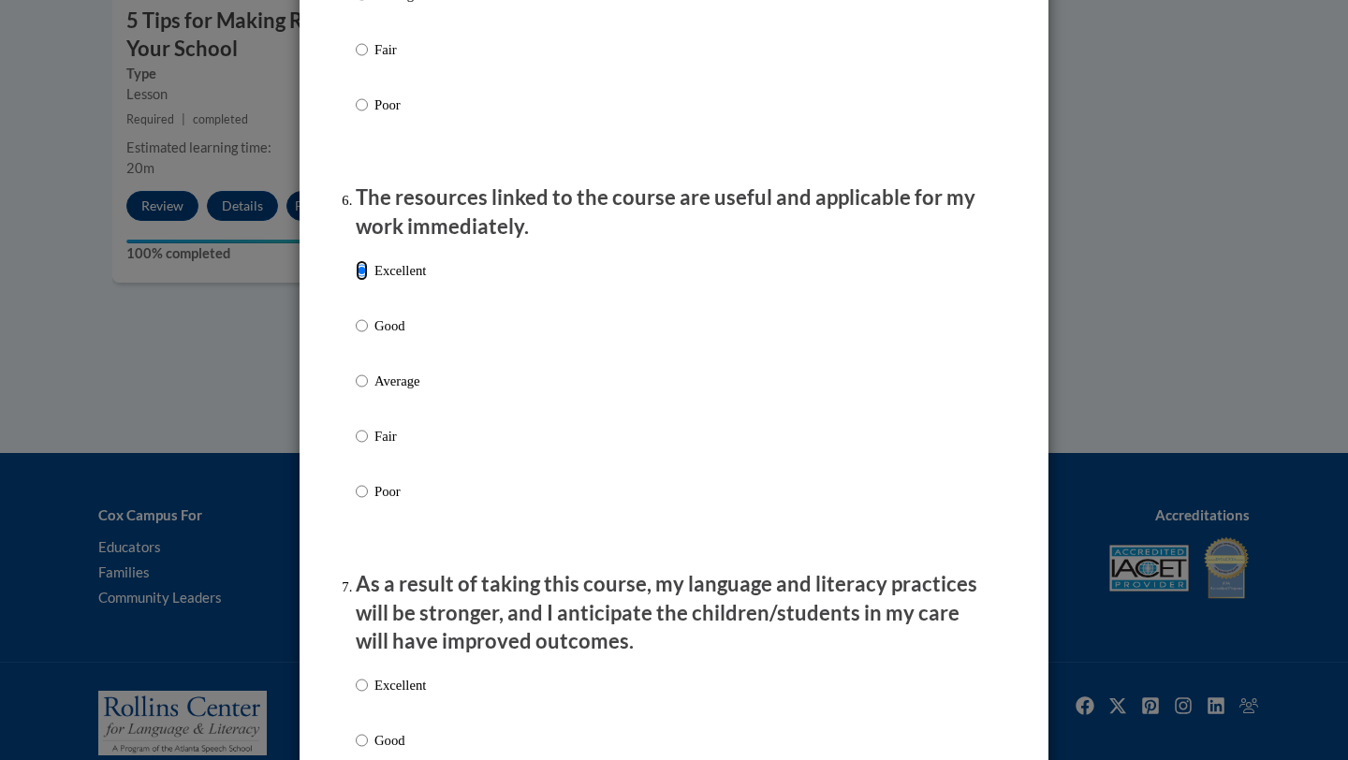
scroll to position [2307, 0]
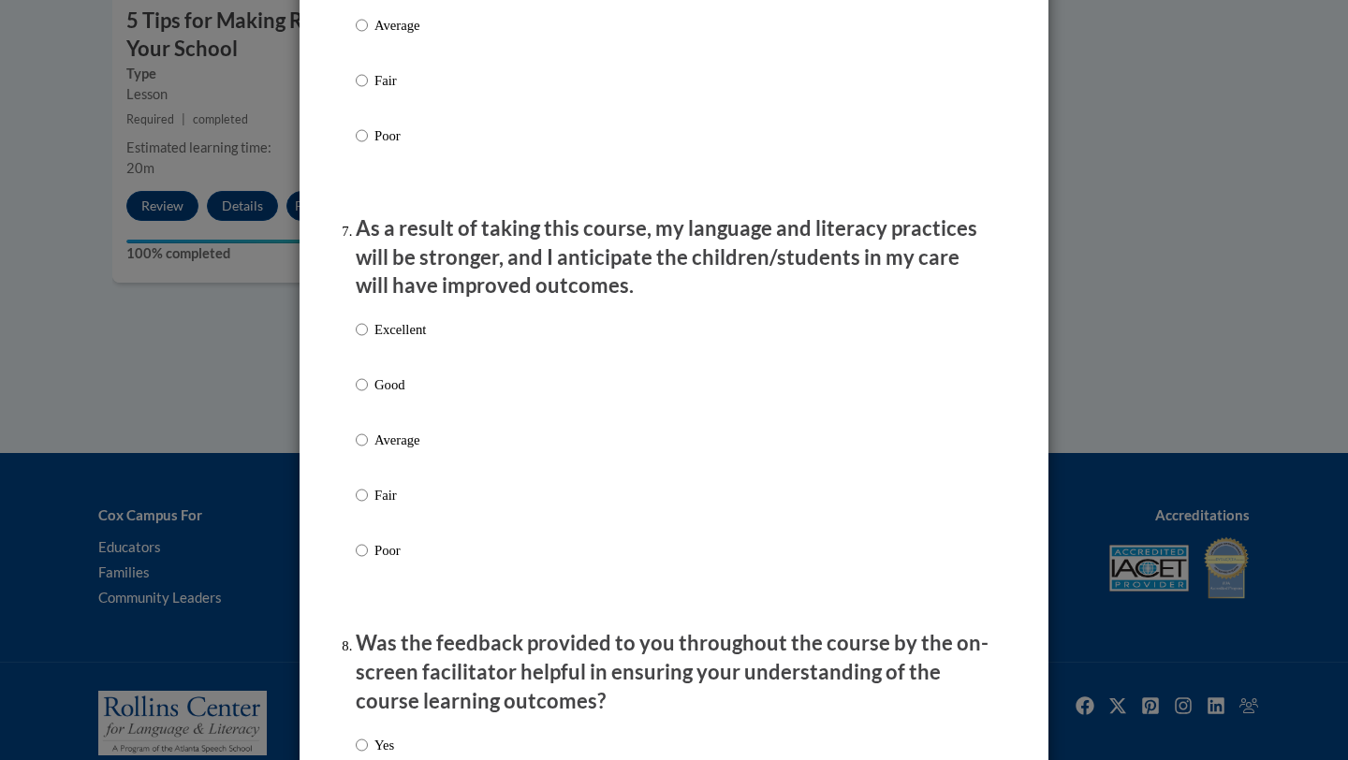
click at [404, 360] on label "Excellent" at bounding box center [391, 344] width 70 height 51
click at [368, 340] on input "Excellent" at bounding box center [362, 329] width 12 height 21
radio input "true"
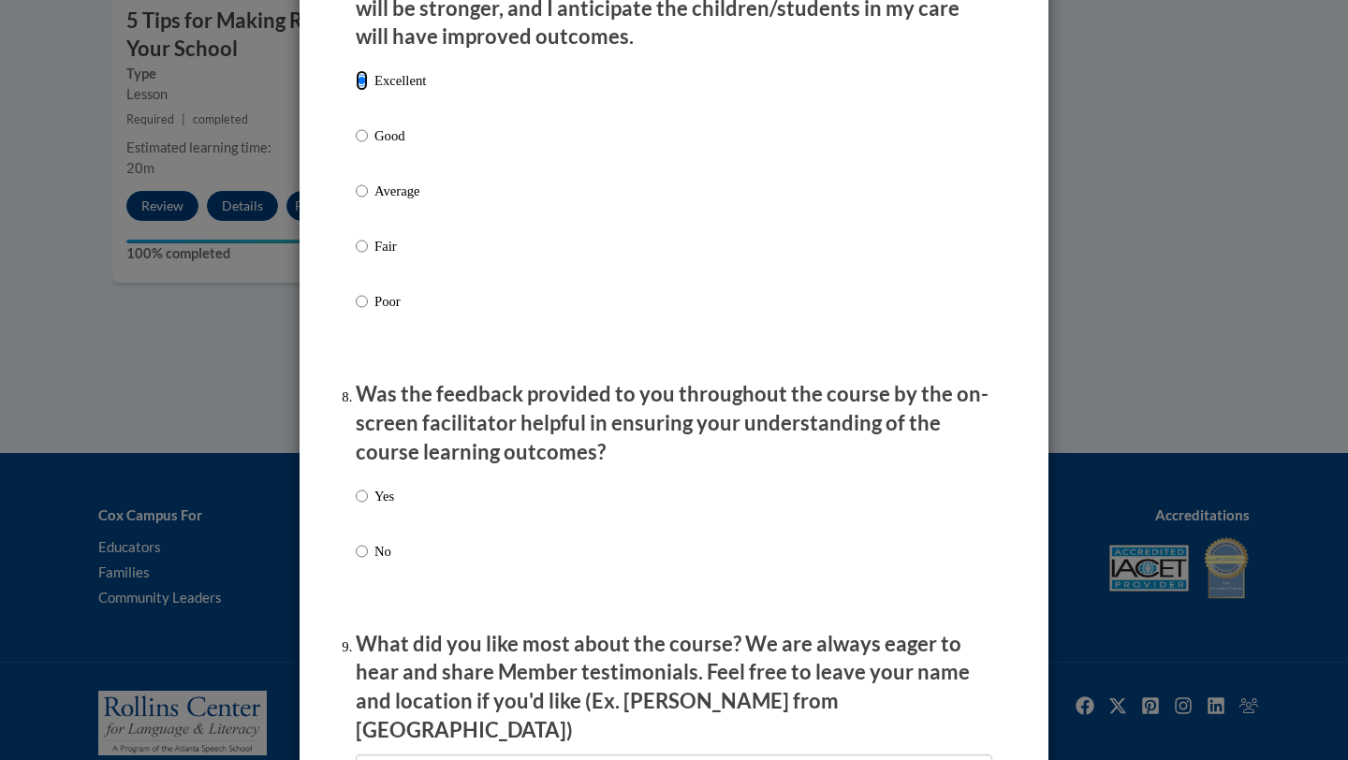
scroll to position [2867, 0]
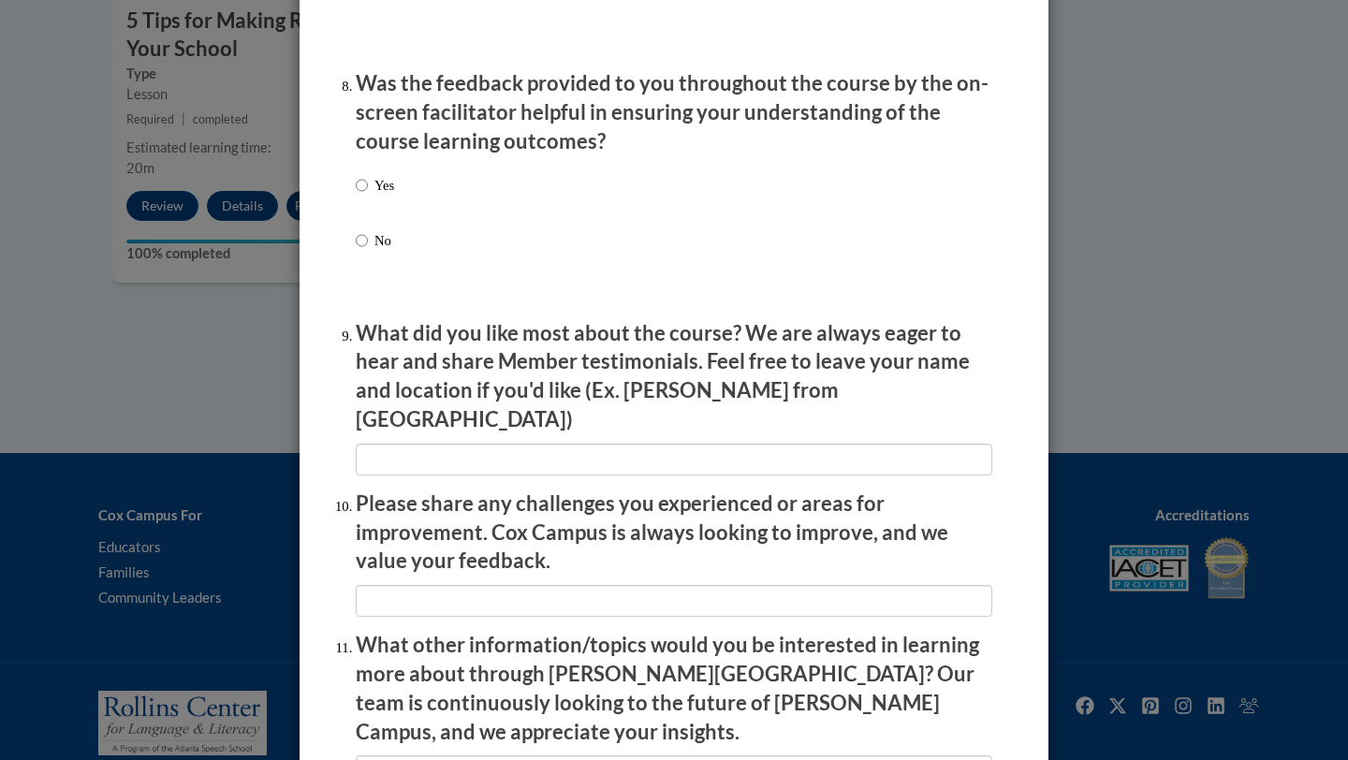
click at [376, 196] on p "Yes" at bounding box center [385, 185] width 20 height 21
click at [368, 196] on input "Yes" at bounding box center [362, 185] width 12 height 21
radio input "true"
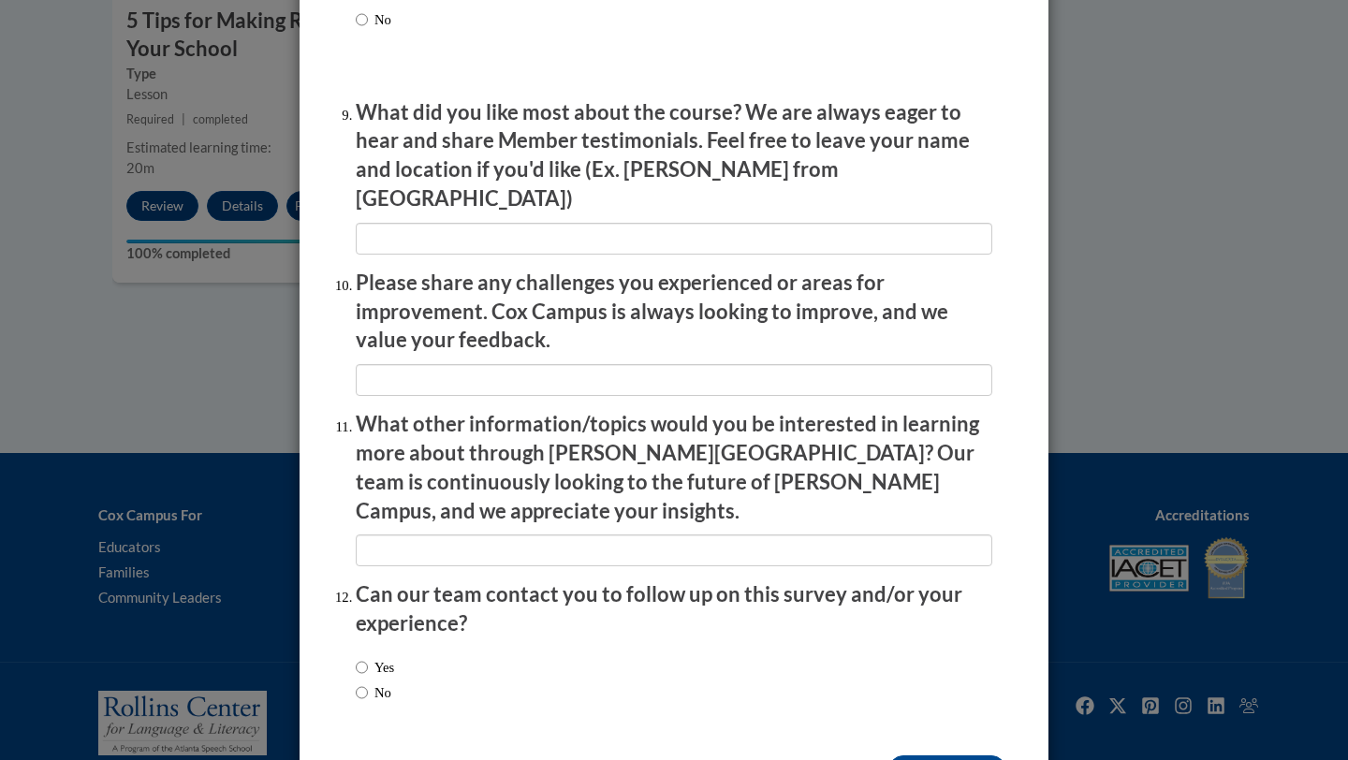
scroll to position [3135, 0]
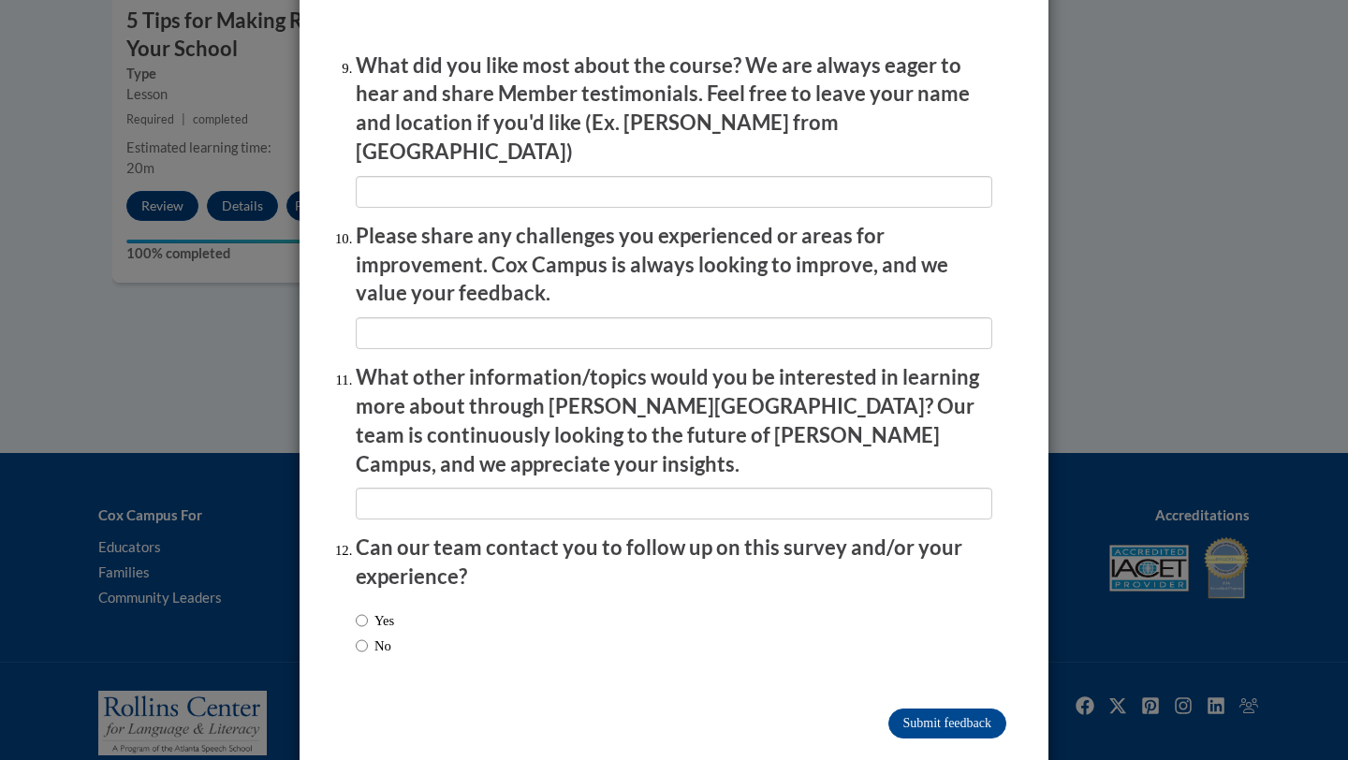
click at [374, 636] on label "No" at bounding box center [374, 646] width 36 height 21
click at [368, 636] on input "No" at bounding box center [362, 646] width 12 height 21
radio input "true"
click at [921, 709] on input "Submit feedback" at bounding box center [948, 724] width 118 height 30
